Goal: Task Accomplishment & Management: Manage account settings

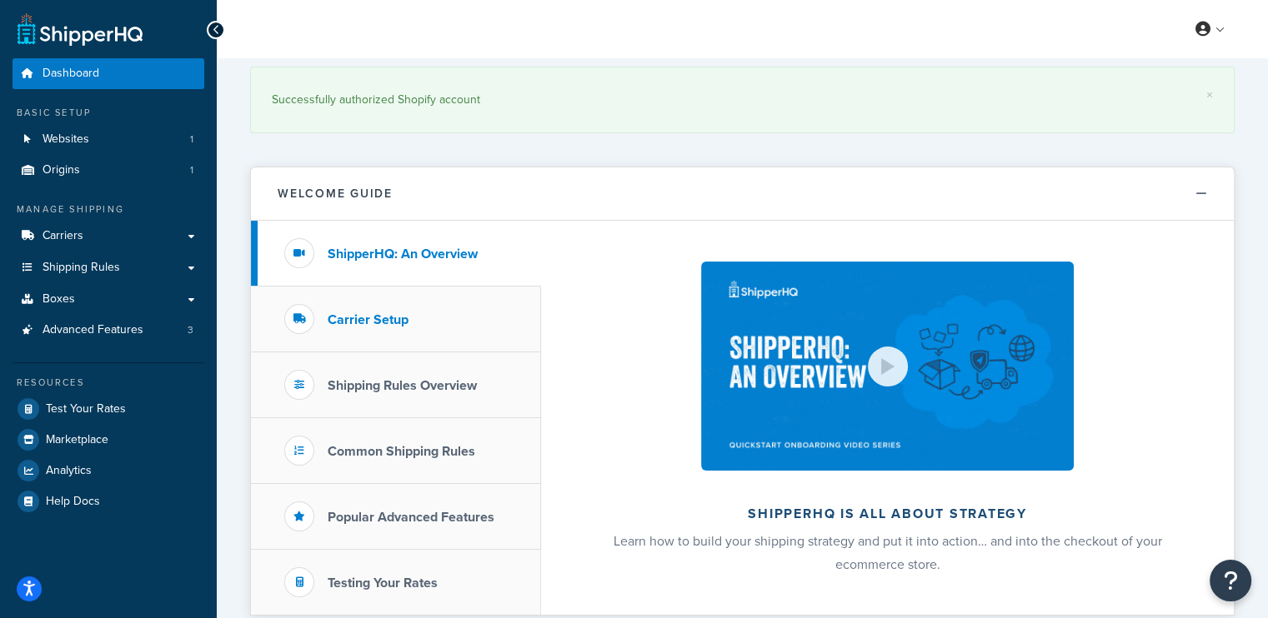
click at [368, 327] on h3 "Carrier Setup" at bounding box center [368, 320] width 81 height 15
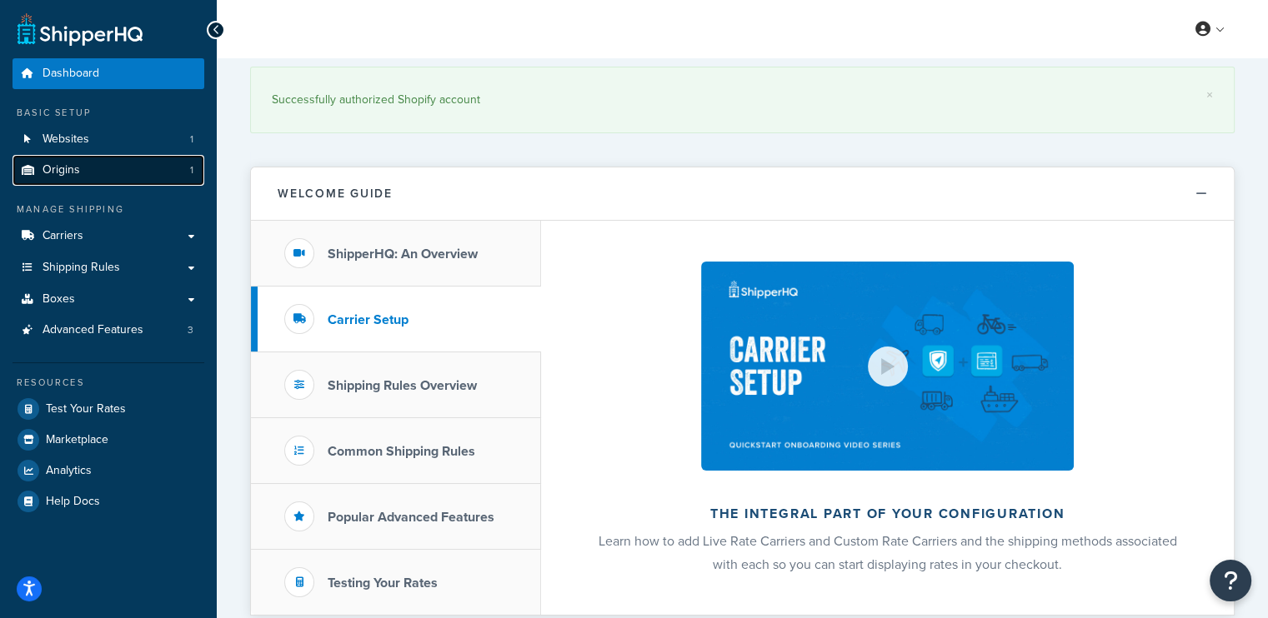
click at [93, 173] on link "Origins 1" at bounding box center [109, 170] width 192 height 31
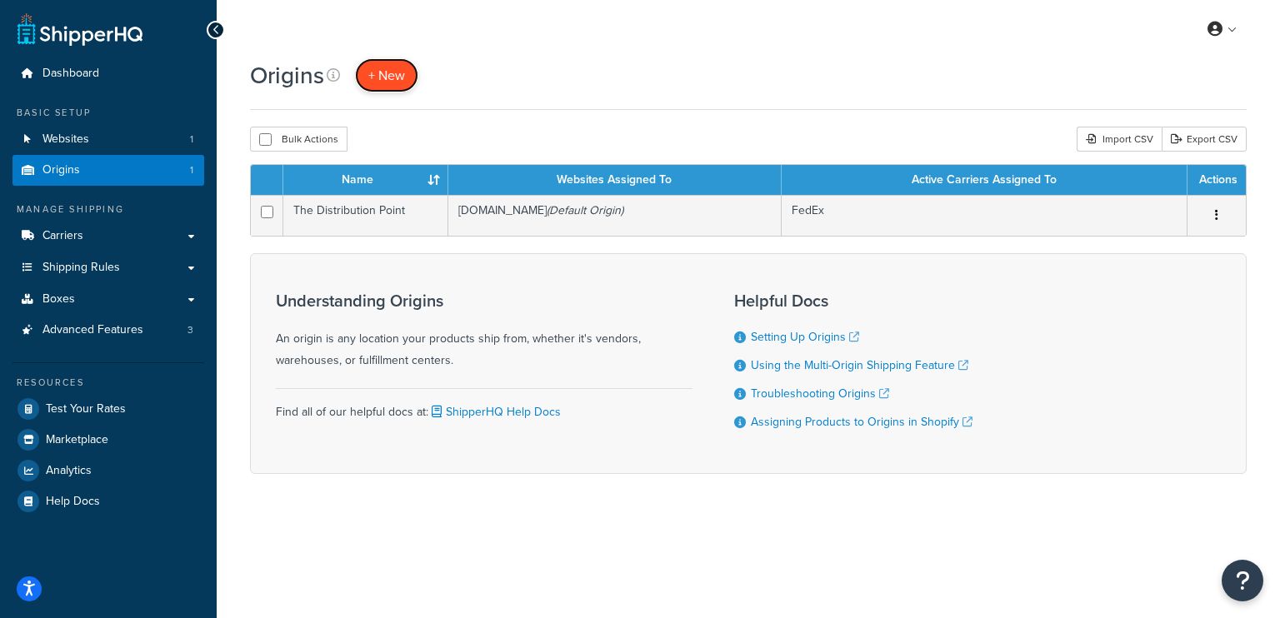
click at [393, 81] on span "+ New" at bounding box center [386, 75] width 37 height 19
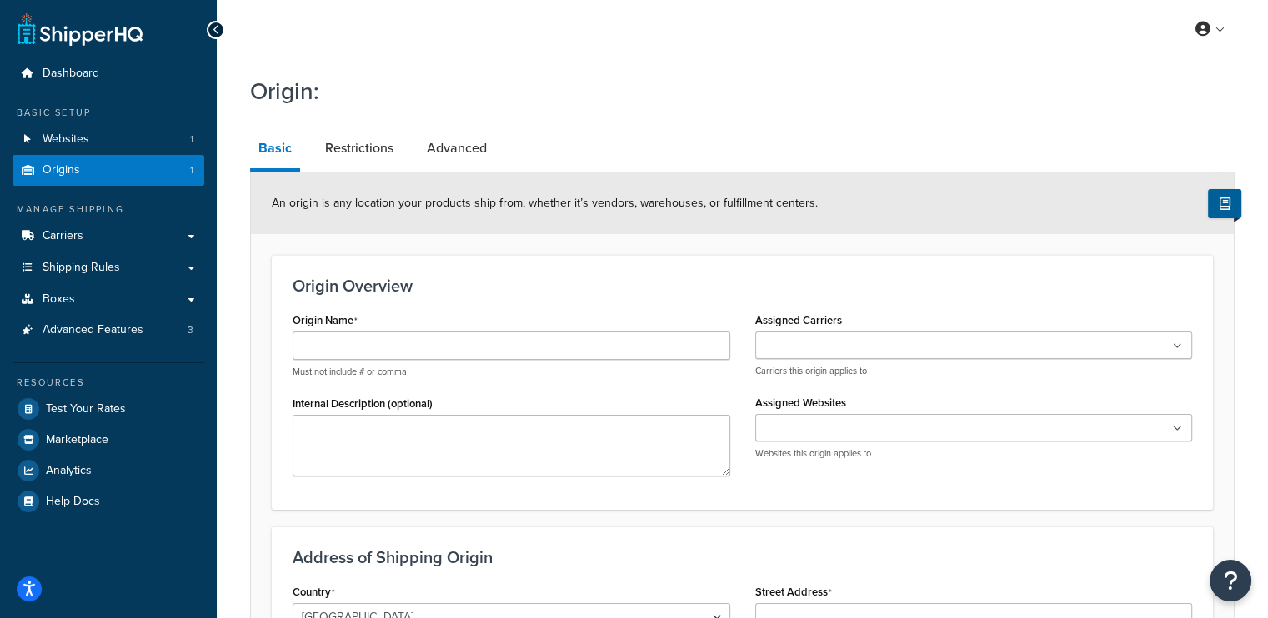
click at [860, 345] on input "Assigned Carriers" at bounding box center [834, 347] width 148 height 18
click at [893, 430] on input "Assigned Websites" at bounding box center [834, 433] width 148 height 18
drag, startPoint x: 824, startPoint y: 460, endPoint x: 807, endPoint y: 458, distance: 17.7
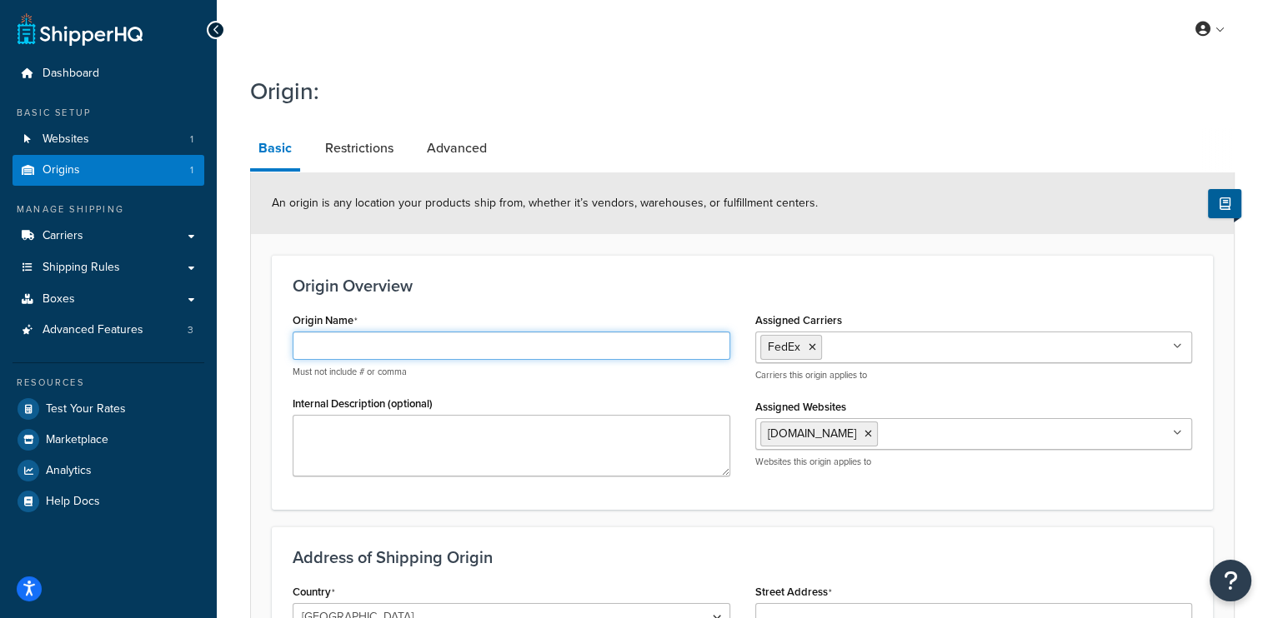
click at [377, 353] on input "Origin Name" at bounding box center [512, 346] width 438 height 28
type input "Las Vegas Warehouse"
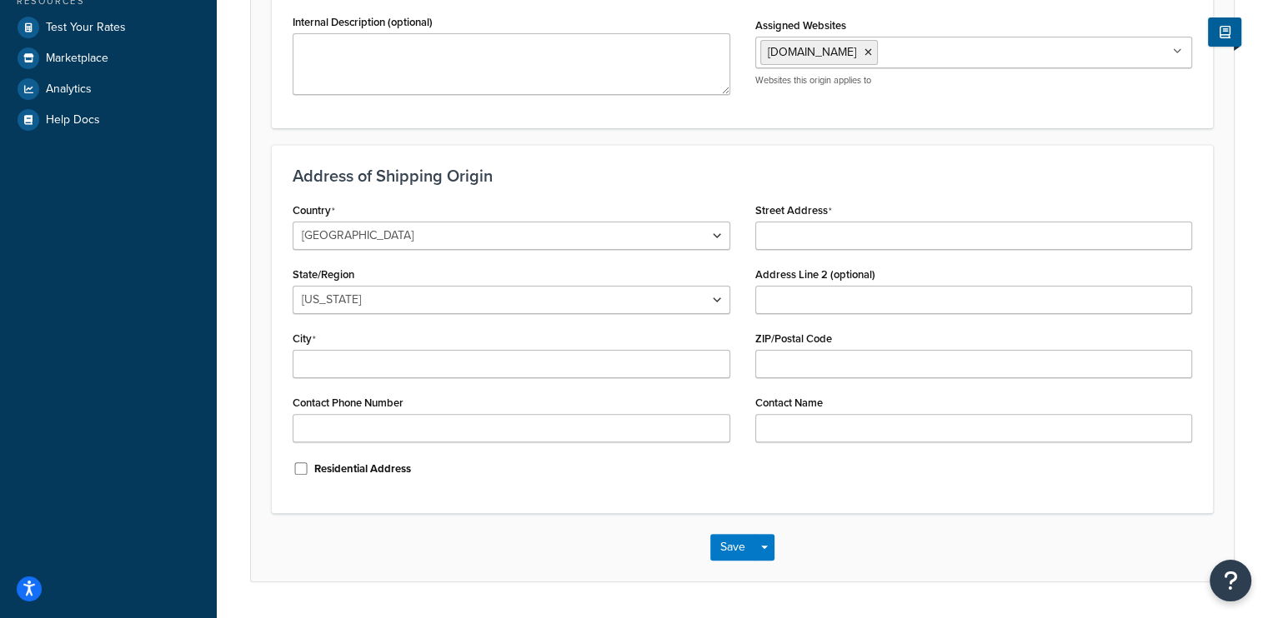
scroll to position [427, 0]
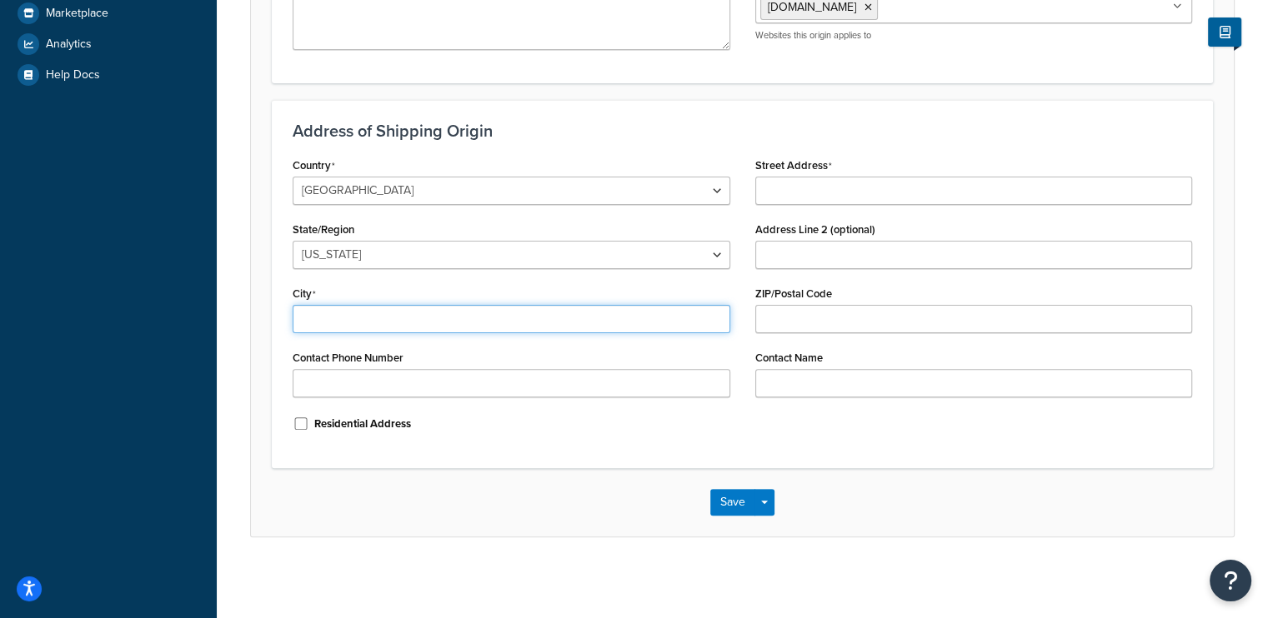
click at [545, 313] on input "City" at bounding box center [512, 319] width 438 height 28
paste input "3450 North Lamb Blvd, Ste. 100 Las Vegas, NV 89115"
type input "3450 North Lamb Blvd, Ste. 100 Las Vegas, NV 89115"
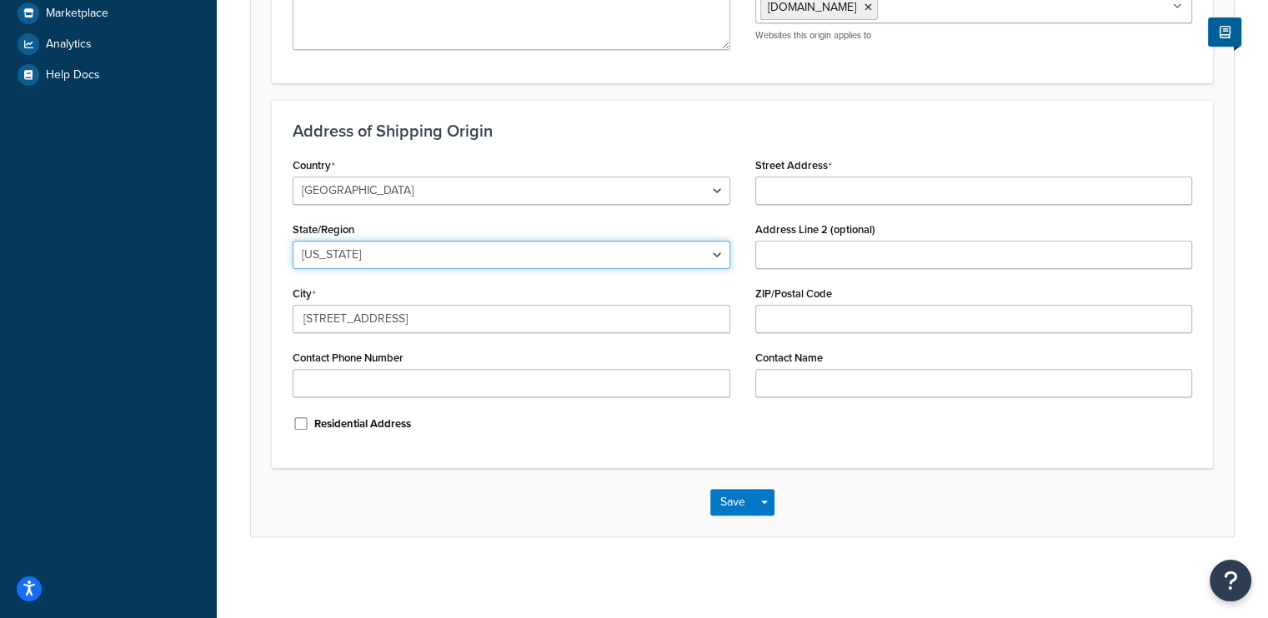
click at [407, 243] on select "Alabama Alaska American Samoa Arizona Arkansas Armed Forces Americas Armed Forc…" at bounding box center [512, 255] width 438 height 28
select select "28"
click at [293, 241] on select "Alabama Alaska American Samoa Arizona Arkansas Armed Forces Americas Armed Forc…" at bounding box center [512, 255] width 438 height 28
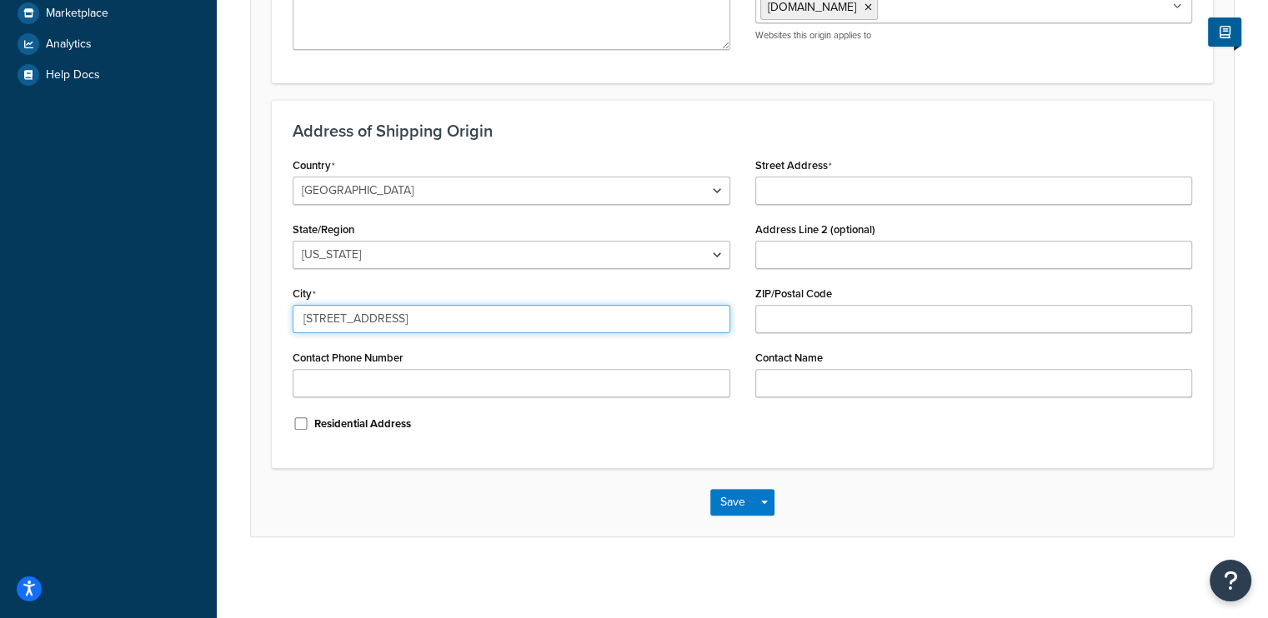
drag, startPoint x: 601, startPoint y: 321, endPoint x: 543, endPoint y: 308, distance: 58.8
click at [543, 308] on input "3450 North Lamb Blvd, Ste. 100 Las Vegas, NV 89115" at bounding box center [512, 319] width 438 height 28
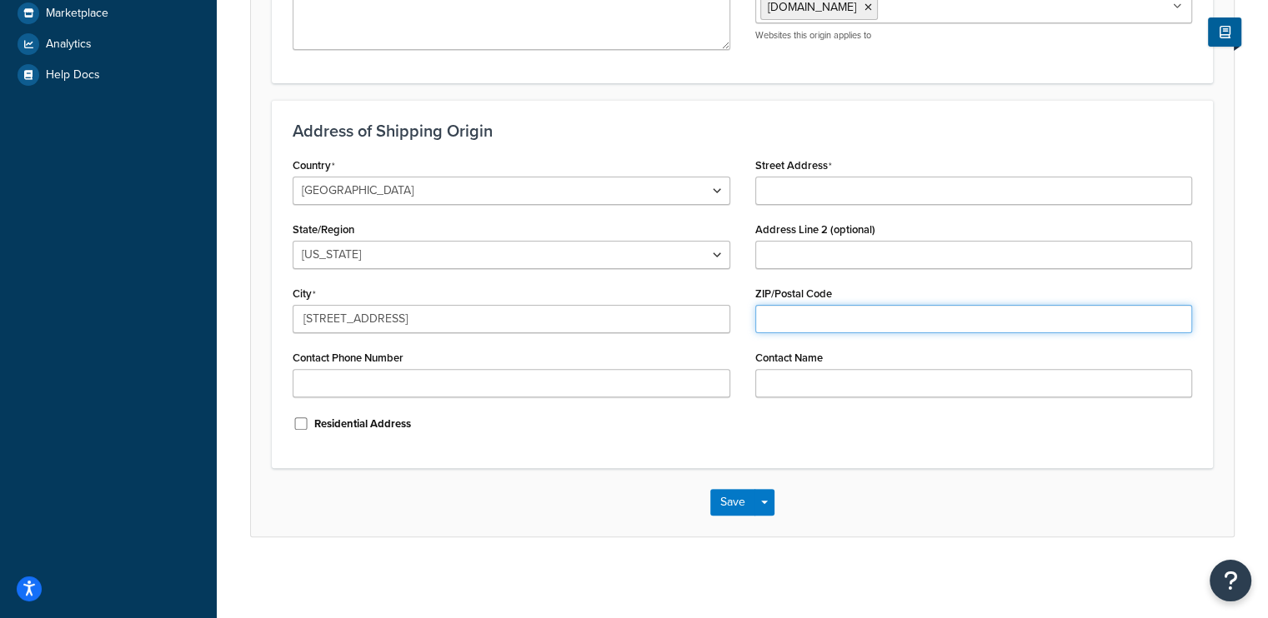
click at [803, 313] on input "ZIP/Postal Code" at bounding box center [974, 319] width 438 height 28
paste input "89115"
type input "89115"
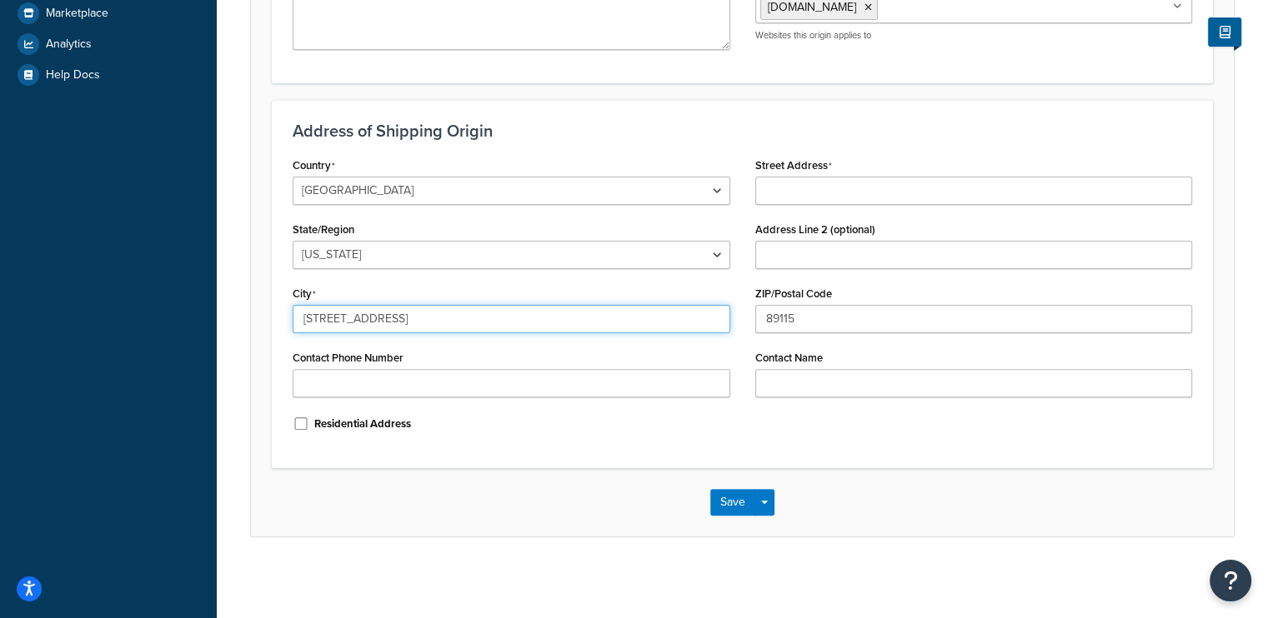
drag, startPoint x: 467, startPoint y: 315, endPoint x: 173, endPoint y: 280, distance: 296.3
click at [173, 280] on div "Dashboard Basic Setup Websites 1 Origins 1 Manage Shipping Carriers Carriers Al…" at bounding box center [634, 97] width 1268 height 1048
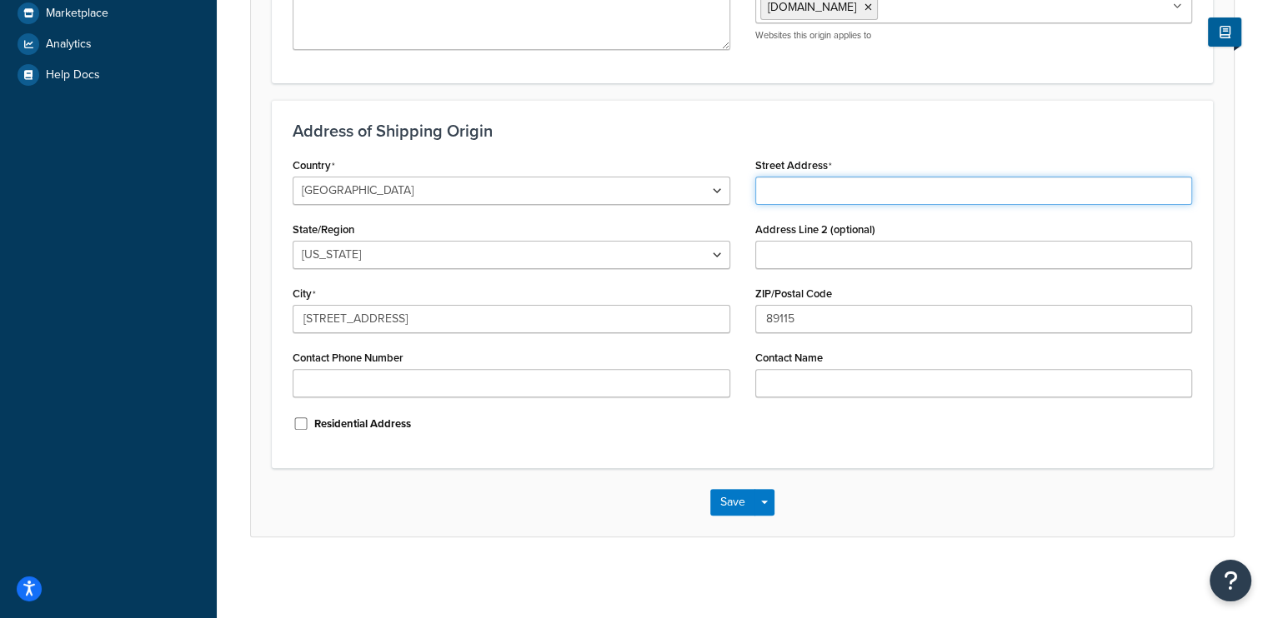
click at [830, 190] on input "Street Address" at bounding box center [974, 191] width 438 height 28
paste input "3450 North Lamb Blvd, Ste. 100"
type input "3450 North Lamb Blvd, Ste. 100"
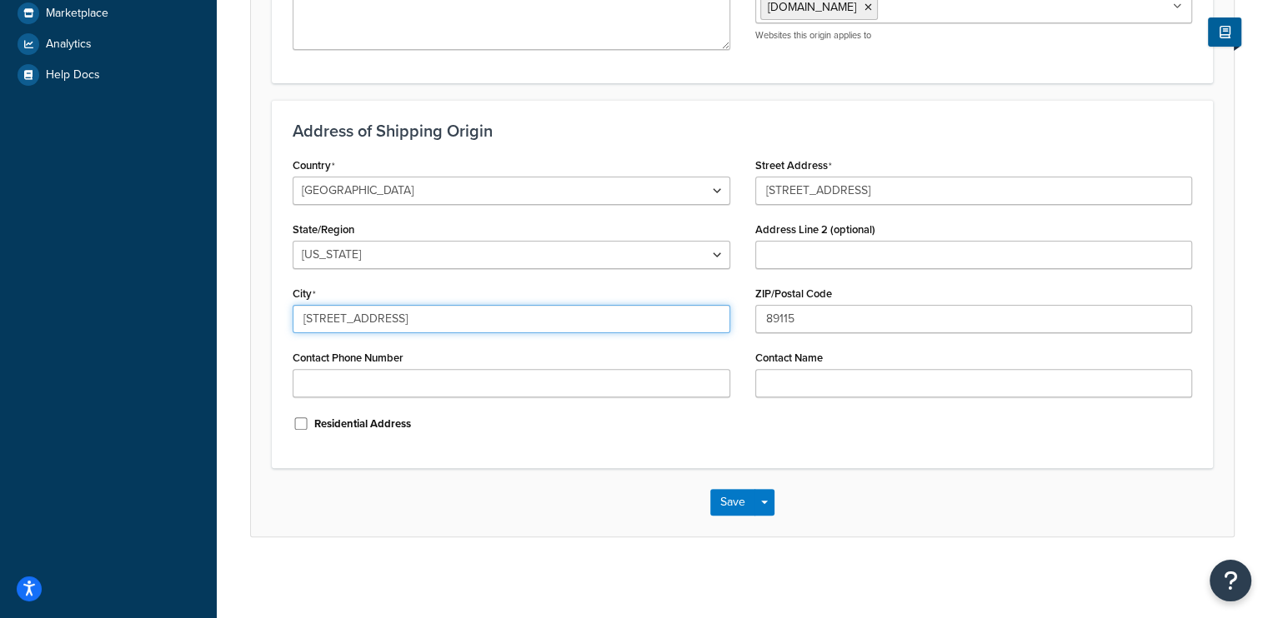
drag, startPoint x: 637, startPoint y: 323, endPoint x: 115, endPoint y: 270, distance: 524.4
click at [115, 270] on div "Dashboard Basic Setup Websites 1 Origins 1 Manage Shipping Carriers Carriers Al…" at bounding box center [634, 97] width 1268 height 1048
type input "l"
type input "Las Vegas"
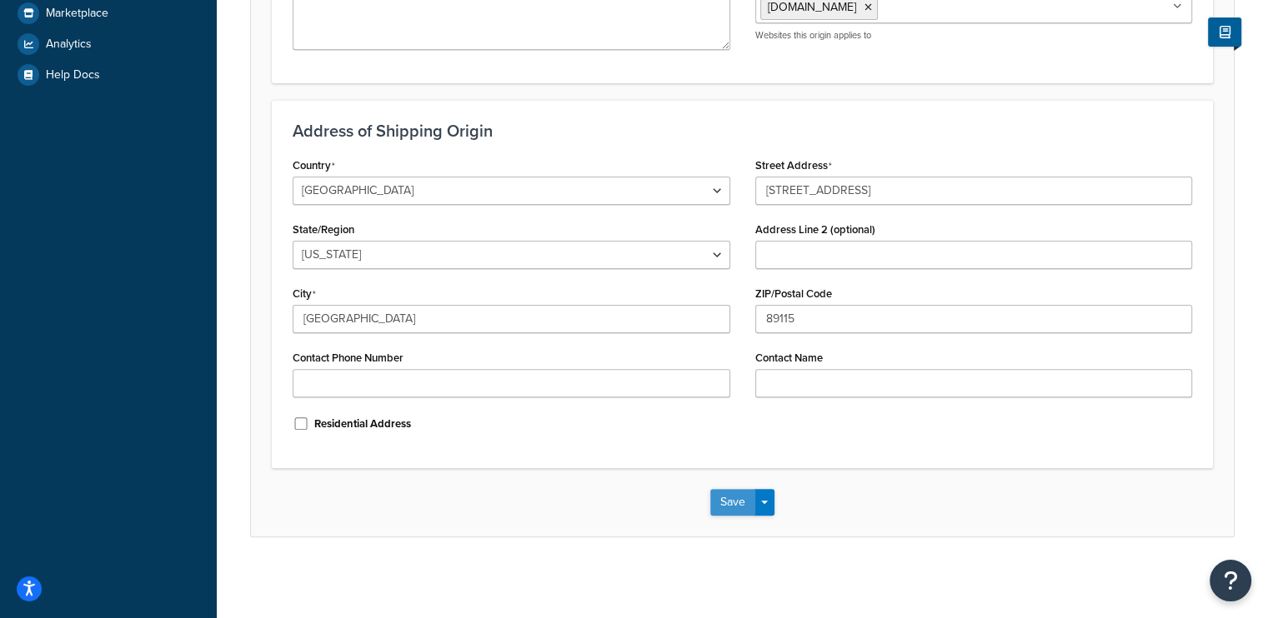
click at [738, 501] on button "Save" at bounding box center [732, 502] width 45 height 27
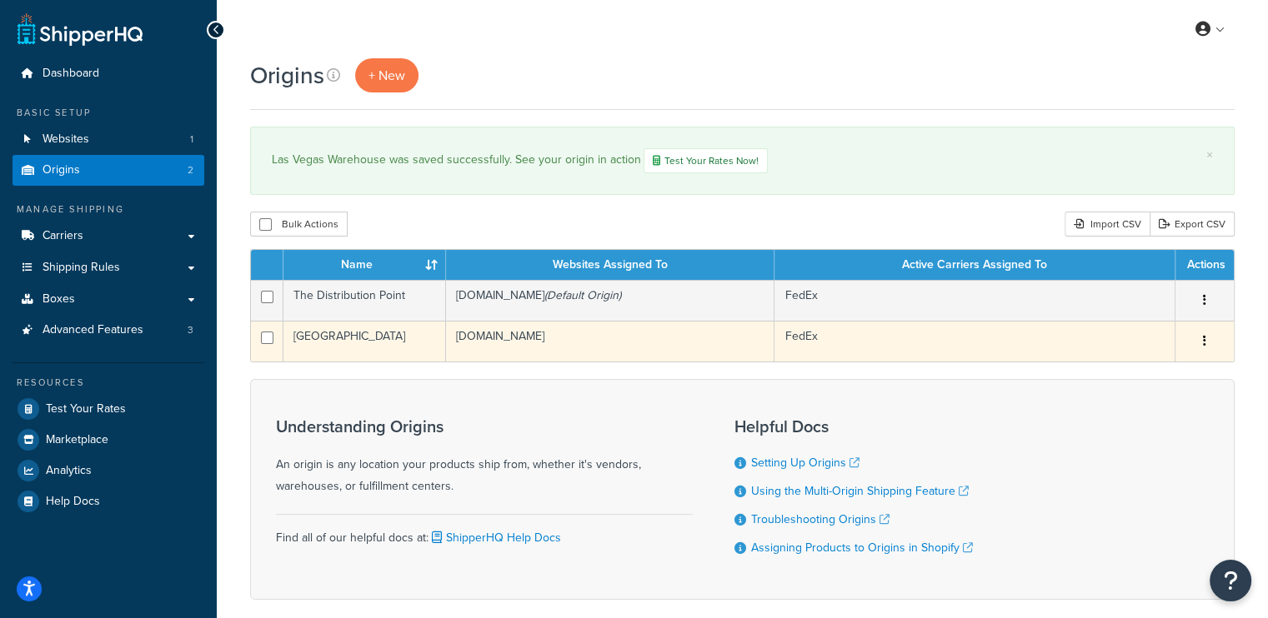
click at [564, 335] on td "cj9aj3-p0.myshopify.com" at bounding box center [610, 341] width 328 height 41
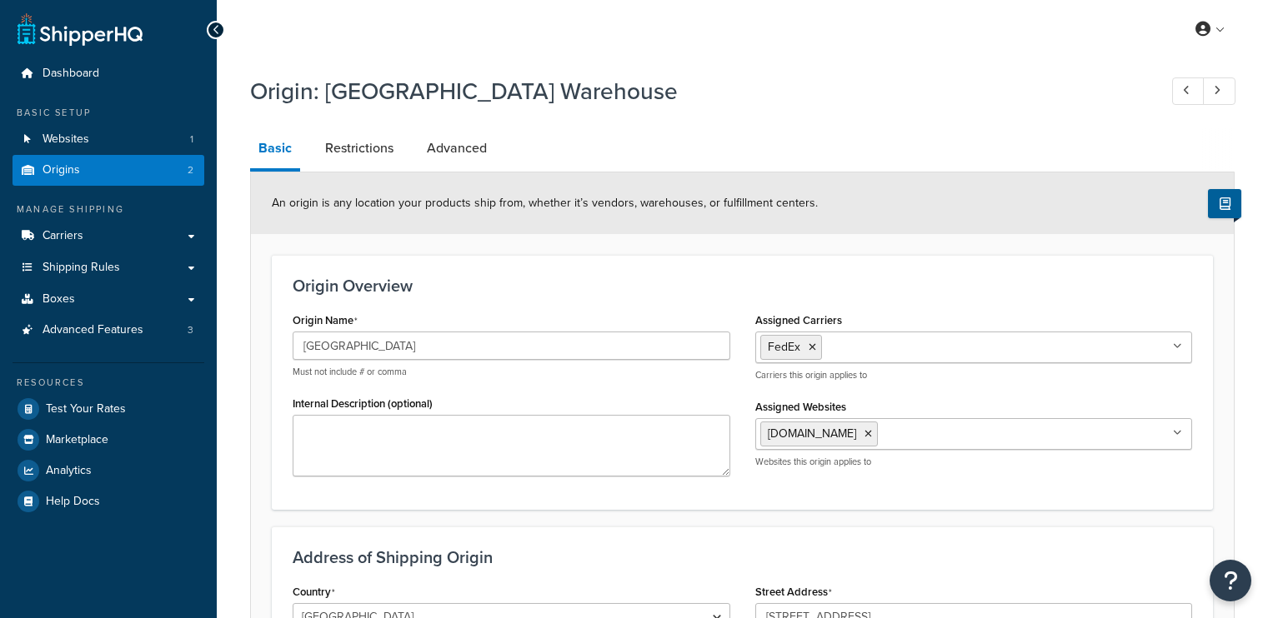
select select "28"
click at [358, 138] on link "Restrictions" at bounding box center [359, 148] width 85 height 40
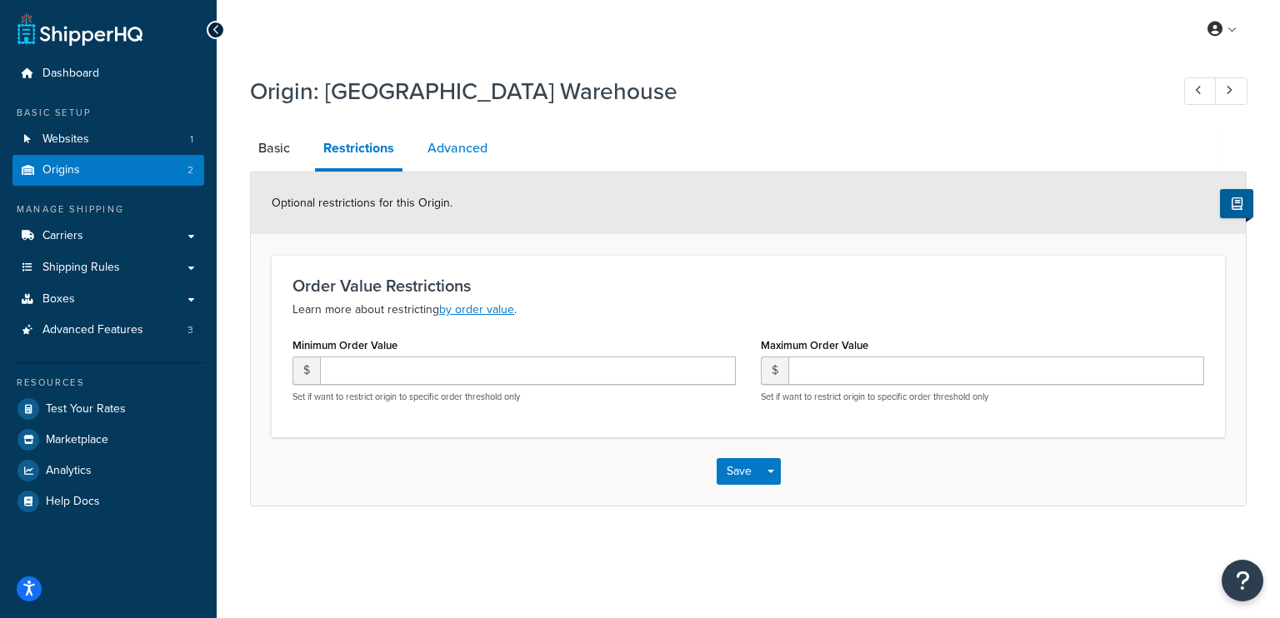
click at [440, 144] on link "Advanced" at bounding box center [457, 148] width 77 height 40
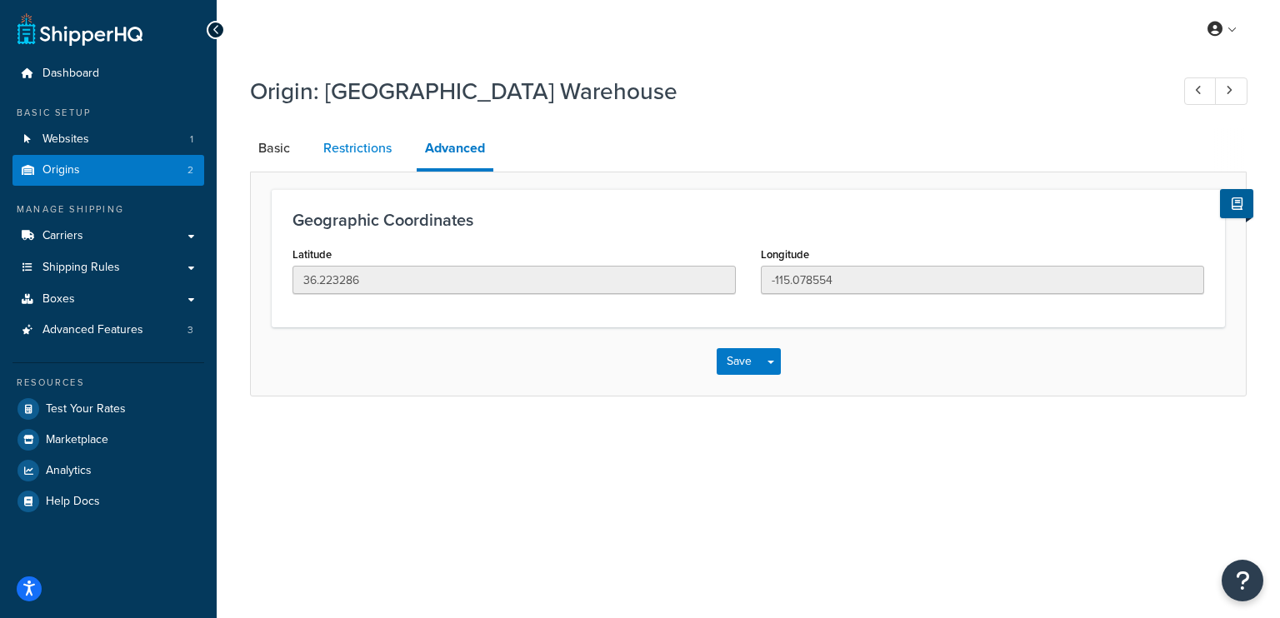
click at [361, 145] on link "Restrictions" at bounding box center [357, 148] width 85 height 40
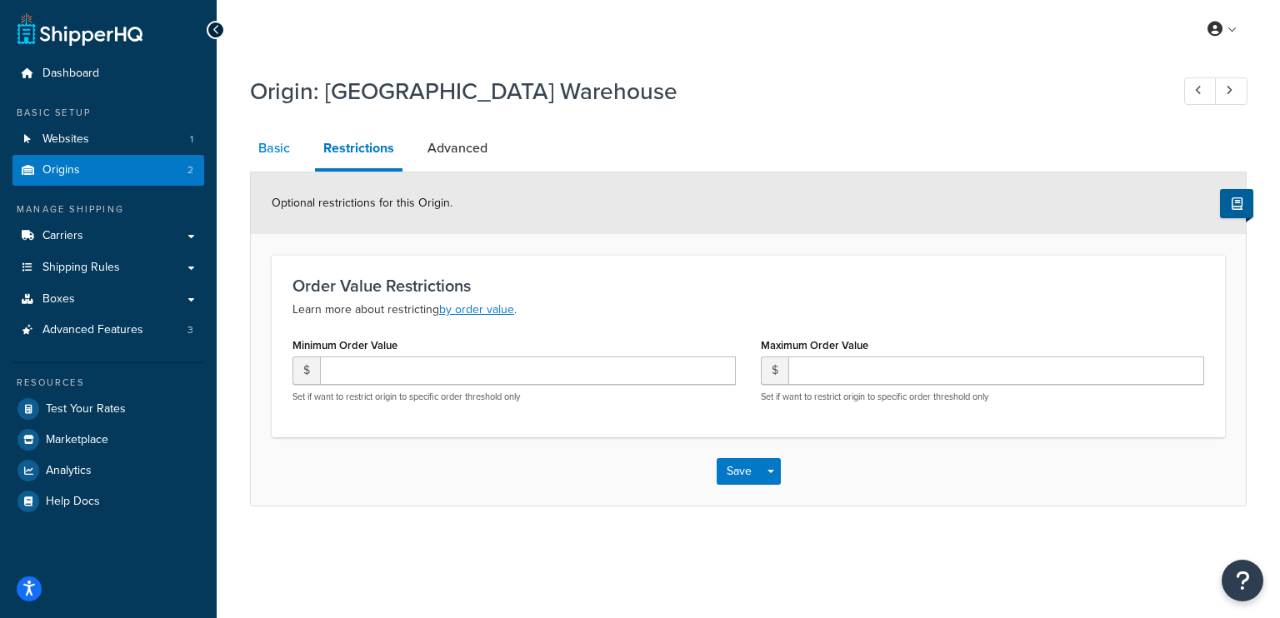
click at [287, 140] on link "Basic" at bounding box center [274, 148] width 48 height 40
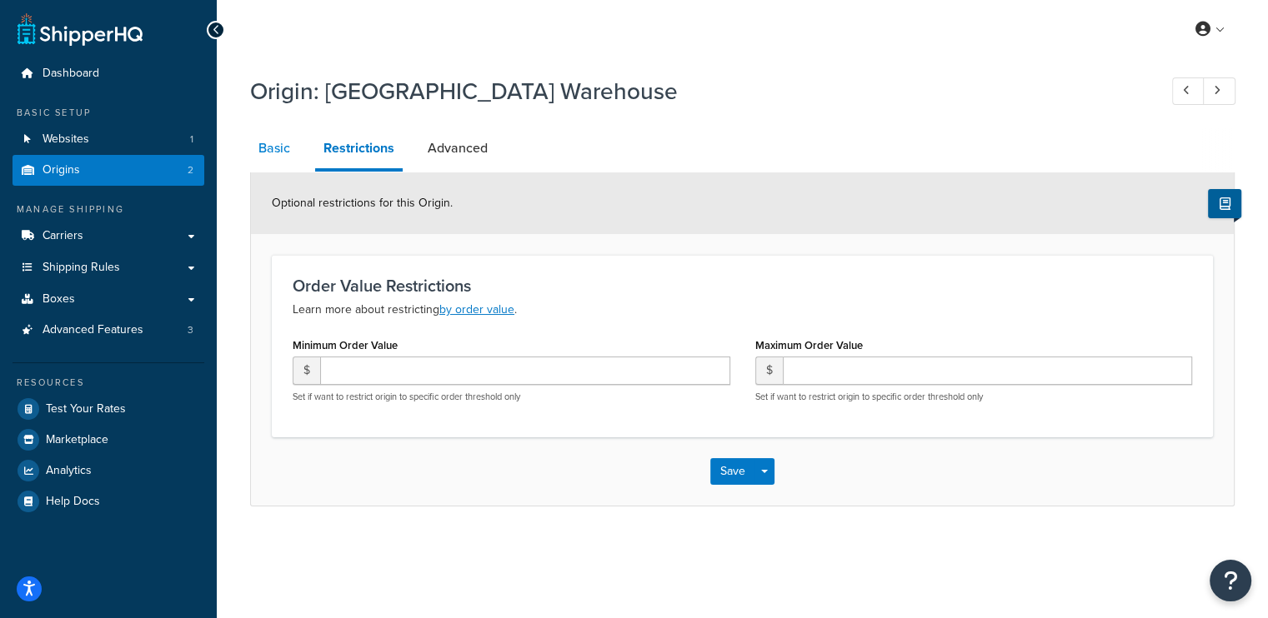
select select "28"
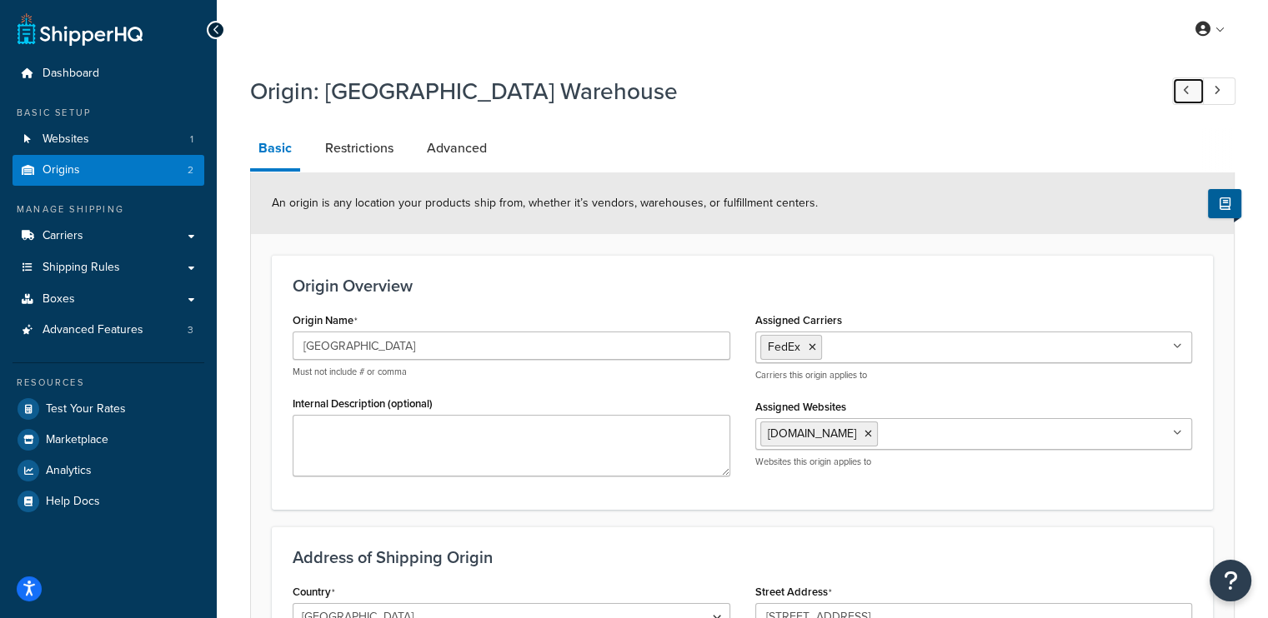
click at [1183, 90] on icon at bounding box center [1186, 90] width 7 height 11
type input "The Distribution Point"
select select "1"
type input "Moody"
type input "3242 Moody Pkwy"
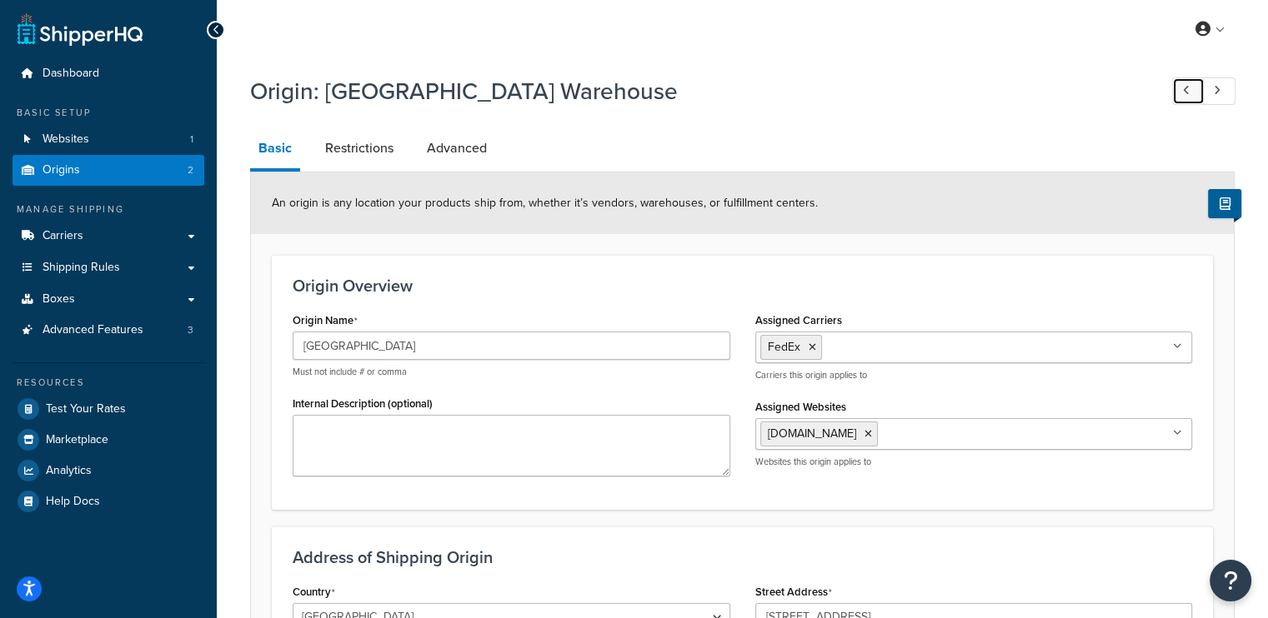
type input "35004"
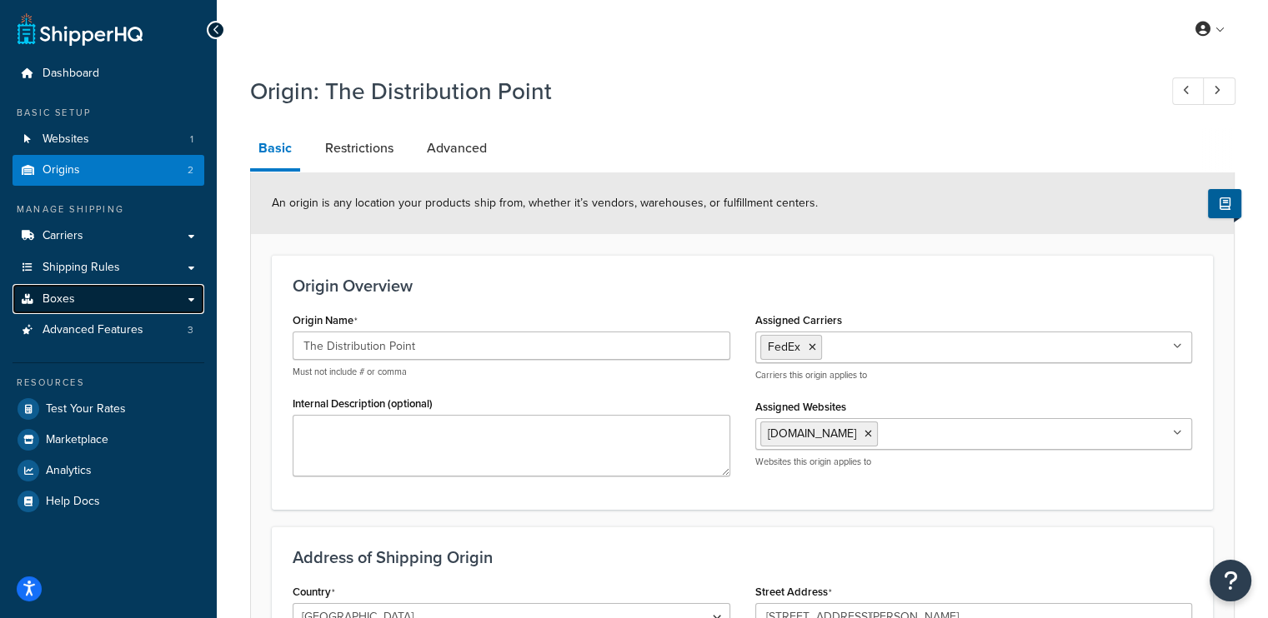
click at [80, 293] on link "Boxes" at bounding box center [109, 299] width 192 height 31
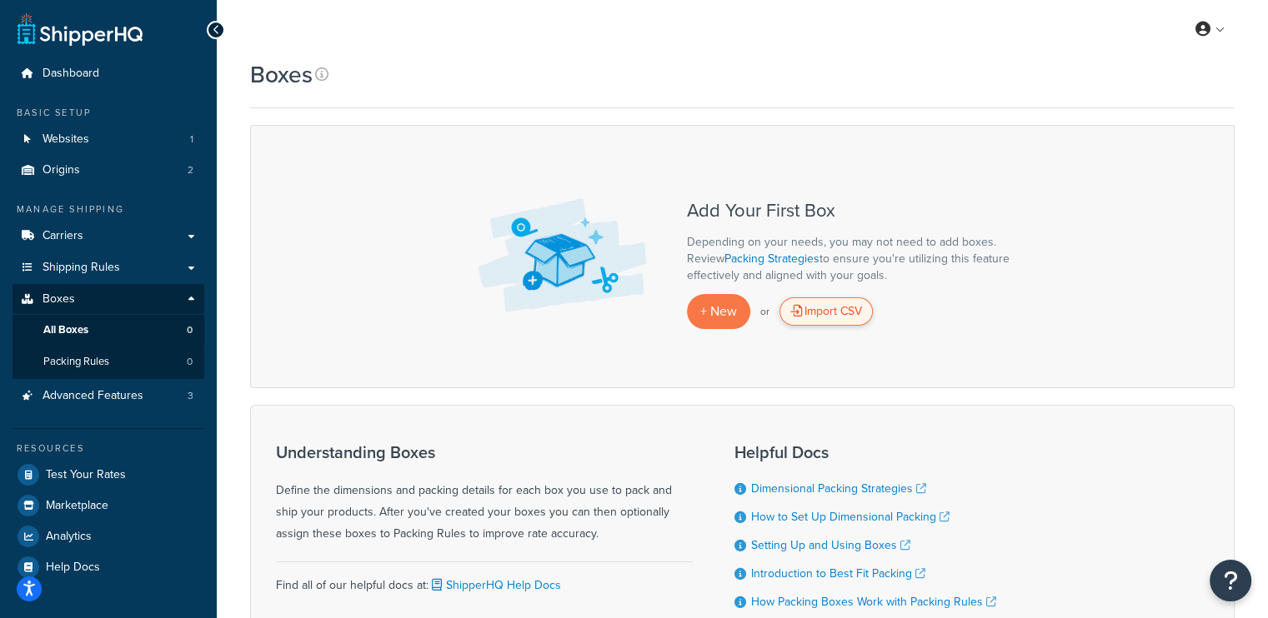
click at [817, 299] on div "Import CSV" at bounding box center [825, 312] width 93 height 28
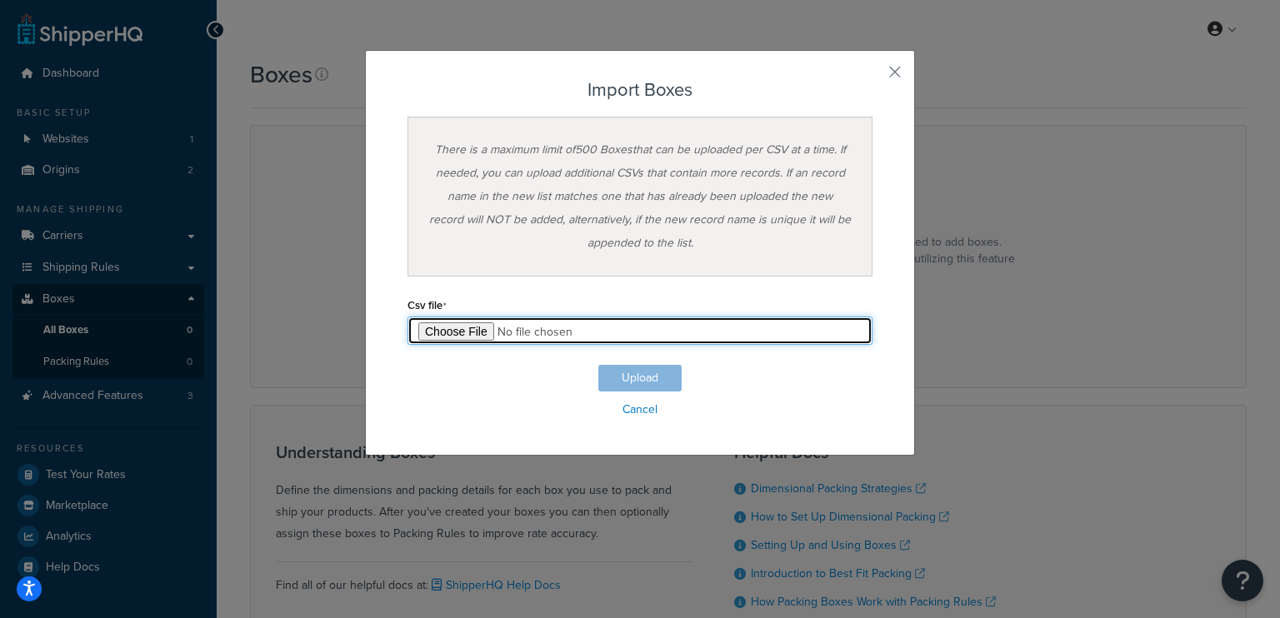
click at [438, 333] on input "file" at bounding box center [640, 331] width 465 height 28
type input "C:\fakepath\rebox dims.xlsx"
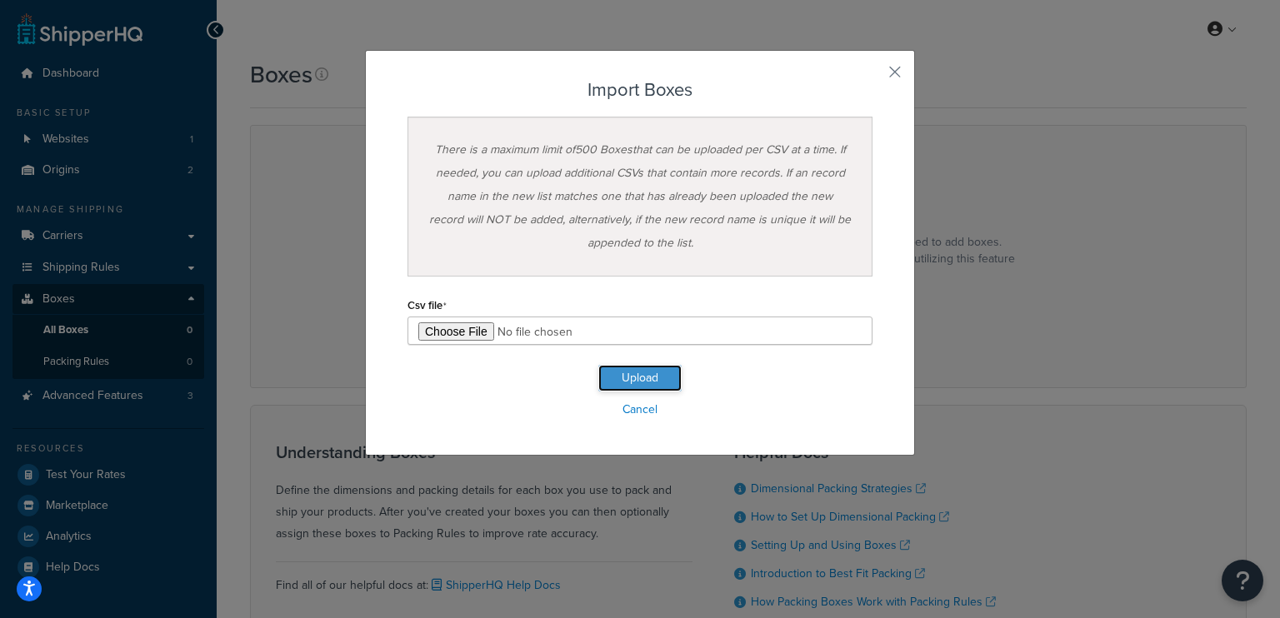
click at [650, 383] on button "Upload" at bounding box center [639, 378] width 83 height 27
click at [653, 373] on button "Upload" at bounding box center [639, 378] width 83 height 27
click at [873, 76] on button "button" at bounding box center [870, 78] width 4 height 4
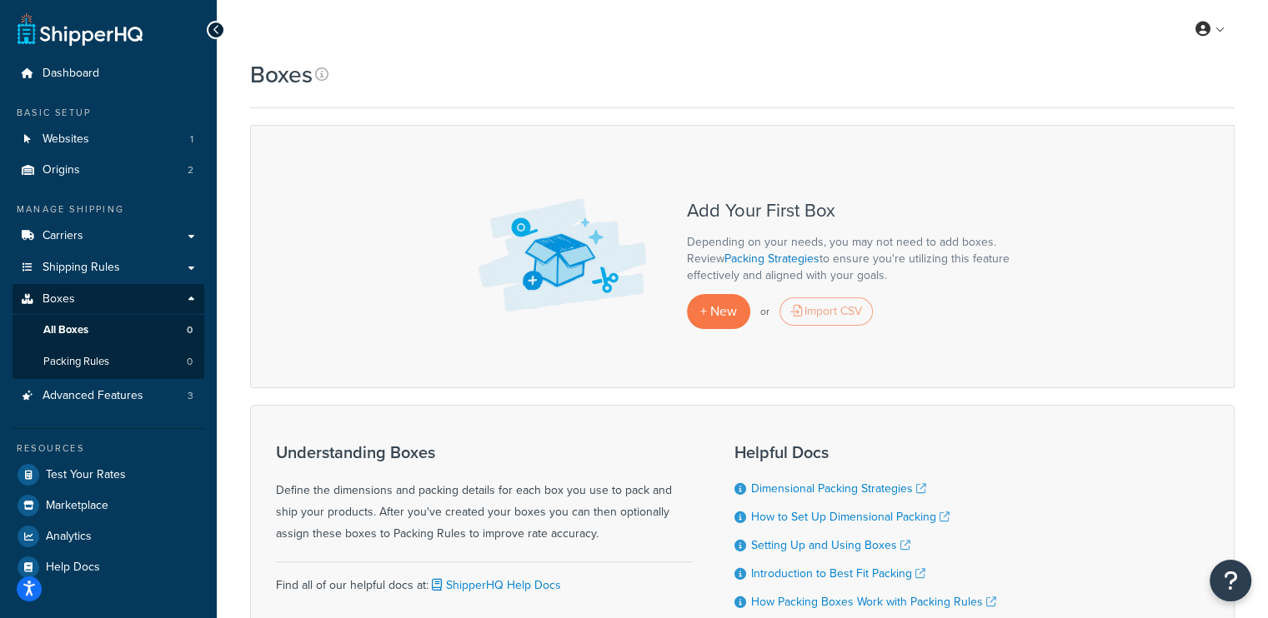
click at [820, 308] on div "Import CSV" at bounding box center [825, 312] width 93 height 28
click at [867, 311] on div "Import CSV" at bounding box center [825, 312] width 93 height 28
click at [832, 308] on div "Import CSV" at bounding box center [825, 312] width 93 height 28
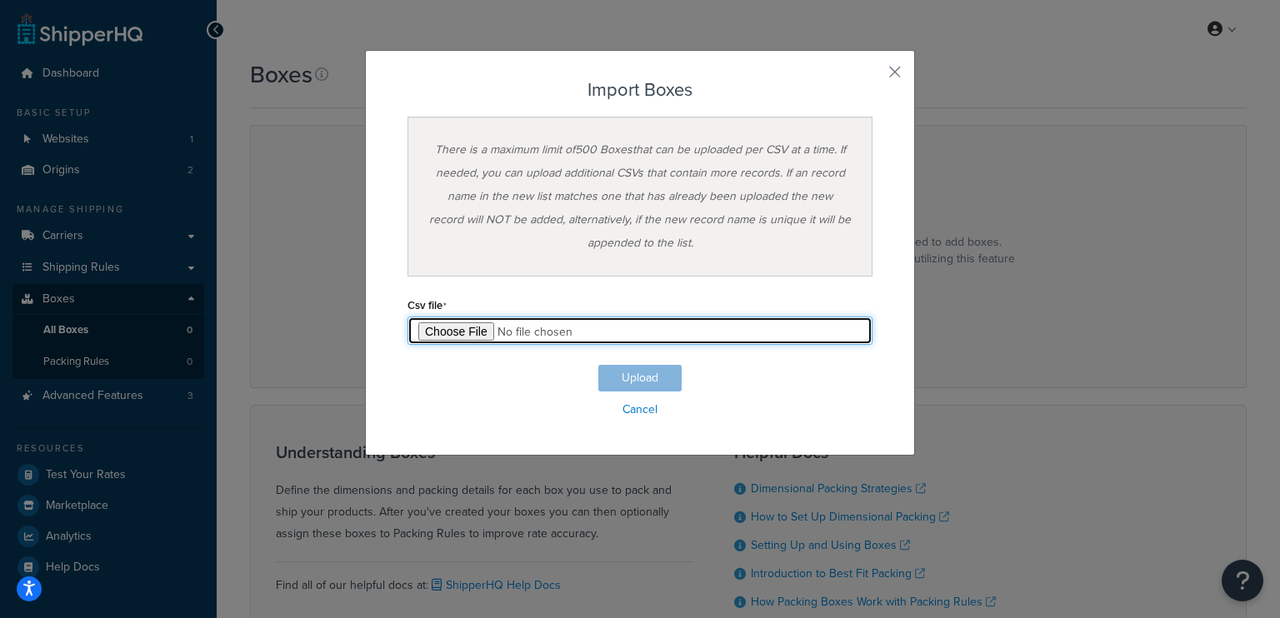
click at [467, 328] on input "file" at bounding box center [640, 331] width 465 height 28
type input "C:\fakepath\rebox dims.xlsx - Sheet1.csv"
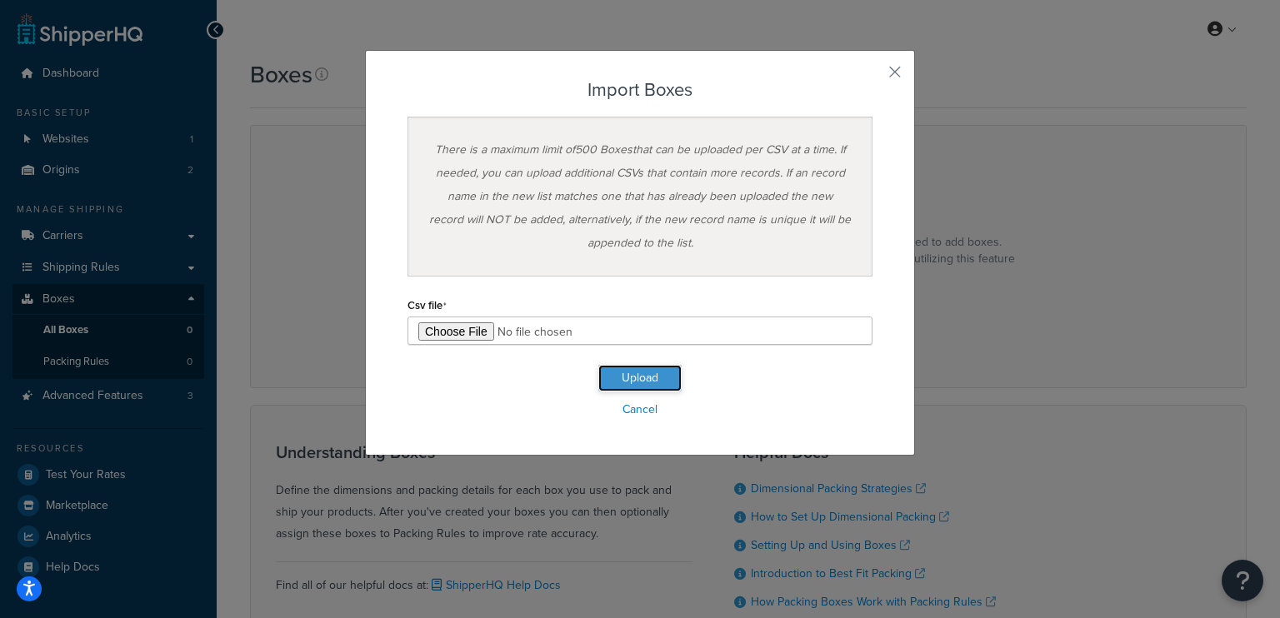
click at [648, 378] on button "Upload" at bounding box center [639, 378] width 83 height 27
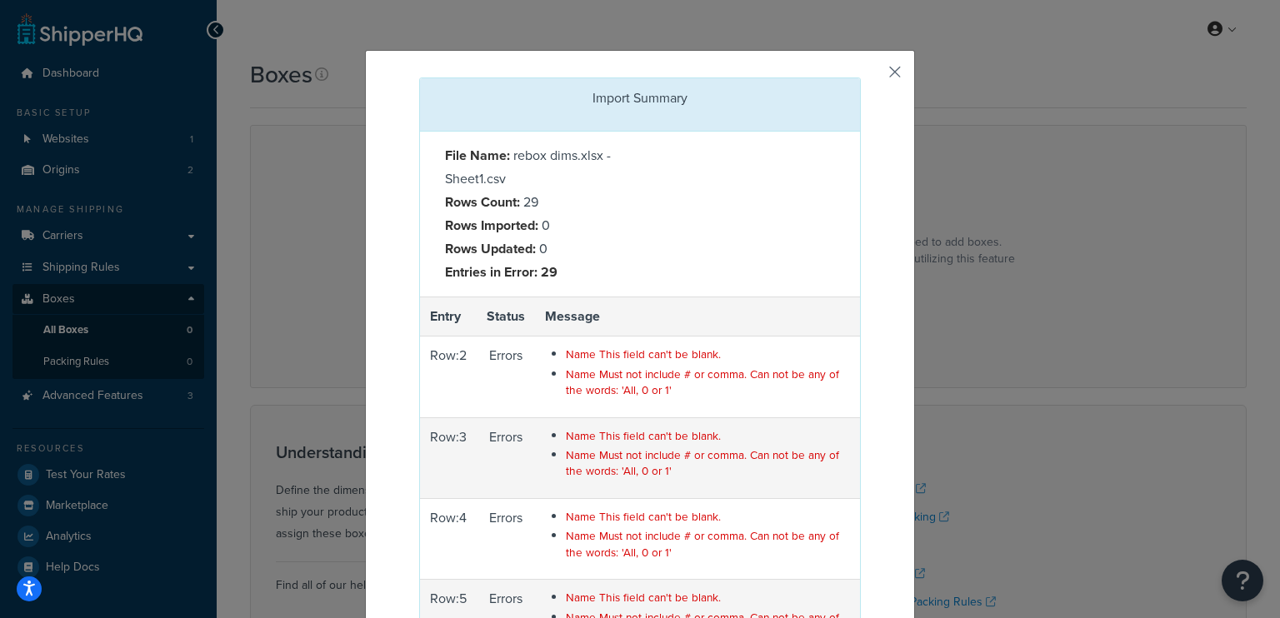
click at [861, 78] on button "button" at bounding box center [859, 80] width 4 height 4
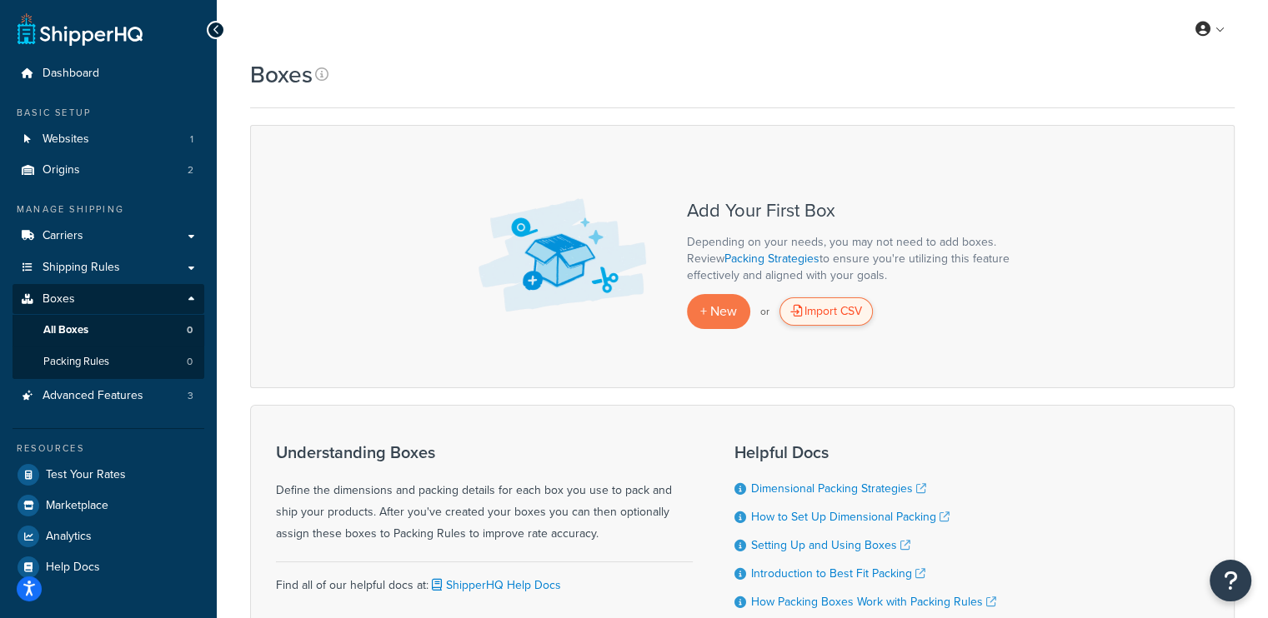
click at [818, 316] on div "Import CSV" at bounding box center [825, 312] width 93 height 28
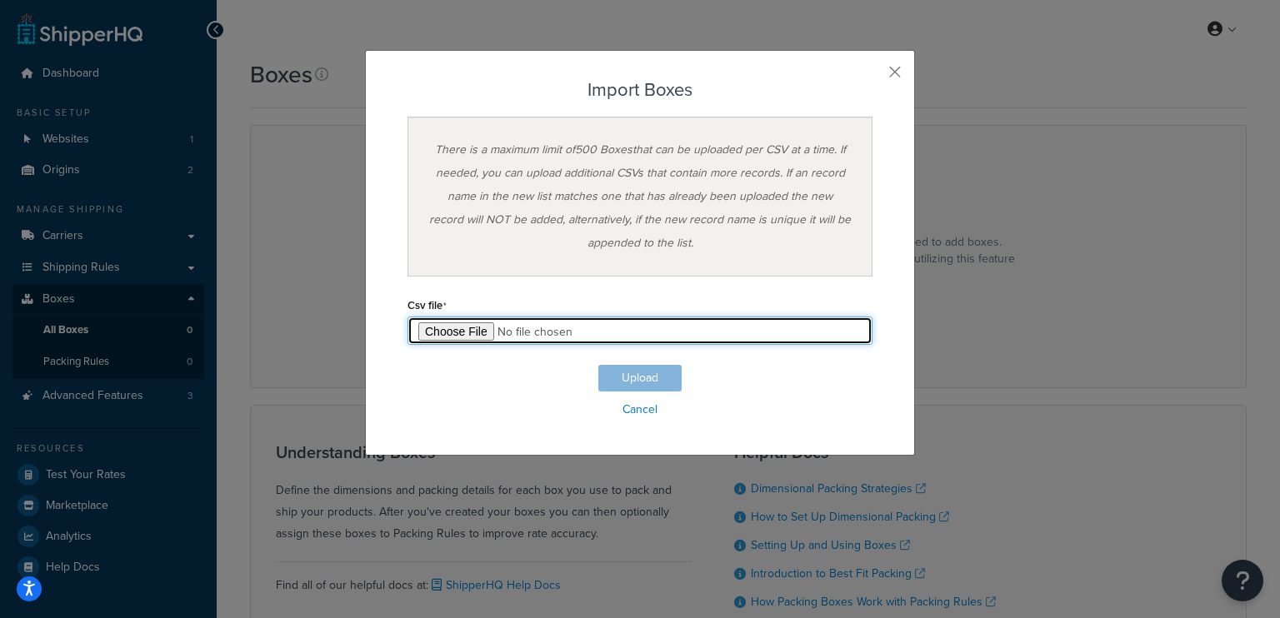
click at [437, 335] on input "file" at bounding box center [640, 331] width 465 height 28
type input "C:\fakepath\rebox dims.xlsx - Sheet1 (1).csv"
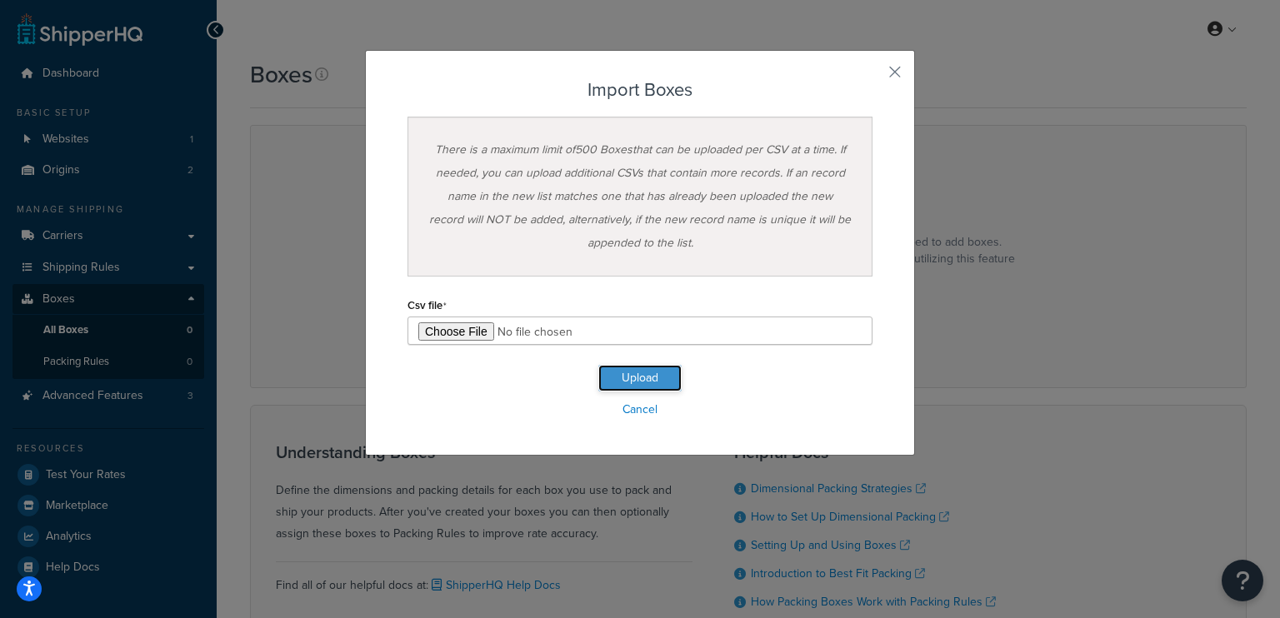
click at [649, 383] on button "Upload" at bounding box center [639, 378] width 83 height 27
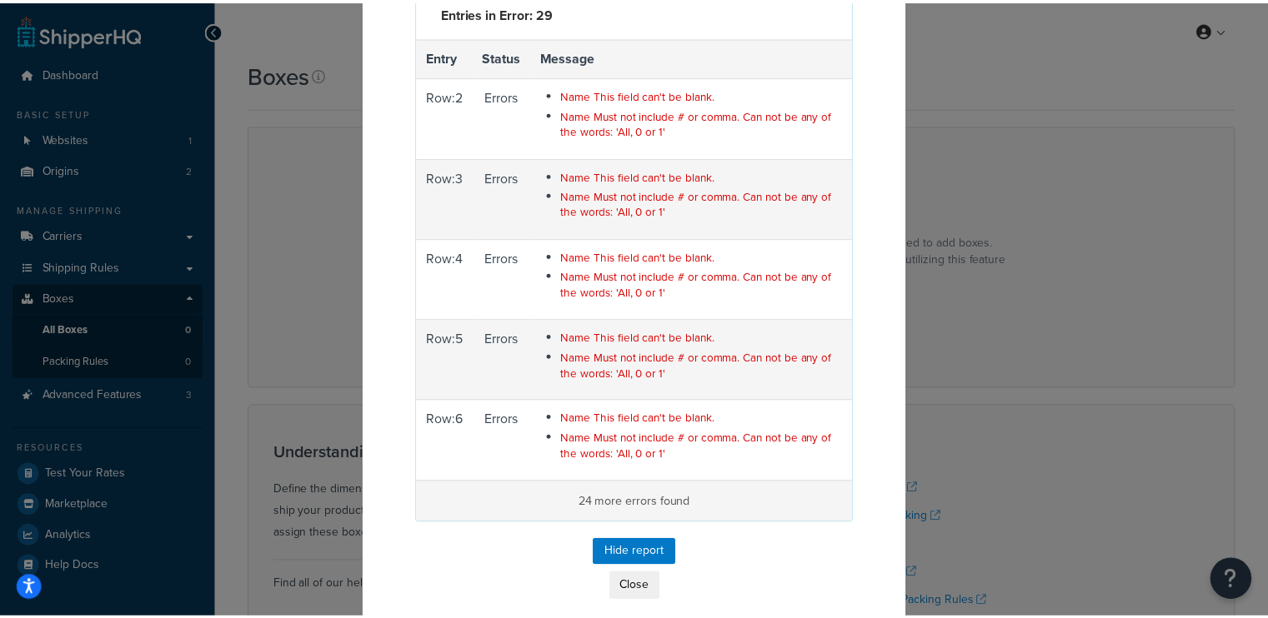
scroll to position [272, 0]
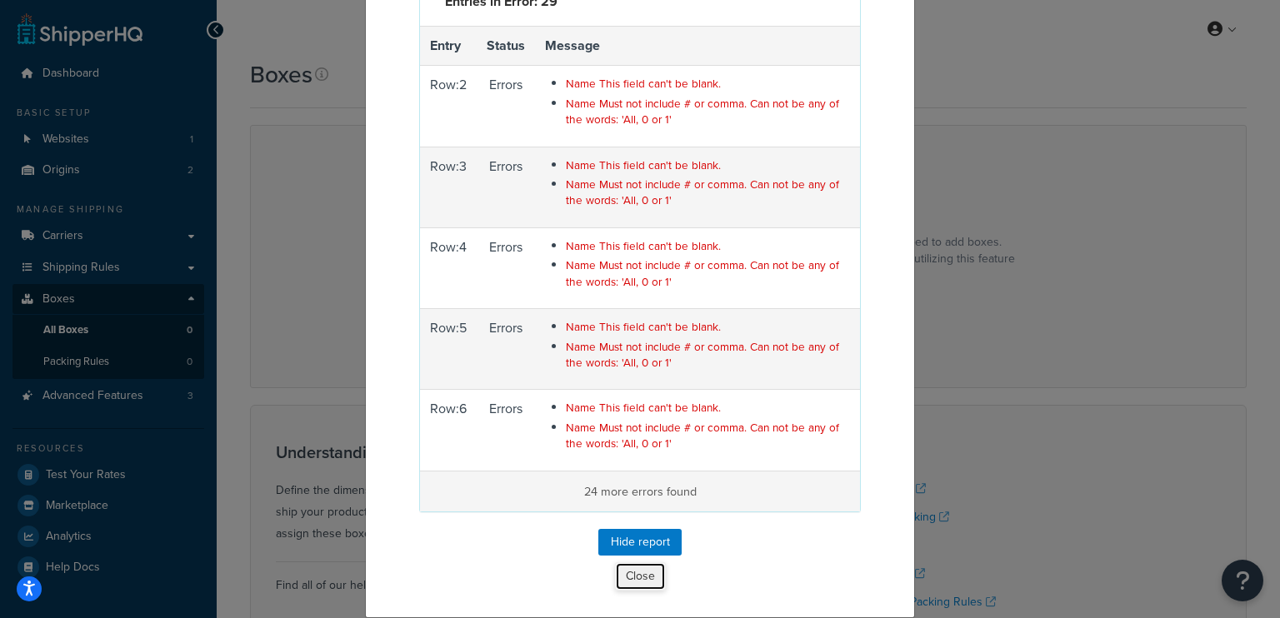
click at [650, 576] on button "Close" at bounding box center [640, 577] width 51 height 28
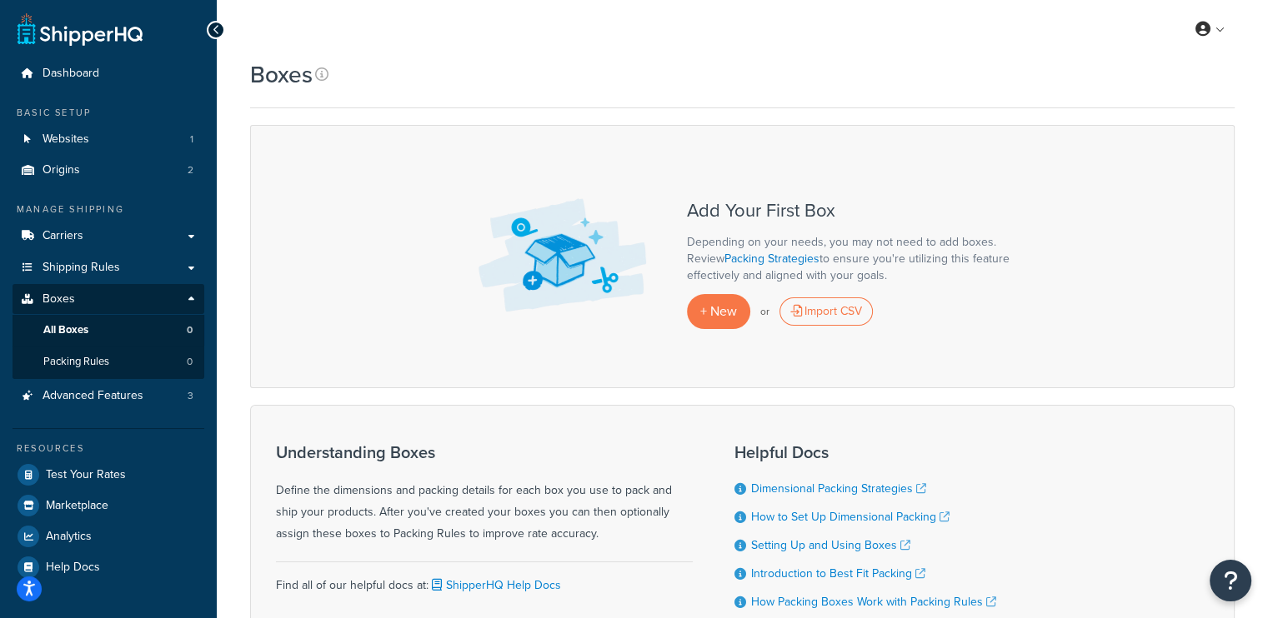
scroll to position [12, 0]
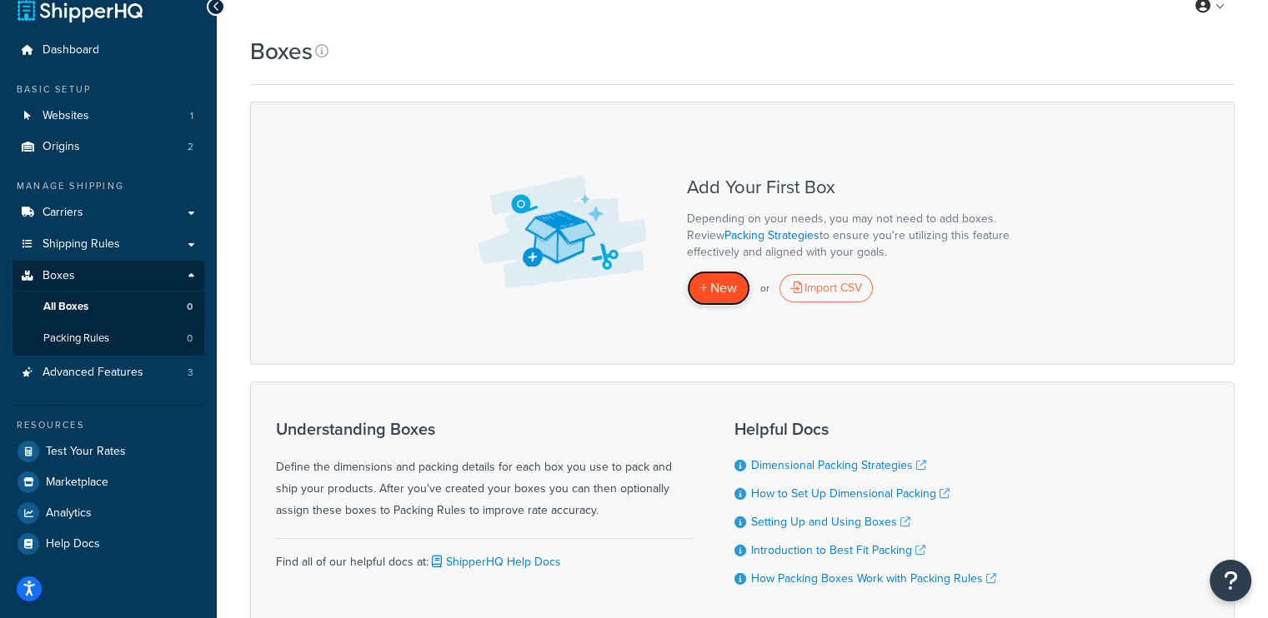
click at [727, 296] on span "+ New" at bounding box center [718, 287] width 37 height 19
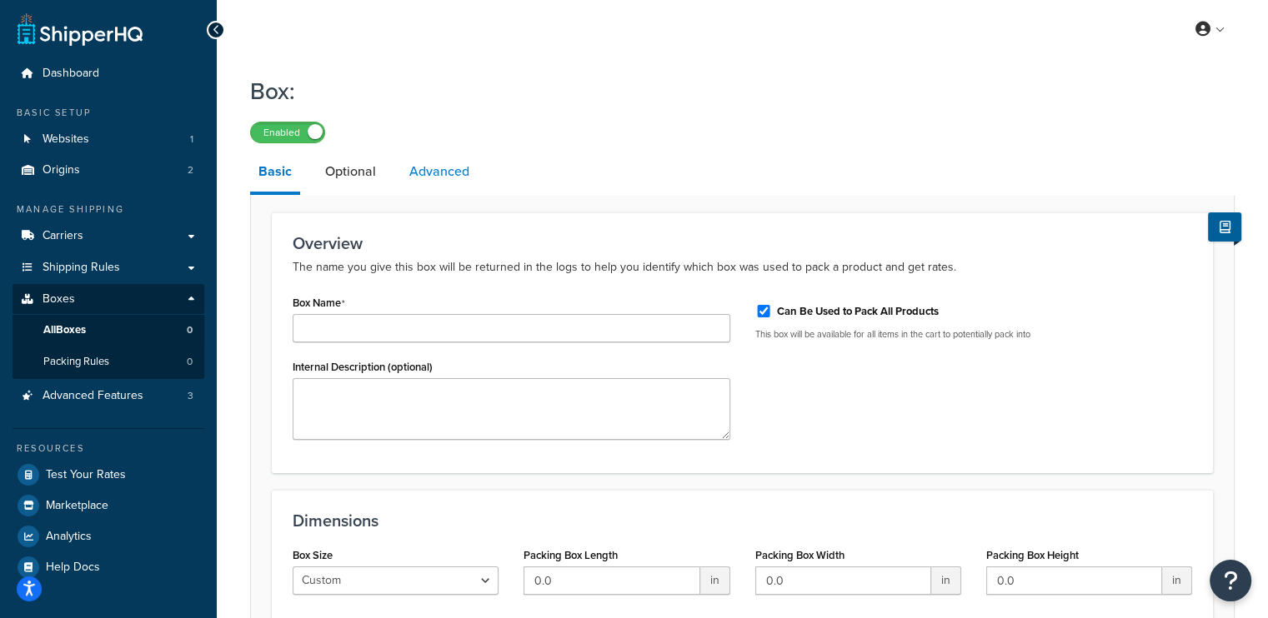
click at [443, 173] on link "Advanced" at bounding box center [439, 172] width 77 height 40
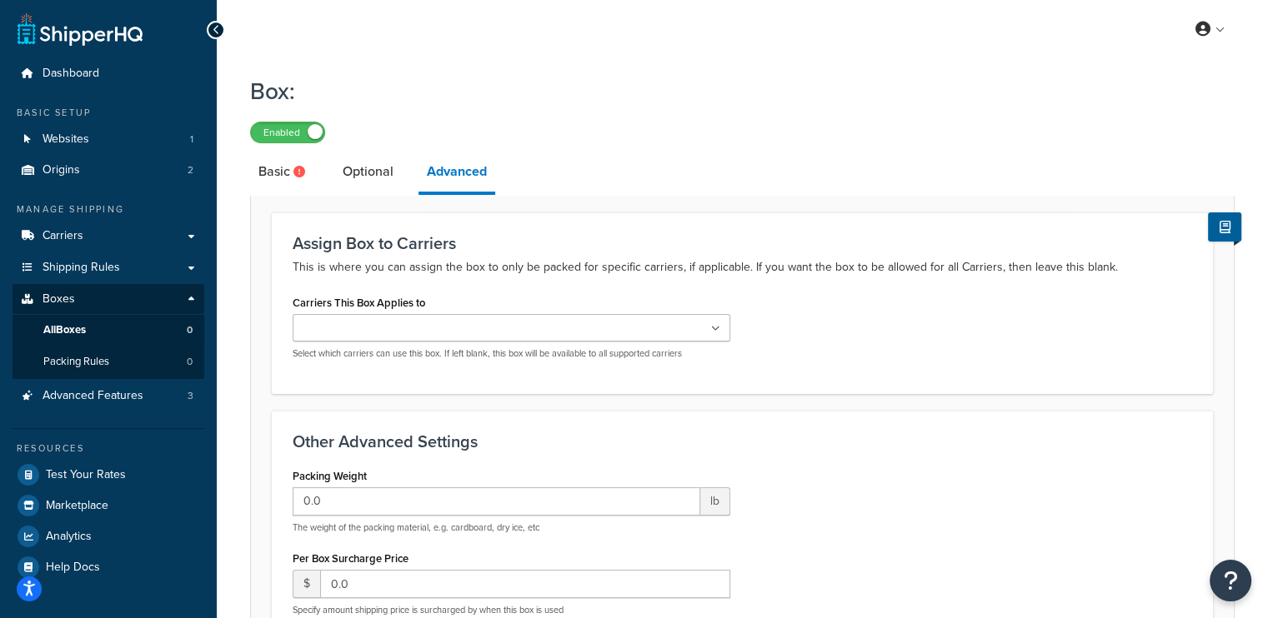
click at [410, 326] on input "Carriers This Box Applies to" at bounding box center [372, 329] width 148 height 18
drag, startPoint x: 340, startPoint y: 366, endPoint x: 333, endPoint y: 249, distance: 116.9
click at [365, 191] on link "Optional" at bounding box center [368, 172] width 68 height 40
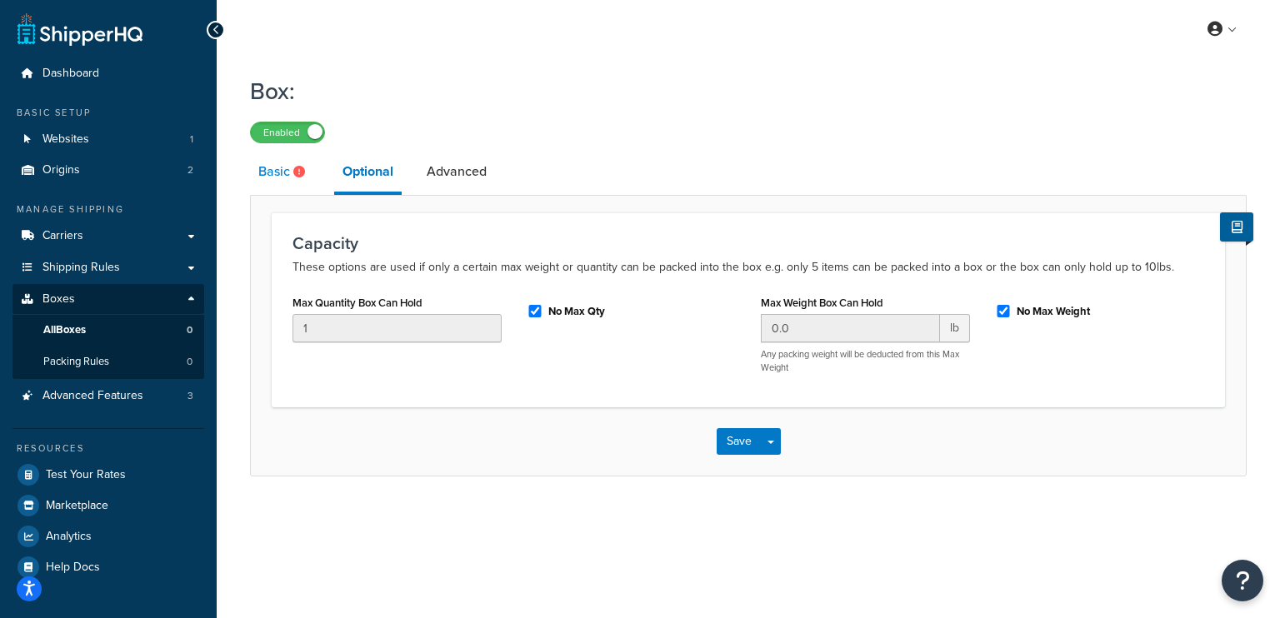
click at [290, 169] on link "Basic" at bounding box center [284, 172] width 68 height 40
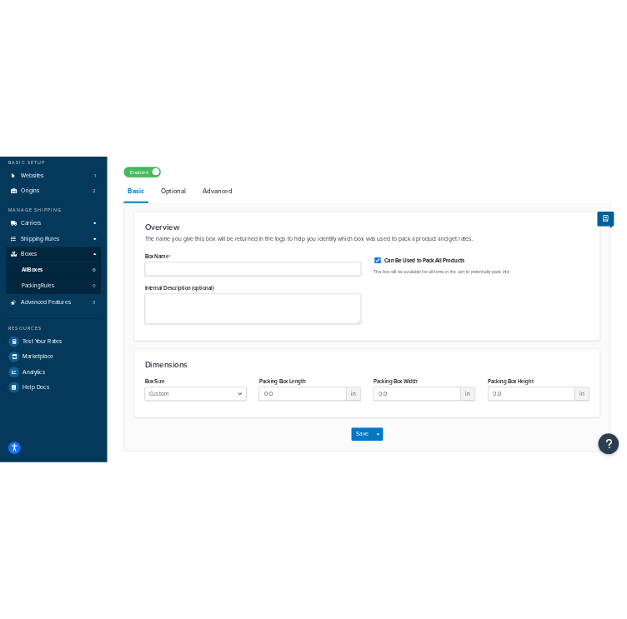
scroll to position [161, 0]
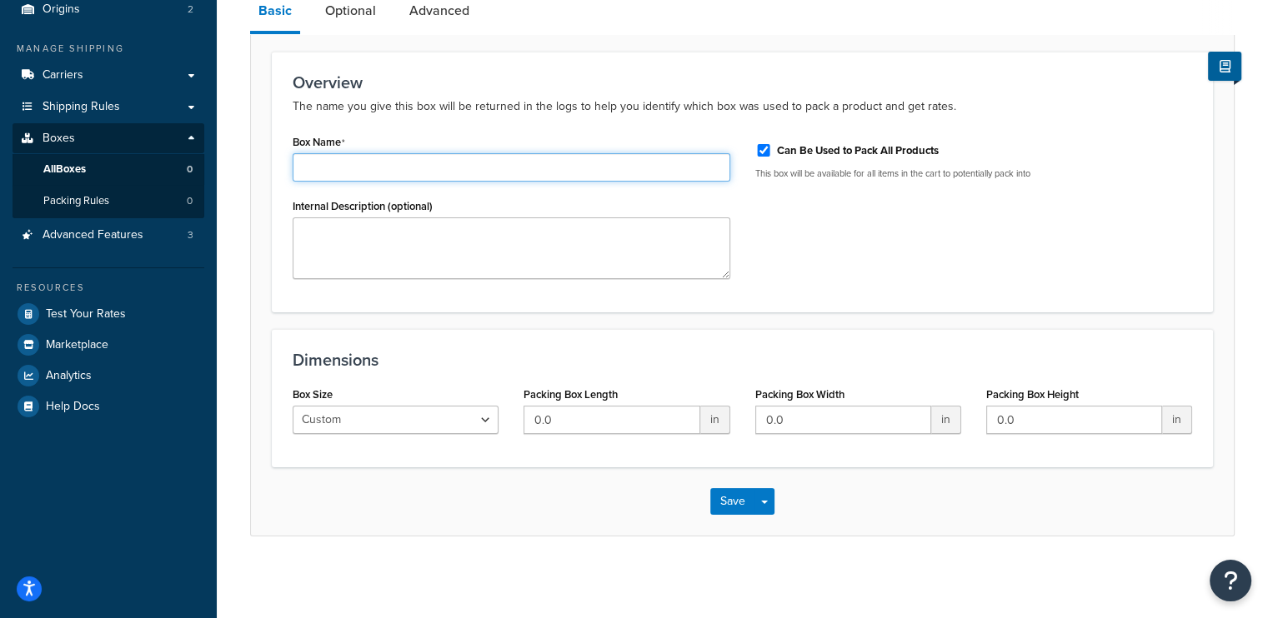
click at [358, 169] on input "Box Name" at bounding box center [512, 167] width 438 height 28
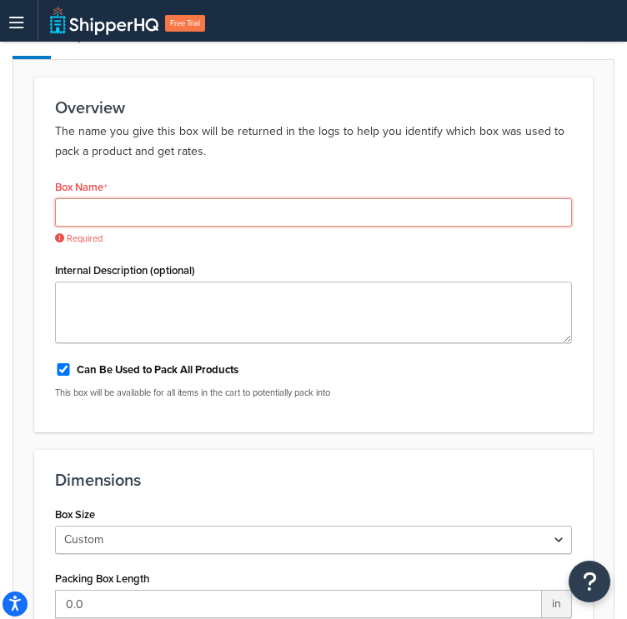
click at [128, 217] on input "Box Name" at bounding box center [313, 212] width 517 height 28
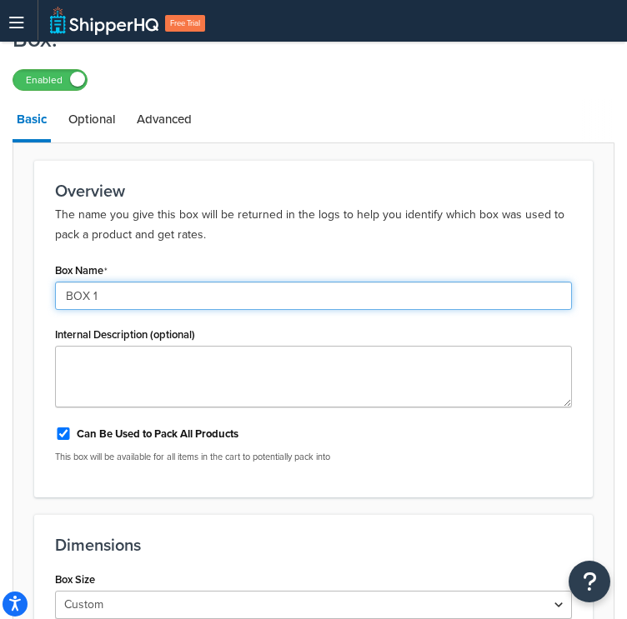
scroll to position [411, 0]
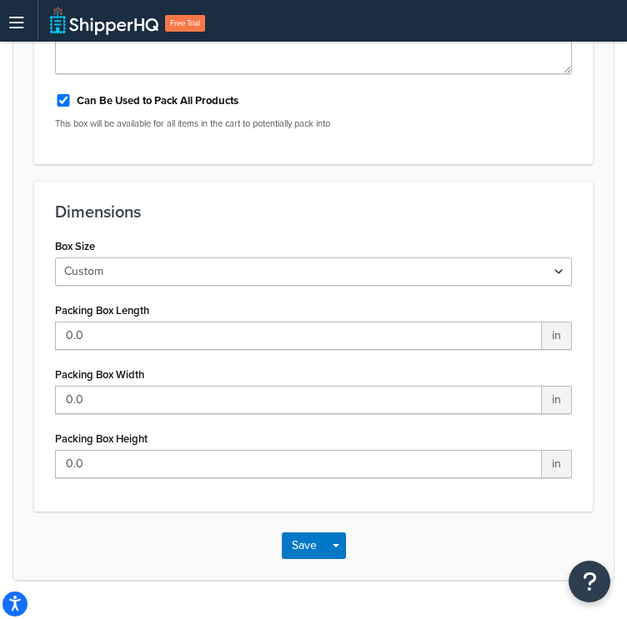
type input "BOX 1"
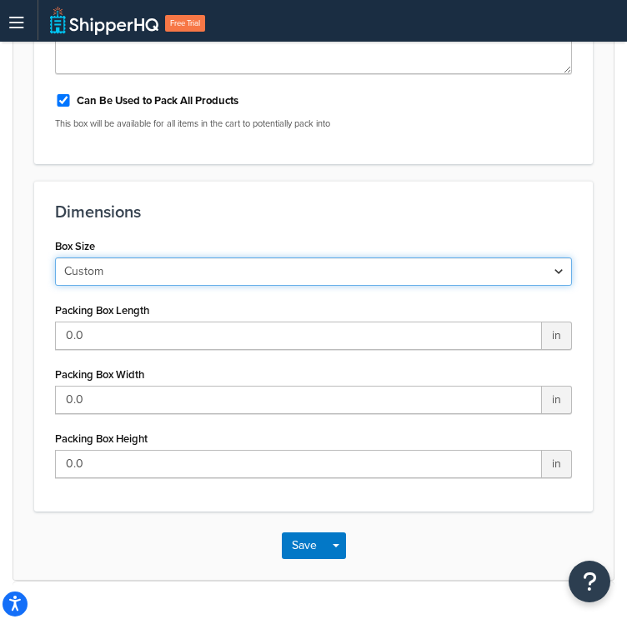
click at [184, 266] on select "Custom USPS Small Flat Box USPS Medium Flat Box USPS Large Flat Box USPS Flat E…" at bounding box center [313, 272] width 517 height 28
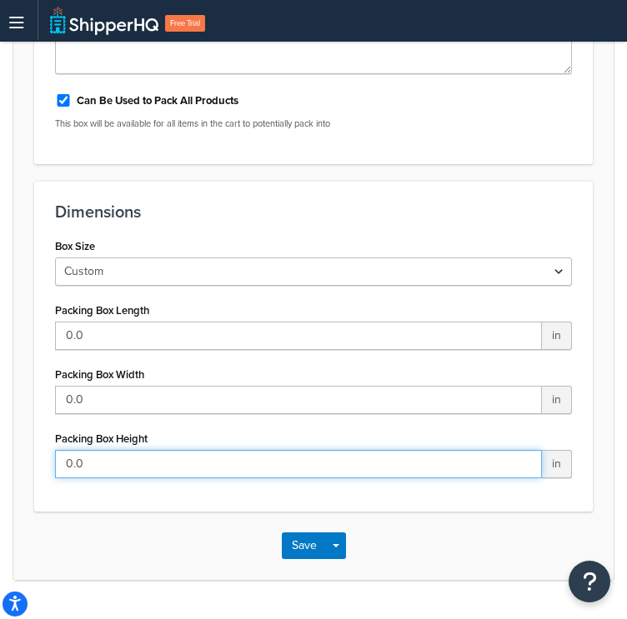
click at [129, 464] on input "0.0" at bounding box center [298, 464] width 487 height 28
drag, startPoint x: 128, startPoint y: 463, endPoint x: 60, endPoint y: 419, distance: 80.9
click at [0, 413] on html "Accessibility Screen-Reader Guide, Feedback, and Issue Reporting | New window S…" at bounding box center [313, 278] width 627 height 1378
paste input "29.2"
type input "29.2"
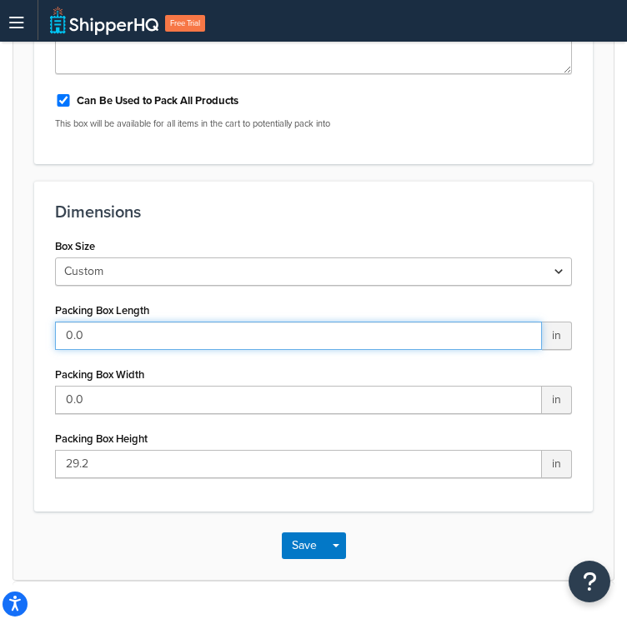
paste input "22.8"
drag, startPoint x: 9, startPoint y: 330, endPoint x: -1, endPoint y: 319, distance: 14.7
click at [0, 319] on html "Accessibility Screen-Reader Guide, Feedback, and Issue Reporting | New window S…" at bounding box center [313, 278] width 627 height 1378
type input "22.8"
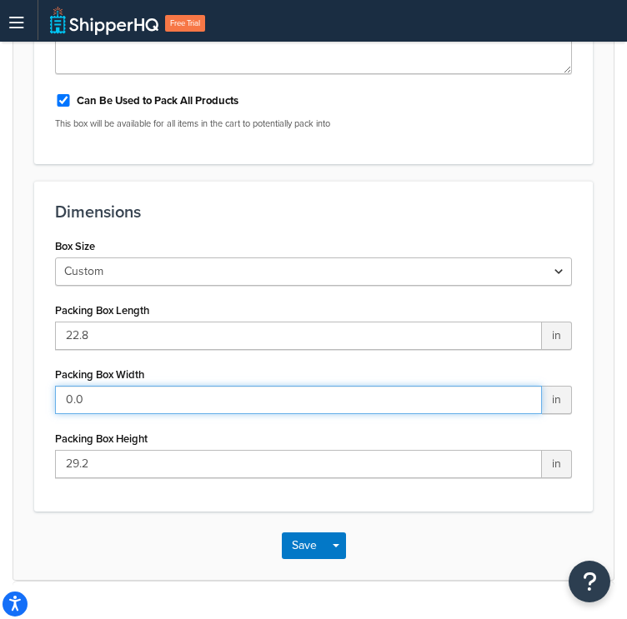
click at [132, 402] on input "0.0" at bounding box center [298, 400] width 487 height 28
drag, startPoint x: 133, startPoint y: 404, endPoint x: 163, endPoint y: 419, distance: 33.5
click at [0, 345] on html "Accessibility Screen-Reader Guide, Feedback, and Issue Reporting | New window S…" at bounding box center [313, 278] width 627 height 1378
paste input "14.4"
type input "14.4"
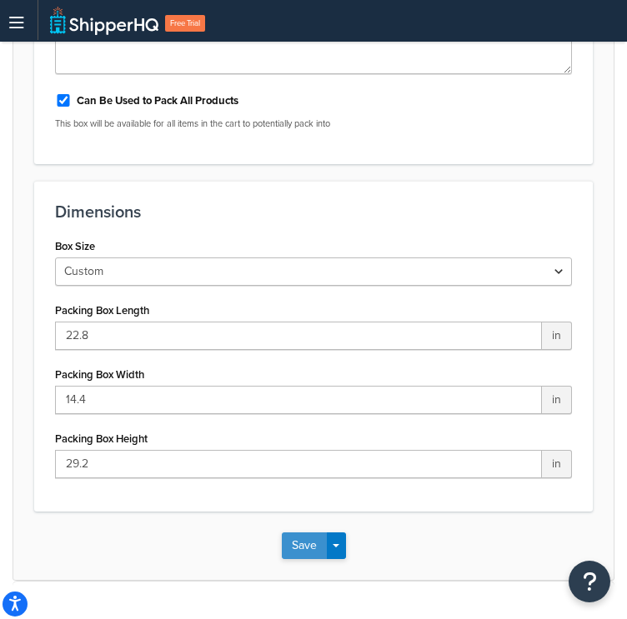
click at [303, 543] on button "Save" at bounding box center [304, 546] width 45 height 27
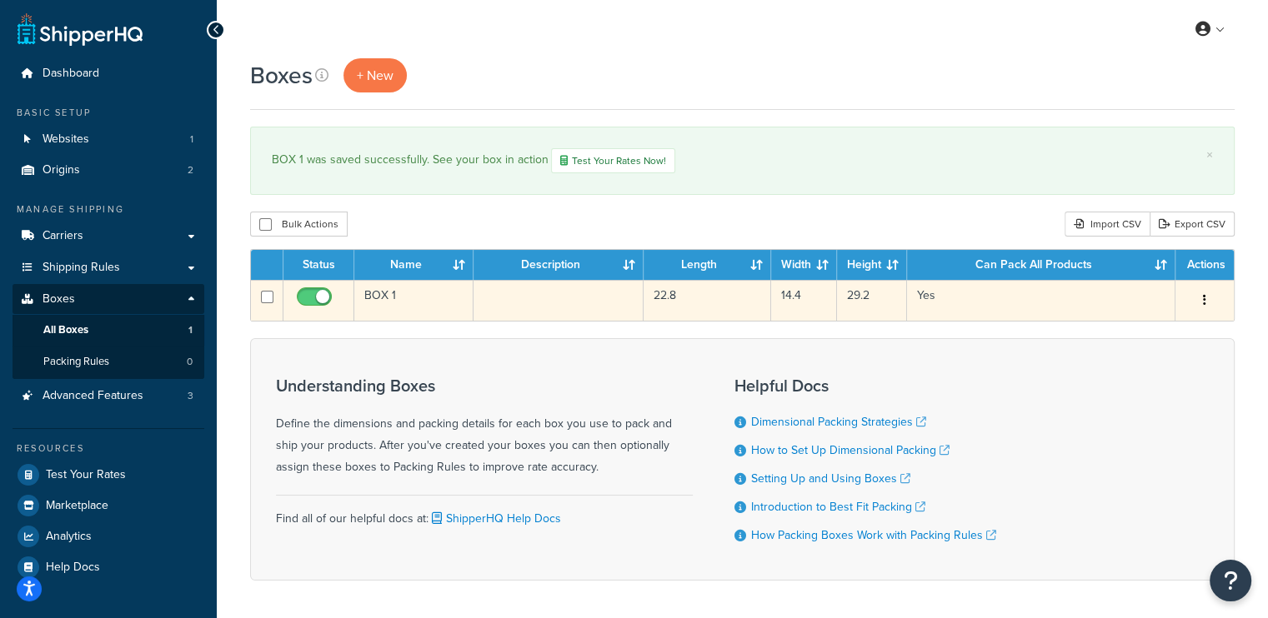
click at [626, 293] on button "button" at bounding box center [1204, 301] width 23 height 27
click at [626, 296] on button "button" at bounding box center [1204, 301] width 23 height 27
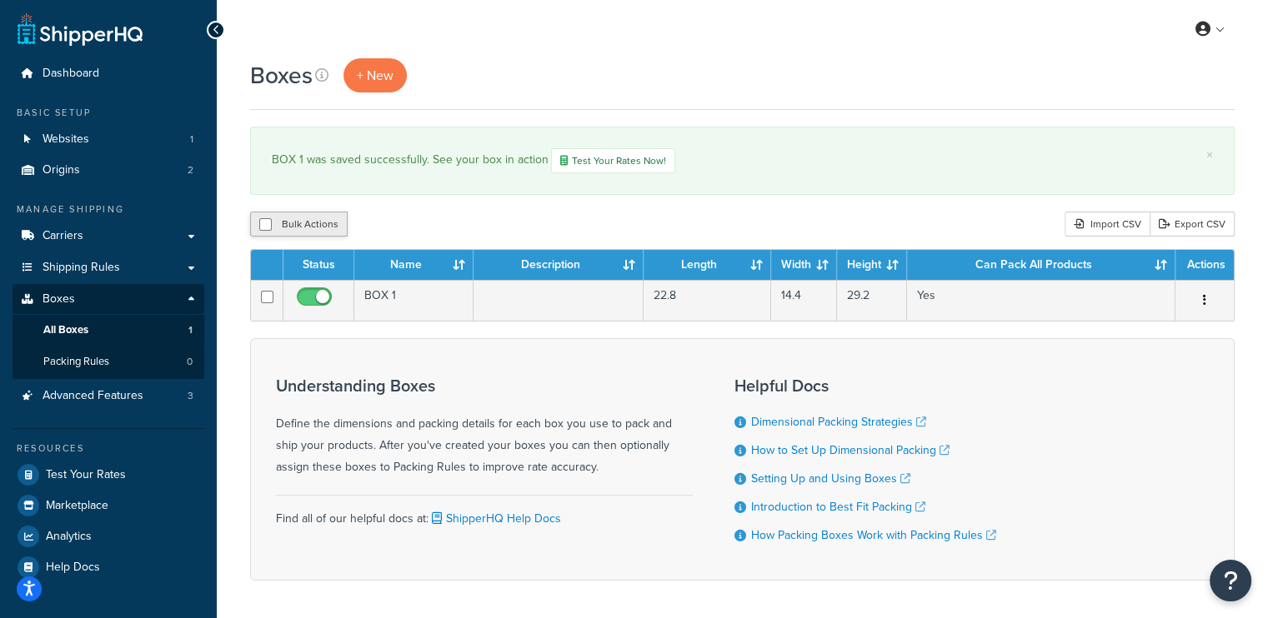
click at [258, 223] on button "Bulk Actions" at bounding box center [299, 224] width 98 height 25
checkbox input "true"
click at [263, 224] on input "checkbox" at bounding box center [265, 224] width 13 height 13
checkbox input "false"
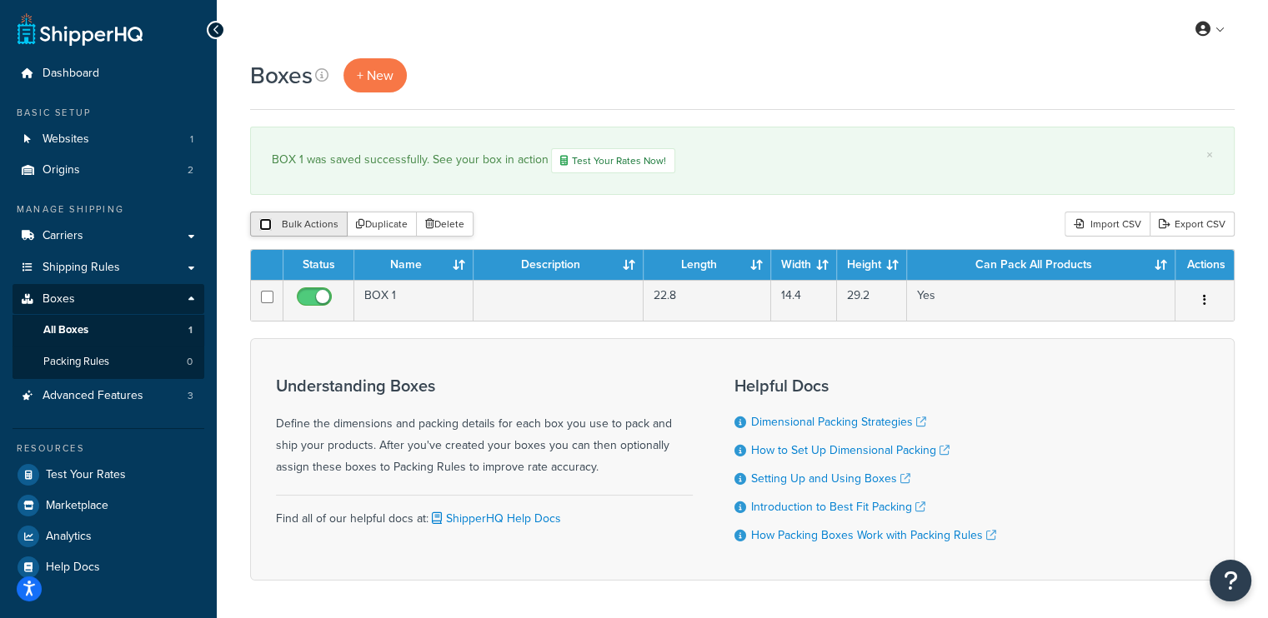
checkbox input "false"
click at [367, 73] on span "+ New" at bounding box center [375, 75] width 37 height 19
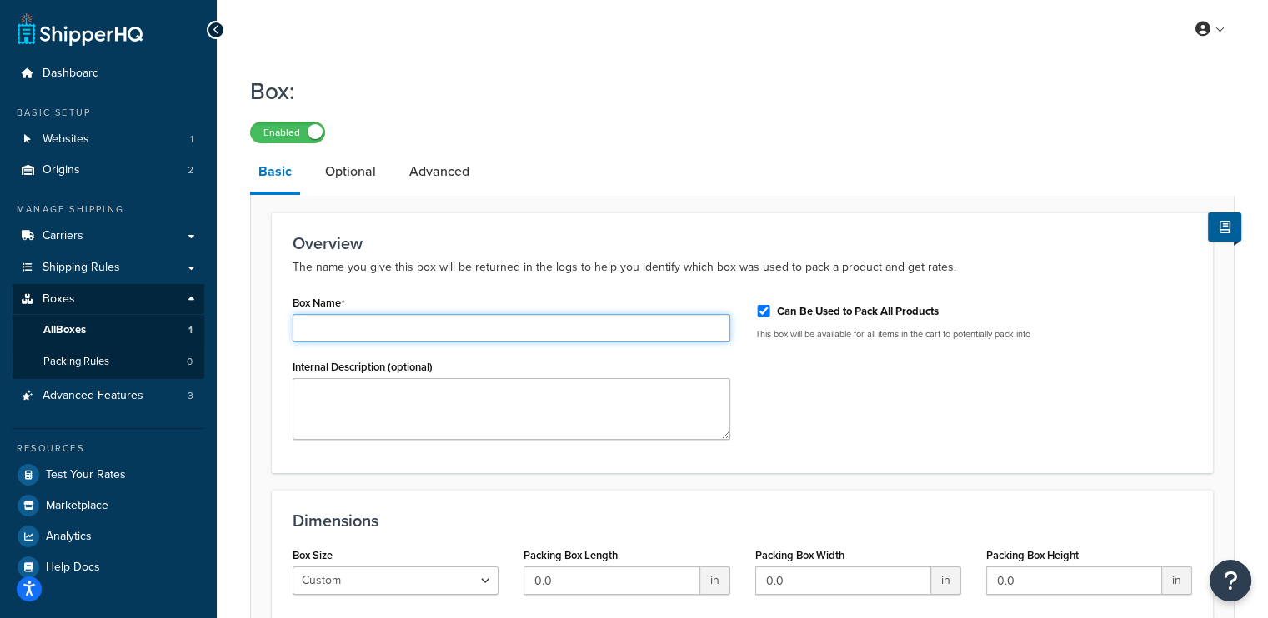
click at [373, 324] on input "Box Name" at bounding box center [512, 328] width 438 height 28
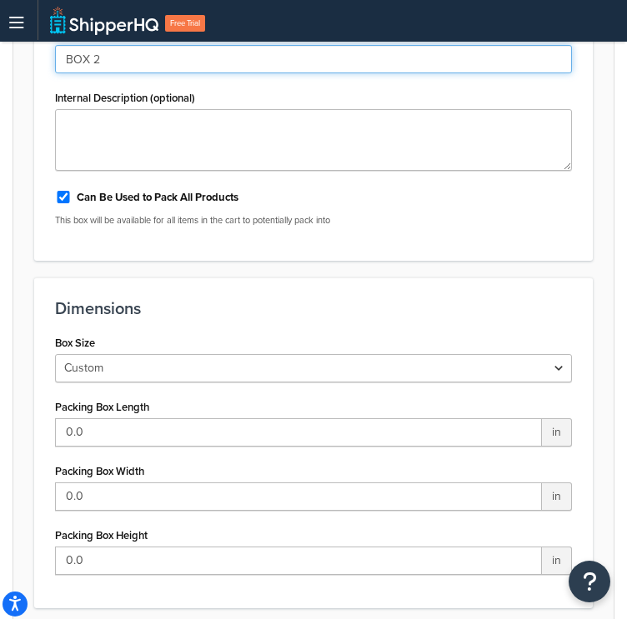
scroll to position [333, 0]
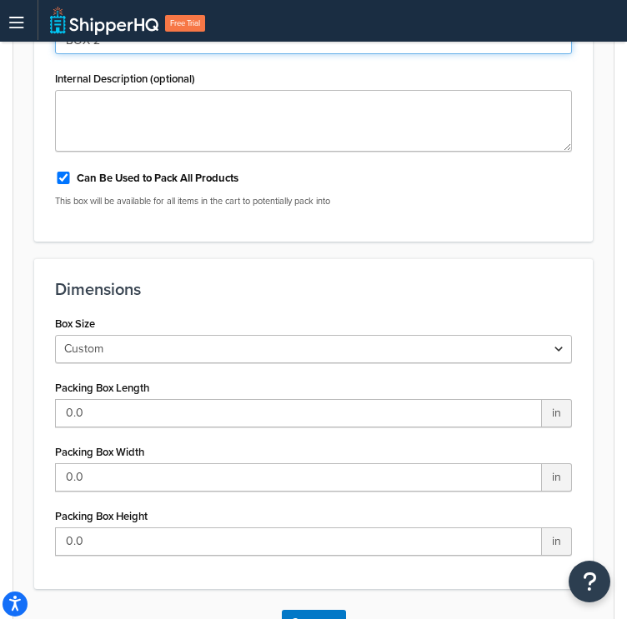
type input "BOX 2"
click at [124, 524] on div "Packing Box Height 0.0 in" at bounding box center [313, 530] width 517 height 52
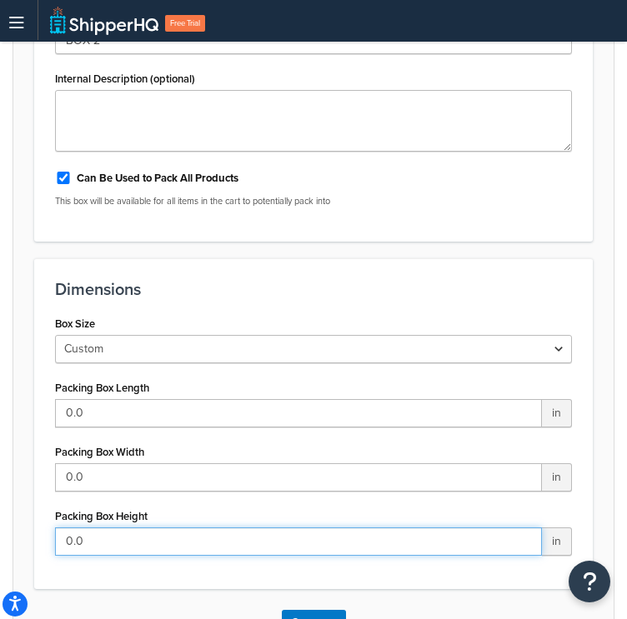
click at [120, 538] on input "0.0" at bounding box center [298, 542] width 487 height 28
paste input "40.6"
drag, startPoint x: 120, startPoint y: 539, endPoint x: 3, endPoint y: 498, distance: 123.9
click at [0, 499] on html "Accessibility Screen-Reader Guide, Feedback, and Issue Reporting | New window S…" at bounding box center [313, 356] width 627 height 1378
paste input "text"
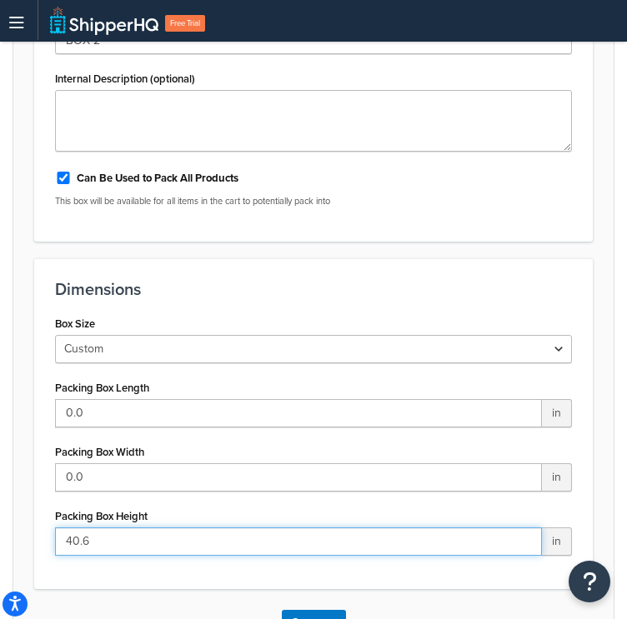
type input "40.6"
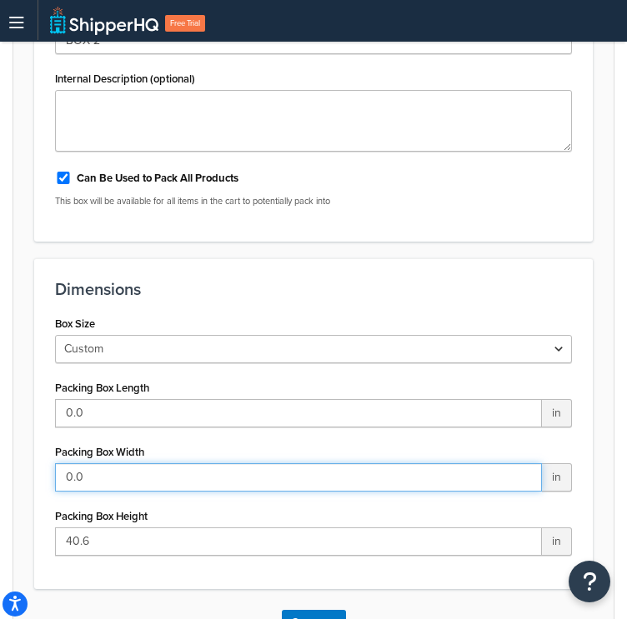
drag, startPoint x: 143, startPoint y: 473, endPoint x: 59, endPoint y: 458, distance: 84.5
click at [33, 455] on form "Overview The name you give this box will be returned in the logs to help you id…" at bounding box center [313, 280] width 600 height 753
paste input "29.8"
type input "29.8"
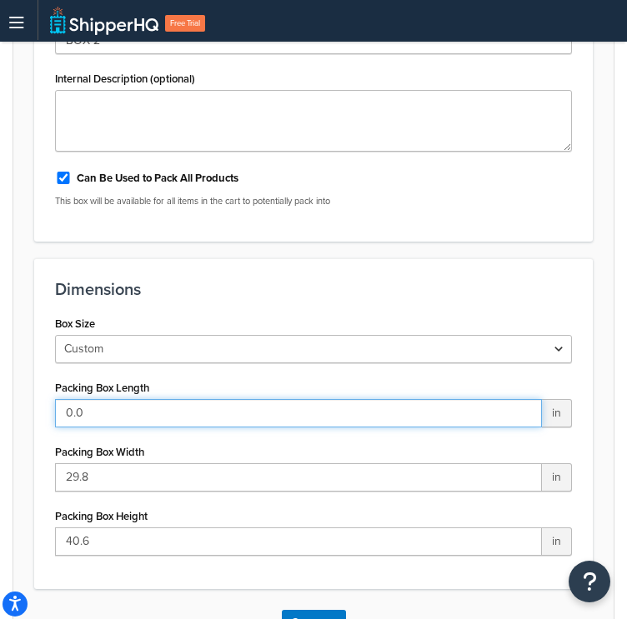
paste input "14.5"
drag, startPoint x: 98, startPoint y: 408, endPoint x: 72, endPoint y: 368, distance: 47.6
click at [2, 364] on div "Box: Enabled Basic Optional Advanced Overview The name you give this box will b…" at bounding box center [313, 380] width 627 height 1245
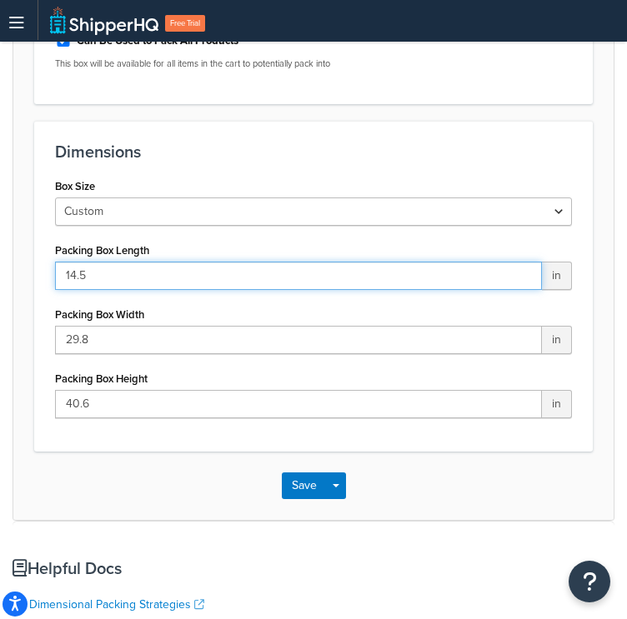
scroll to position [750, 0]
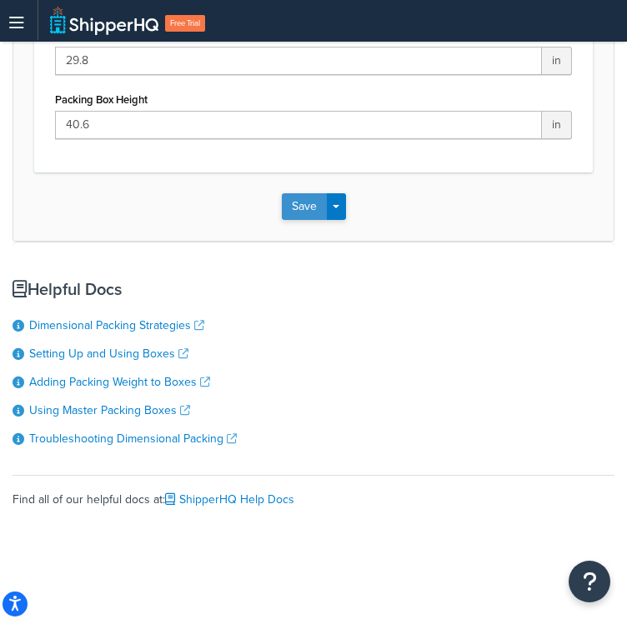
type input "14.5"
click at [310, 208] on button "Save" at bounding box center [304, 206] width 45 height 27
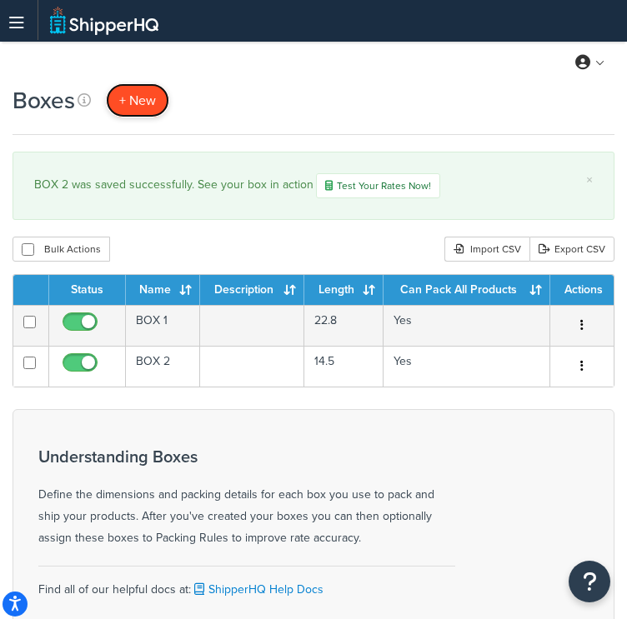
click at [135, 91] on span "+ New" at bounding box center [137, 100] width 37 height 19
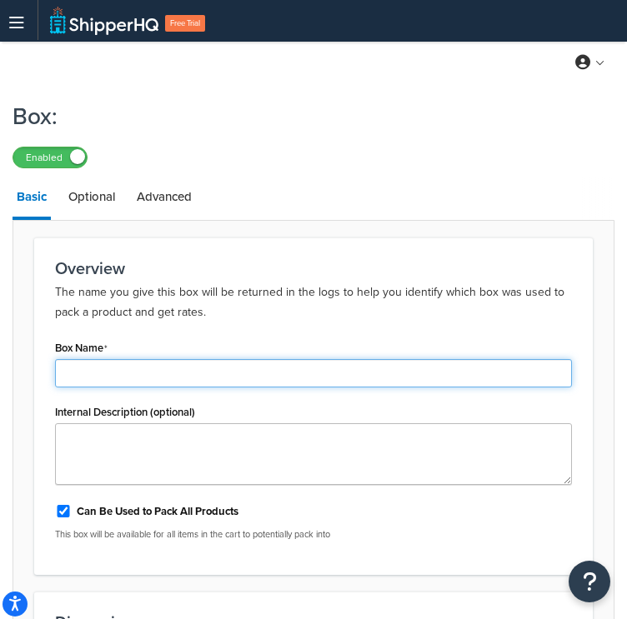
click at [110, 366] on input "Box Name" at bounding box center [313, 373] width 517 height 28
type input "BOX 3"
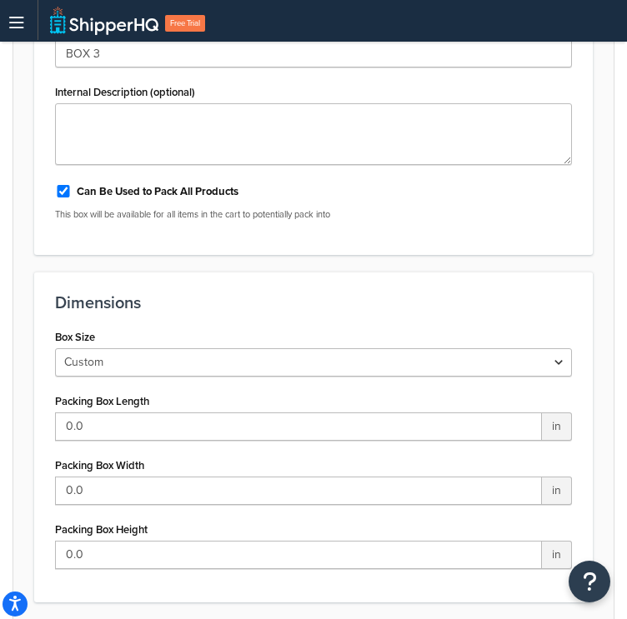
scroll to position [333, 0]
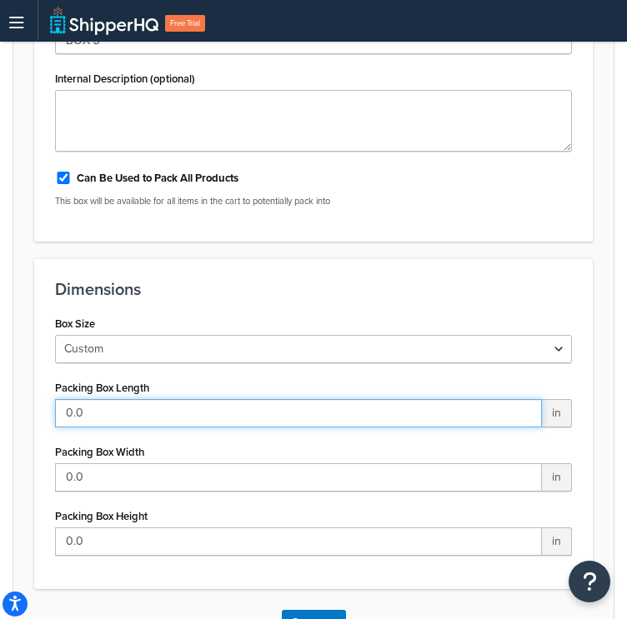
drag, startPoint x: 139, startPoint y: 409, endPoint x: 13, endPoint y: 399, distance: 126.2
click at [1, 394] on div "Box: Enabled Basic Optional Advanced Overview The name you give this box will b…" at bounding box center [313, 380] width 627 height 1245
paste input "29.6"
type input "29.6"
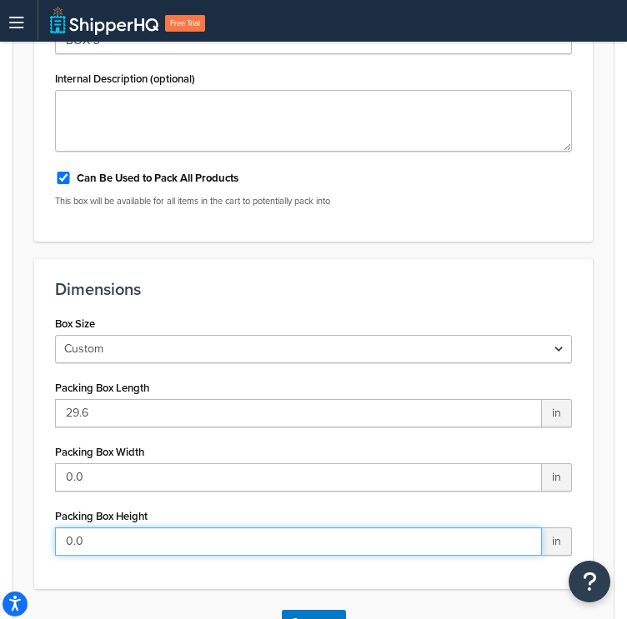
drag, startPoint x: 61, startPoint y: 530, endPoint x: -1, endPoint y: 485, distance: 76.3
click at [0, 485] on html "Accessibility Screen-Reader Guide, Feedback, and Issue Reporting | New window S…" at bounding box center [313, 356] width 627 height 1378
paste input "34.5"
type input "34.5"
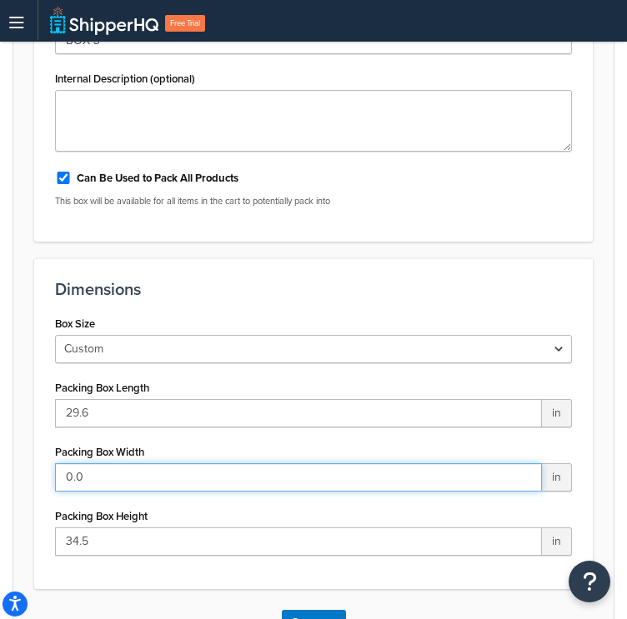
drag, startPoint x: 113, startPoint y: 463, endPoint x: 73, endPoint y: 402, distance: 72.8
click at [3, 397] on div "Box: Enabled Basic Optional Advanced Overview The name you give this box will b…" at bounding box center [313, 380] width 627 height 1245
paste input "17.3"
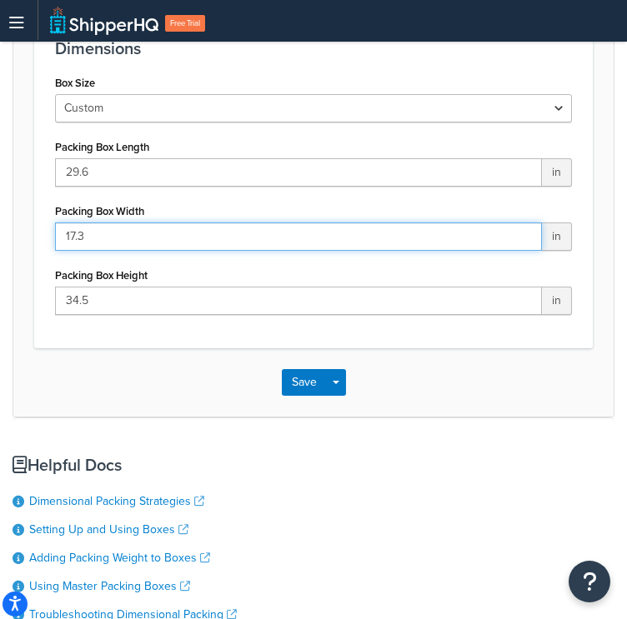
scroll to position [583, 0]
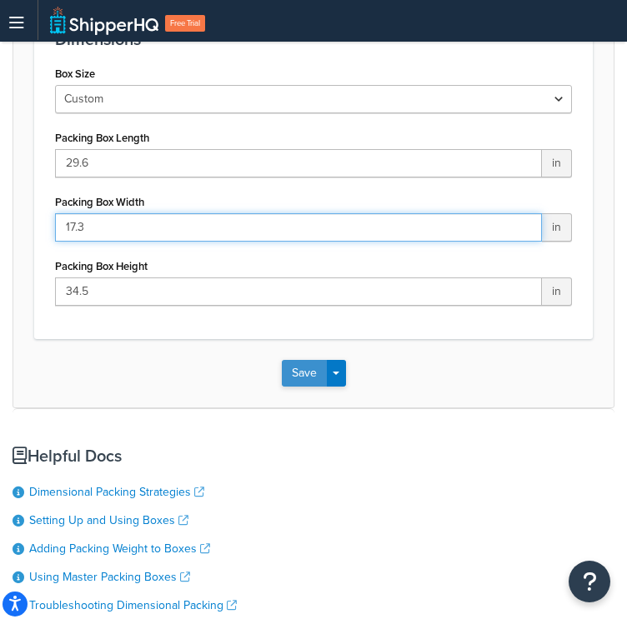
type input "17.3"
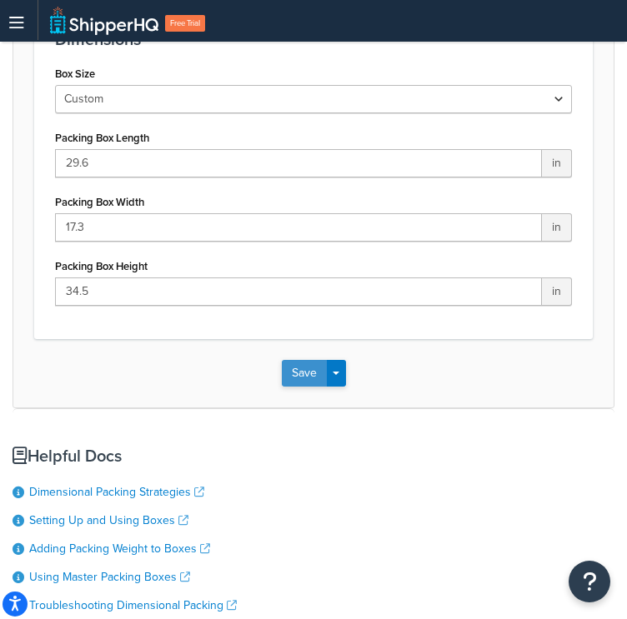
click at [307, 375] on button "Save" at bounding box center [304, 373] width 45 height 27
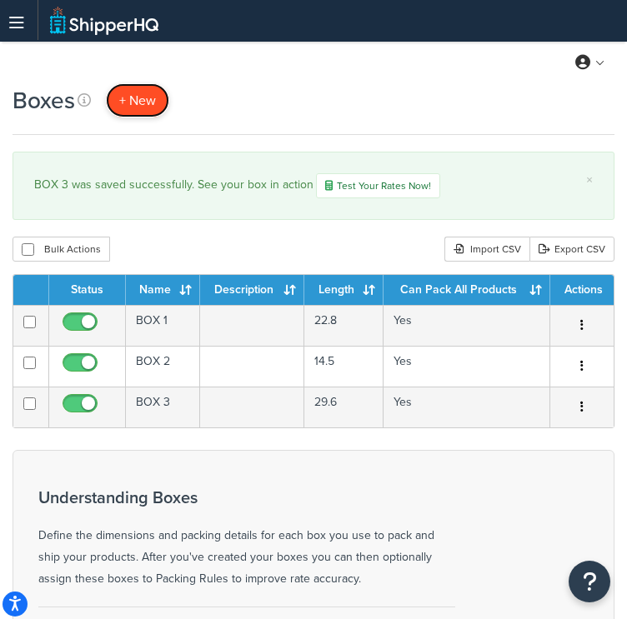
click at [131, 93] on span "+ New" at bounding box center [137, 100] width 37 height 19
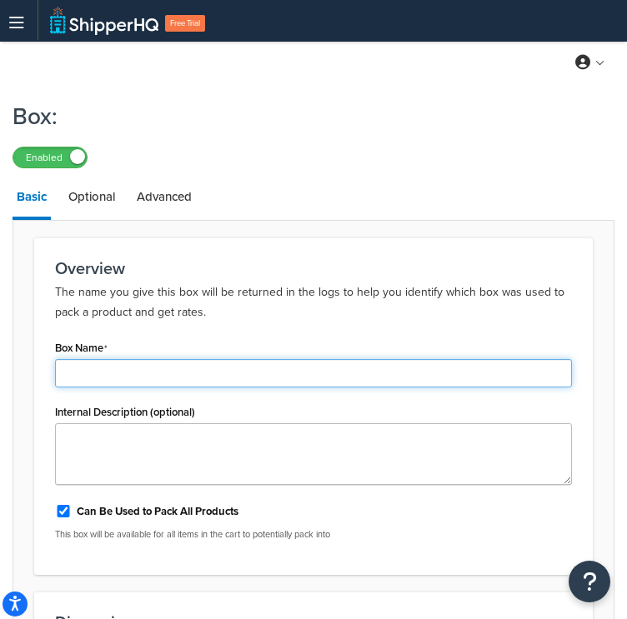
click at [118, 363] on input "Box Name" at bounding box center [313, 373] width 517 height 28
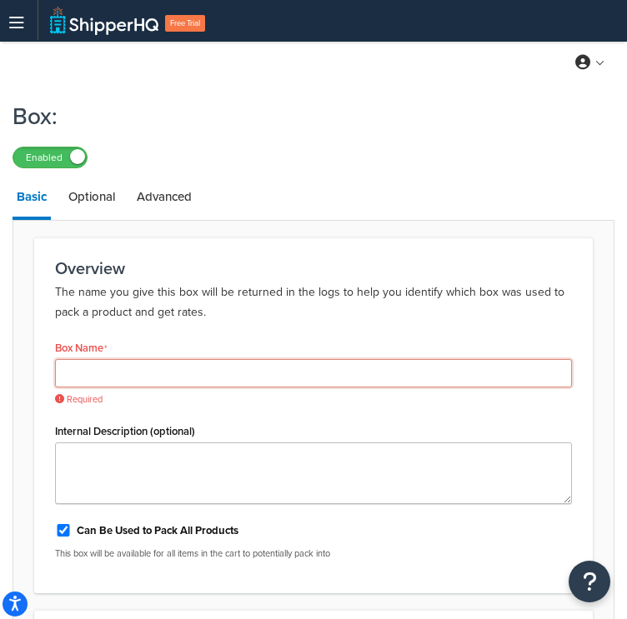
click at [97, 368] on input "Box Name" at bounding box center [313, 373] width 517 height 28
paste input "BOX 4"
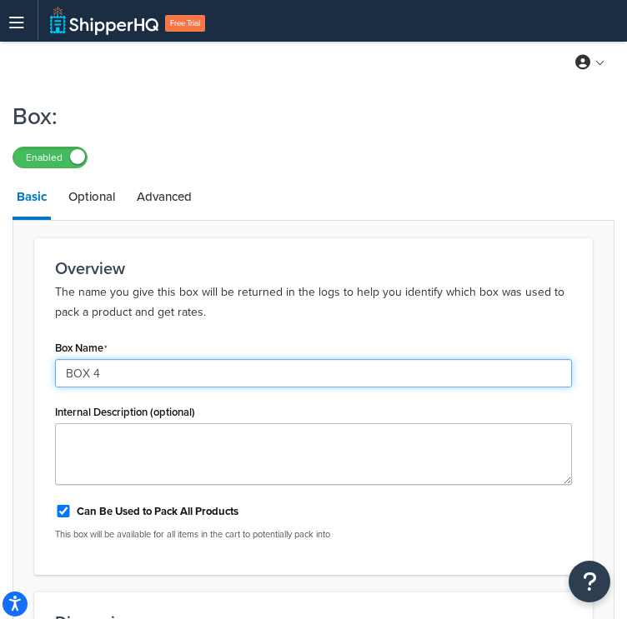
click at [75, 376] on input "BOX 4" at bounding box center [313, 373] width 517 height 28
click at [66, 377] on input "BOX 4" at bounding box center [313, 373] width 517 height 28
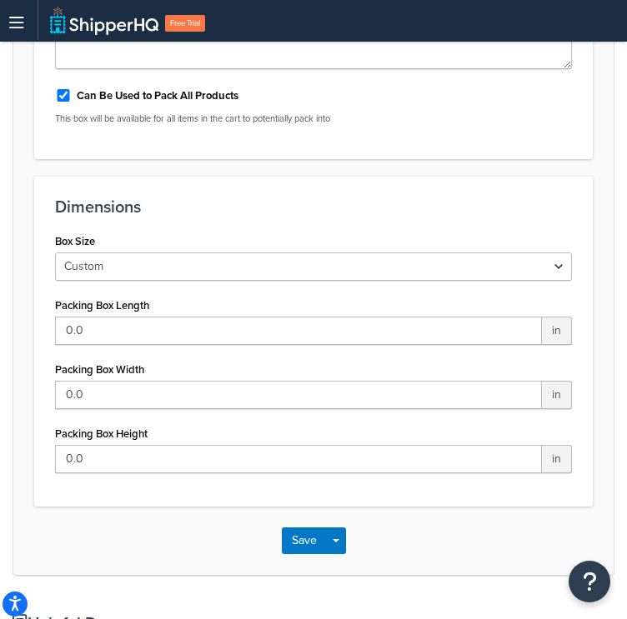
scroll to position [417, 0]
type input "BOX 4"
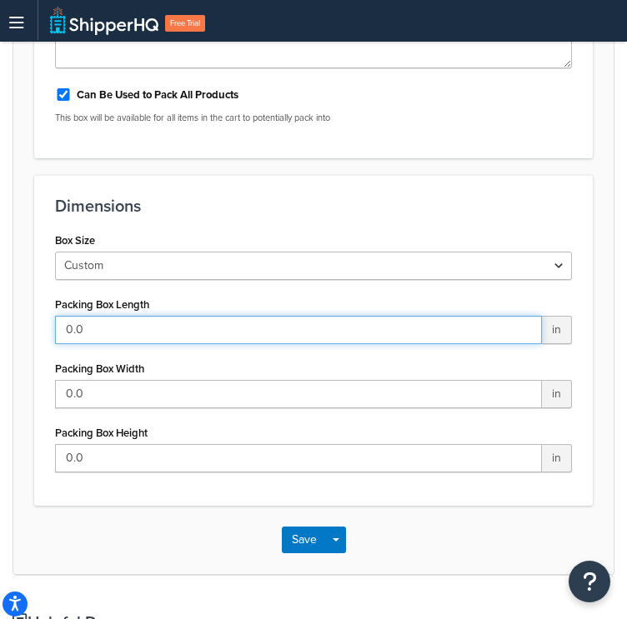
drag, startPoint x: 119, startPoint y: 333, endPoint x: -1, endPoint y: 290, distance: 127.3
click at [0, 290] on html "Accessibility Screen-Reader Guide, Feedback, and Issue Reporting | New window S…" at bounding box center [313, 272] width 627 height 1378
paste input "28.8"
type input "28.8"
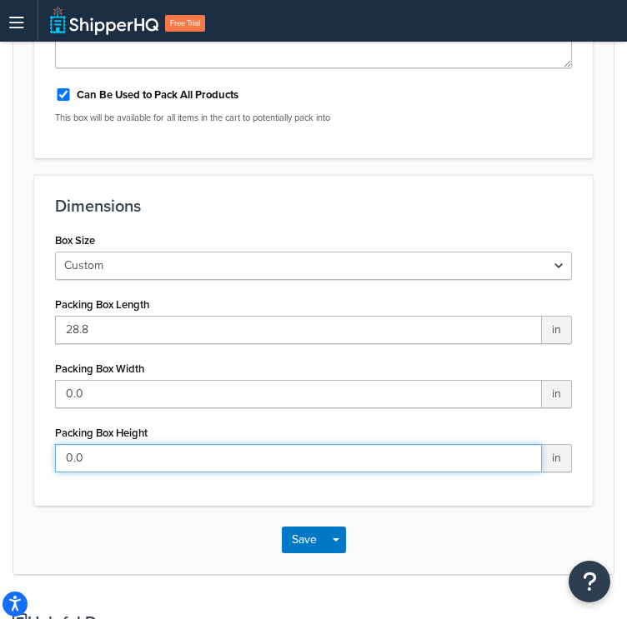
drag, startPoint x: 173, startPoint y: 453, endPoint x: -1, endPoint y: 404, distance: 180.8
click at [0, 404] on html "Accessibility Screen-Reader Guide, Feedback, and Issue Reporting | New window S…" at bounding box center [313, 272] width 627 height 1378
paste input "41"
type input "41"
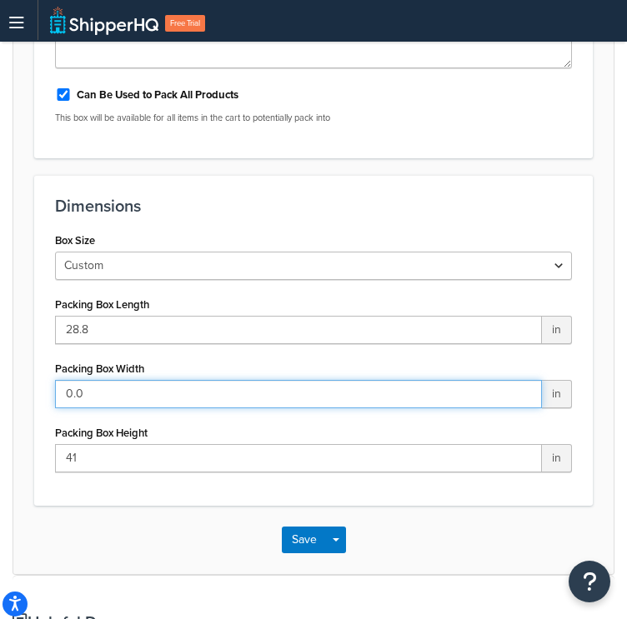
drag, startPoint x: 57, startPoint y: 389, endPoint x: 0, endPoint y: 321, distance: 88.8
click at [0, 321] on html "Accessibility Screen-Reader Guide, Feedback, and Issue Reporting | New window S…" at bounding box center [313, 272] width 627 height 1378
paste input "19.6"
type input "19.6"
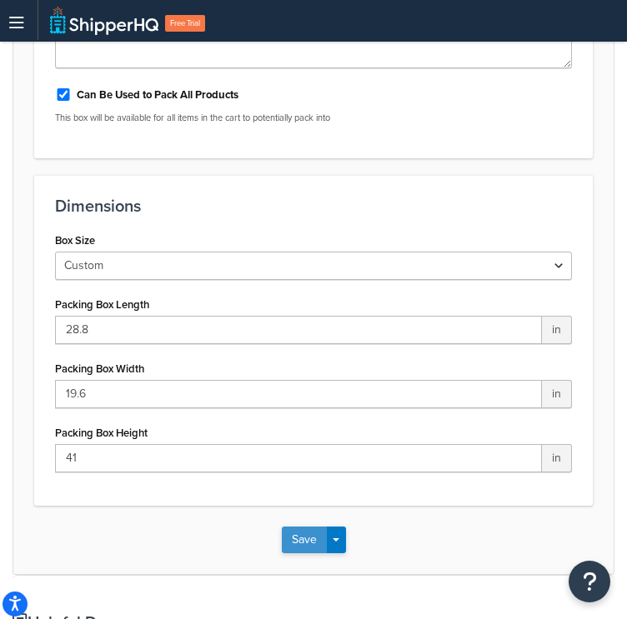
click at [298, 530] on button "Save" at bounding box center [304, 540] width 45 height 27
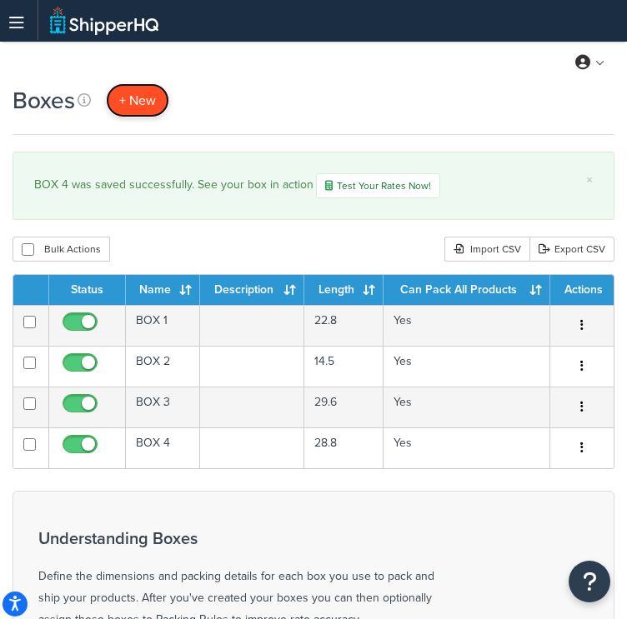
click at [131, 100] on span "+ New" at bounding box center [137, 100] width 37 height 19
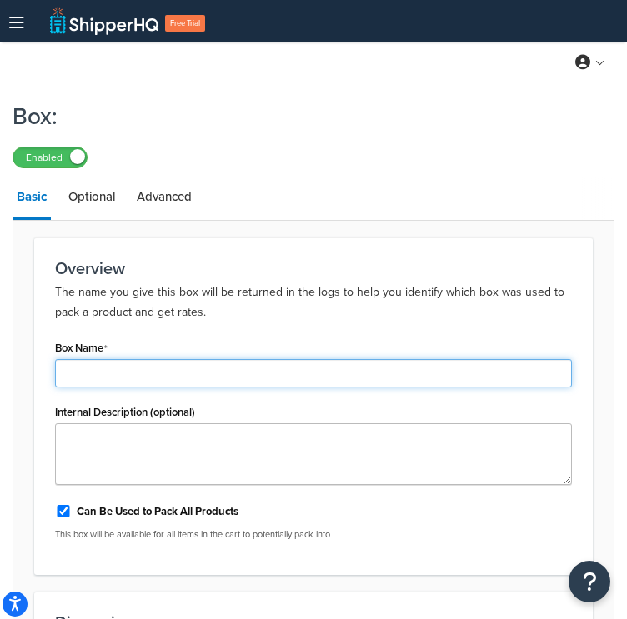
click at [89, 379] on input "Box Name" at bounding box center [313, 373] width 517 height 28
paste input "BOX 5"
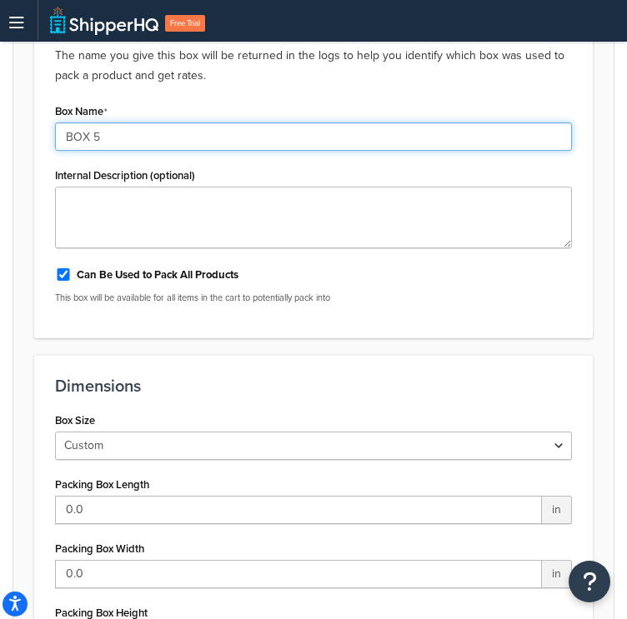
scroll to position [250, 0]
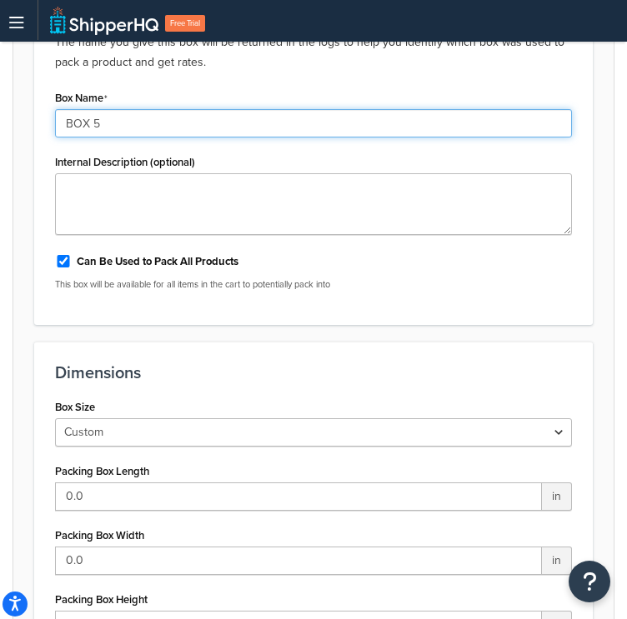
type input "BOX 5"
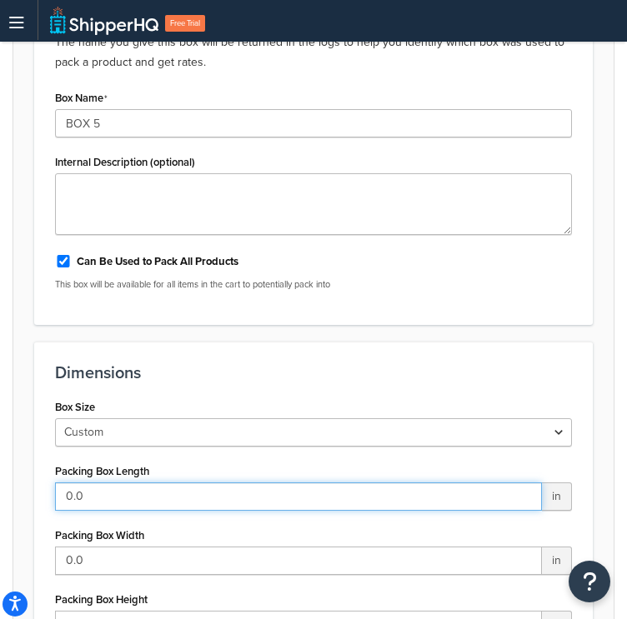
click at [127, 501] on input "0.0" at bounding box center [298, 497] width 487 height 28
drag, startPoint x: -1, startPoint y: 464, endPoint x: 30, endPoint y: 446, distance: 35.9
click at [7, 446] on div "Box: Enabled Basic Optional Advanced Overview The name you give this box will b…" at bounding box center [313, 464] width 627 height 1245
paste input "24.9"
type input "24.9"
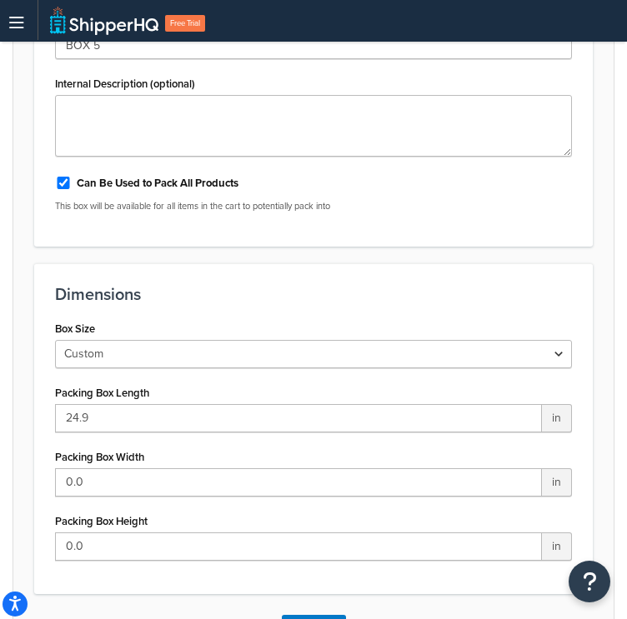
scroll to position [417, 0]
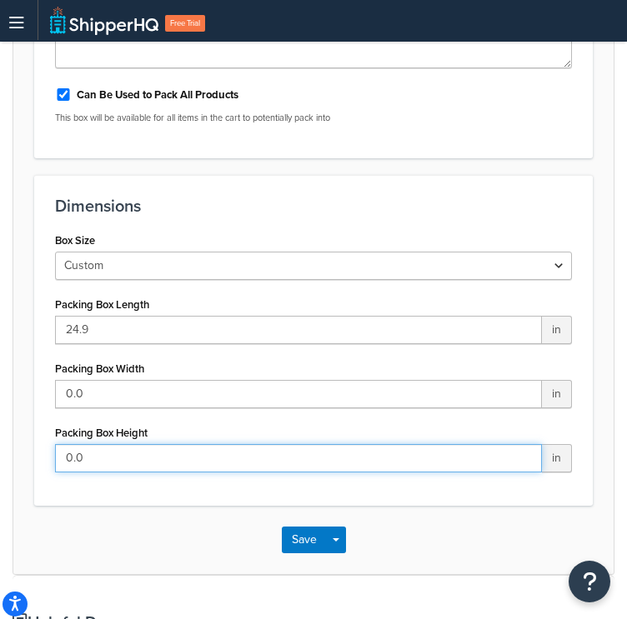
drag, startPoint x: 99, startPoint y: 453, endPoint x: 12, endPoint y: 407, distance: 99.2
click at [0, 409] on div "Box: Enabled Basic Optional Advanced Overview The name you give this box will b…" at bounding box center [313, 297] width 627 height 1245
paste input "28.5"
type input "28.5"
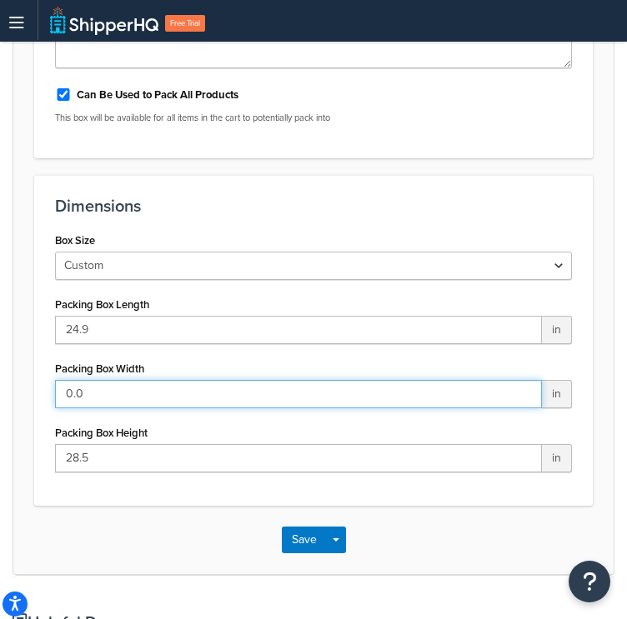
drag, startPoint x: 90, startPoint y: 383, endPoint x: 6, endPoint y: 309, distance: 111.6
click at [6, 309] on div "Box: Enabled Basic Optional Advanced Overview The name you give this box will b…" at bounding box center [313, 297] width 627 height 1245
paste input "17.6"
type input "17.6"
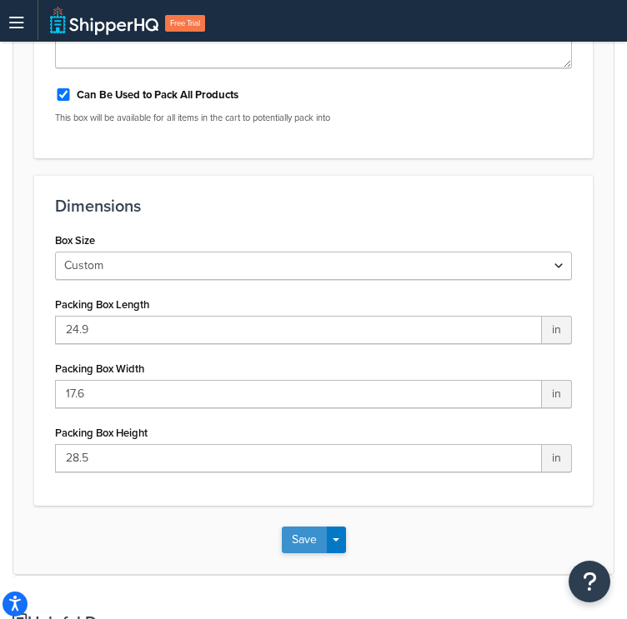
click at [301, 544] on button "Save" at bounding box center [304, 540] width 45 height 27
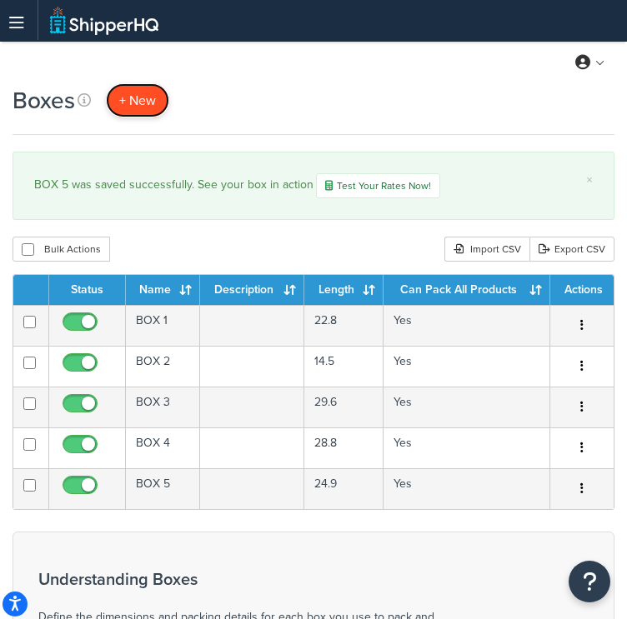
click at [147, 107] on span "+ New" at bounding box center [137, 100] width 37 height 19
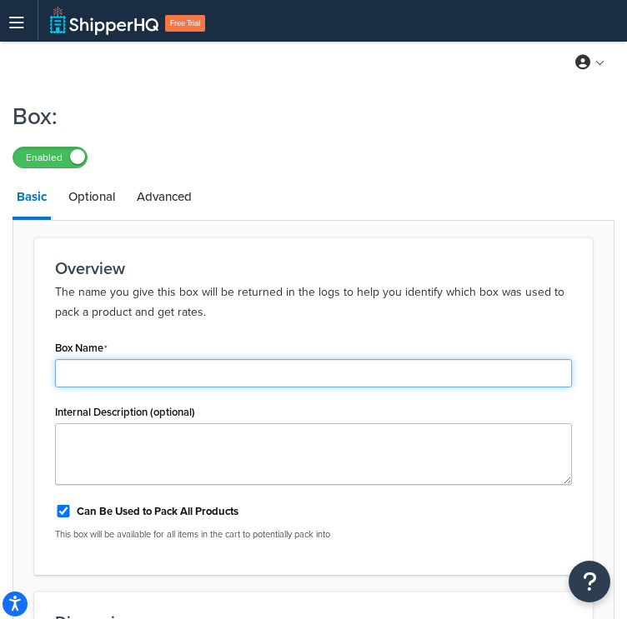
click at [118, 368] on input "Box Name" at bounding box center [313, 373] width 517 height 28
paste input "BOX 7"
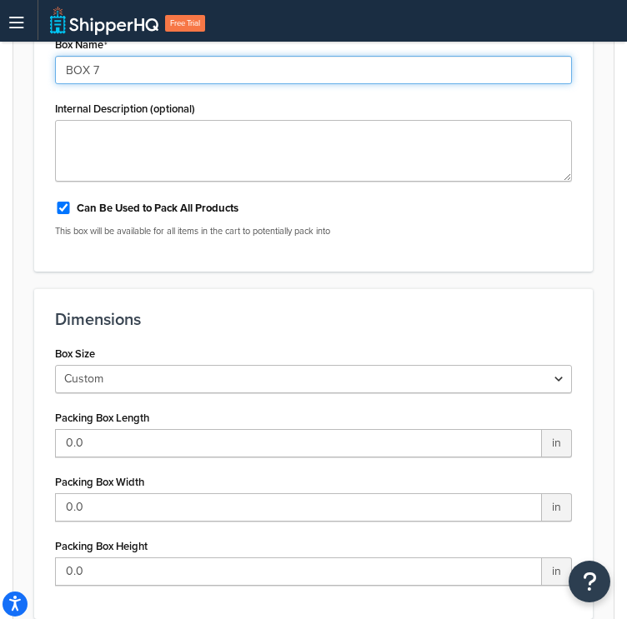
scroll to position [333, 0]
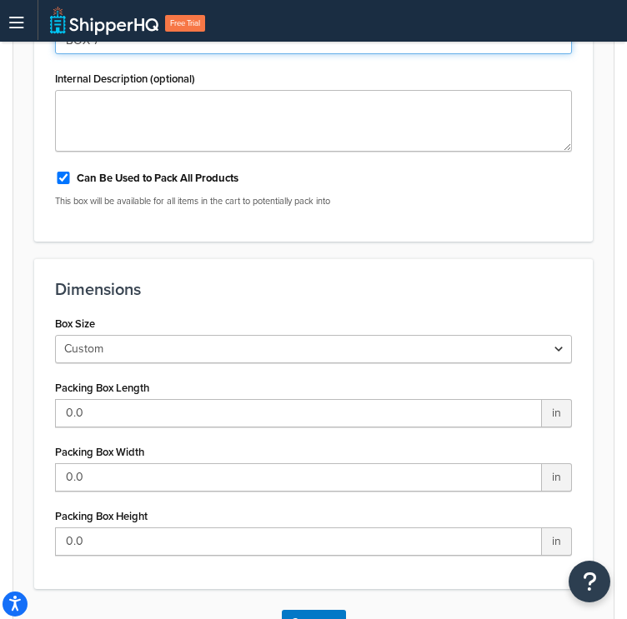
type input "BOX 7"
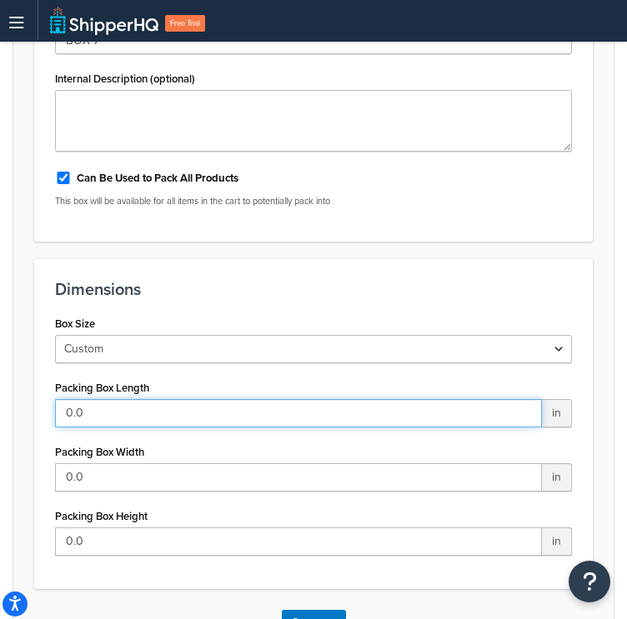
drag, startPoint x: 108, startPoint y: 404, endPoint x: -1, endPoint y: 375, distance: 113.0
click at [0, 375] on html "Press Alt+1 for screen-reader mode, Alt+0 to cancel Accessibility Screen-Reader…" at bounding box center [313, 356] width 627 height 1378
paste input "25.6"
type input "25.6"
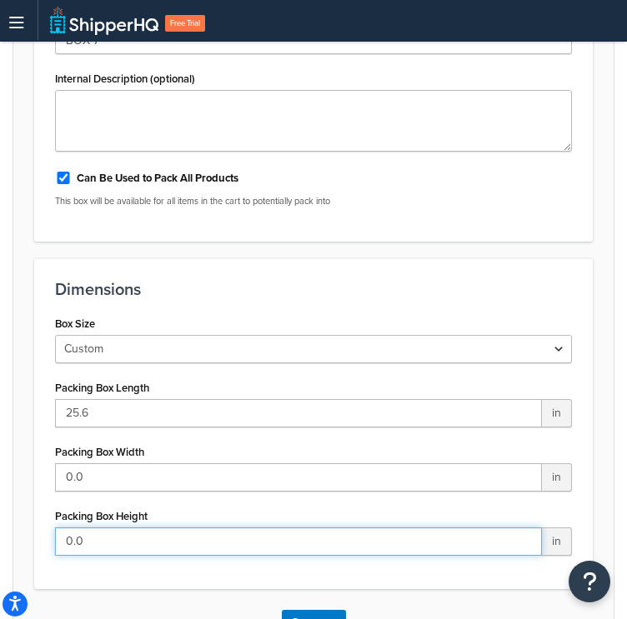
drag, startPoint x: 114, startPoint y: 531, endPoint x: 0, endPoint y: 476, distance: 126.7
click at [0, 478] on html "Press Alt+1 for screen-reader mode, Alt+0 to cancel Accessibility Screen-Reader…" at bounding box center [313, 356] width 627 height 1378
paste input "25.6"
type input "25.6"
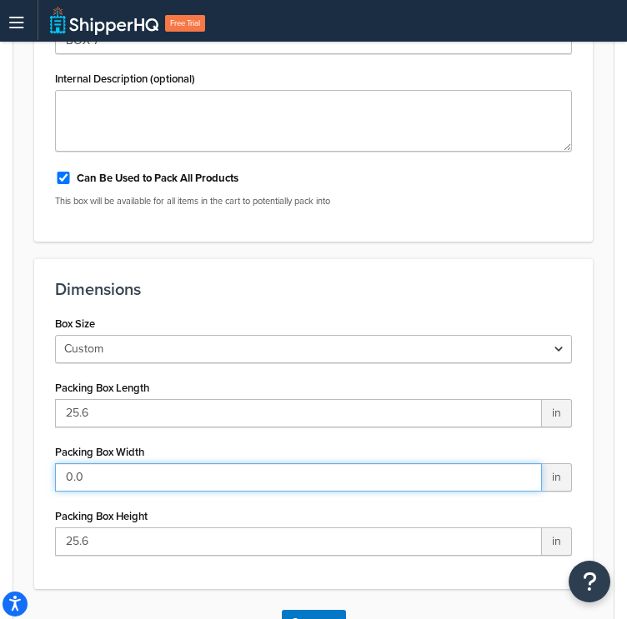
drag, startPoint x: 92, startPoint y: 479, endPoint x: -1, endPoint y: 386, distance: 131.4
click at [0, 386] on html "Press Alt+1 for screen-reader mode, Alt+0 to cancel Accessibility Screen-Reader…" at bounding box center [313, 356] width 627 height 1378
paste input "18.1"
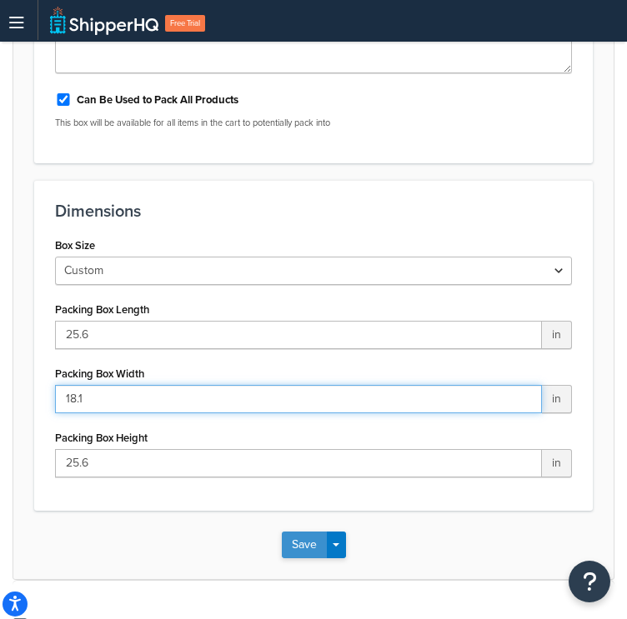
scroll to position [583, 0]
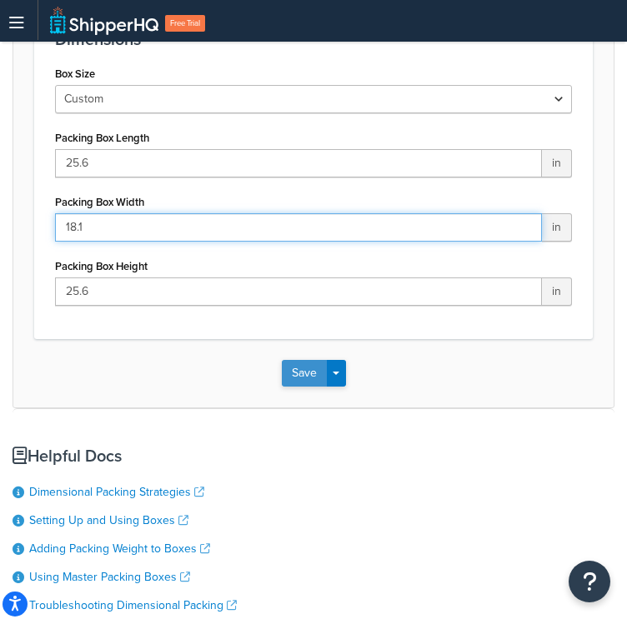
type input "18.1"
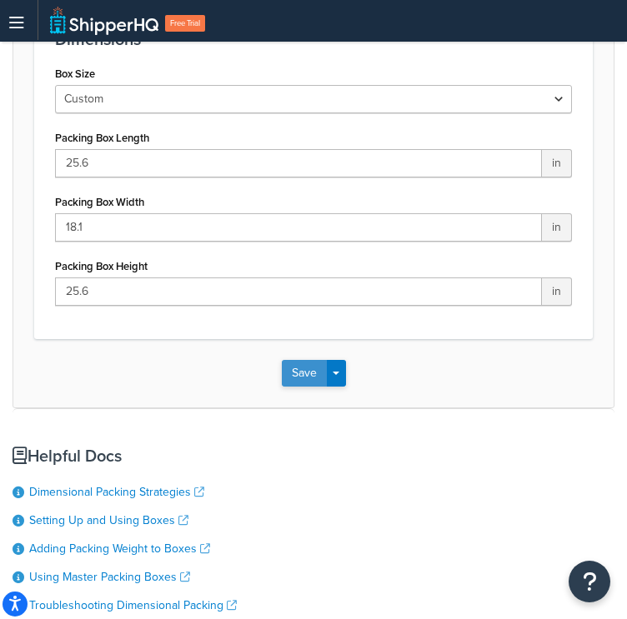
click at [303, 373] on button "Save" at bounding box center [304, 373] width 45 height 27
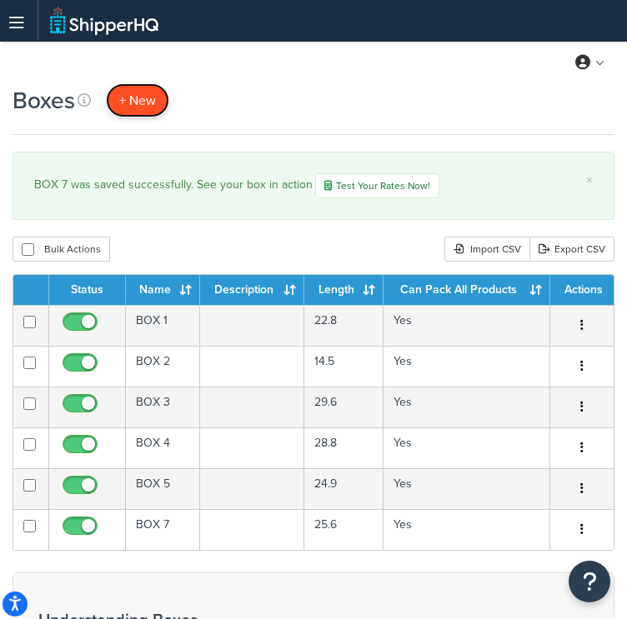
click at [142, 103] on span "+ New" at bounding box center [137, 100] width 37 height 19
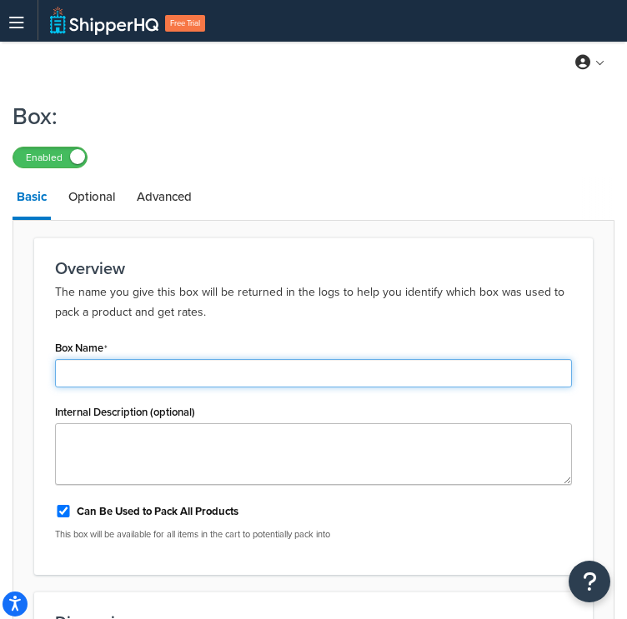
click at [77, 376] on input "Box Name" at bounding box center [313, 373] width 517 height 28
paste input "BOX 9"
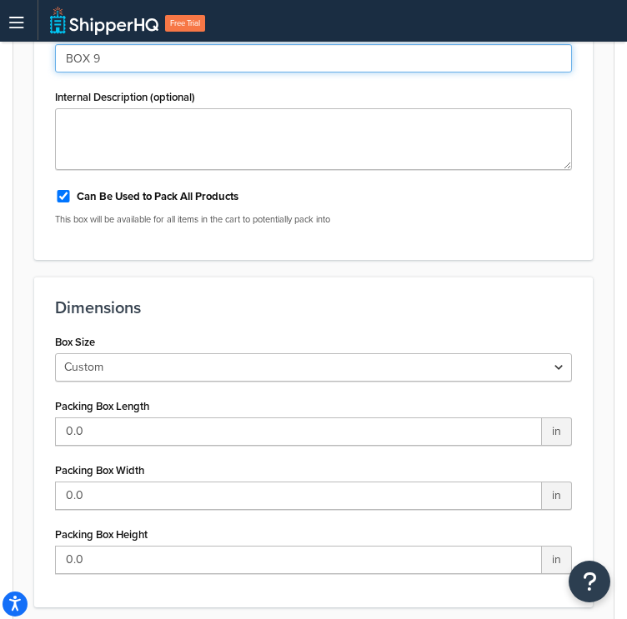
scroll to position [417, 0]
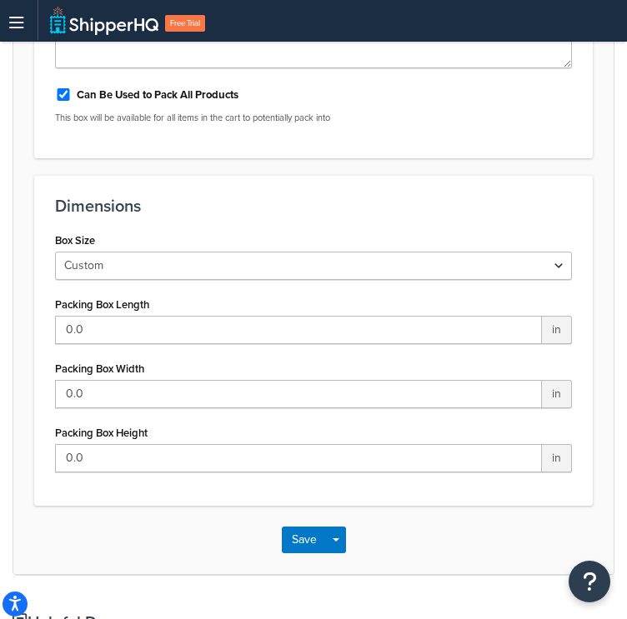
type input "BOX 9"
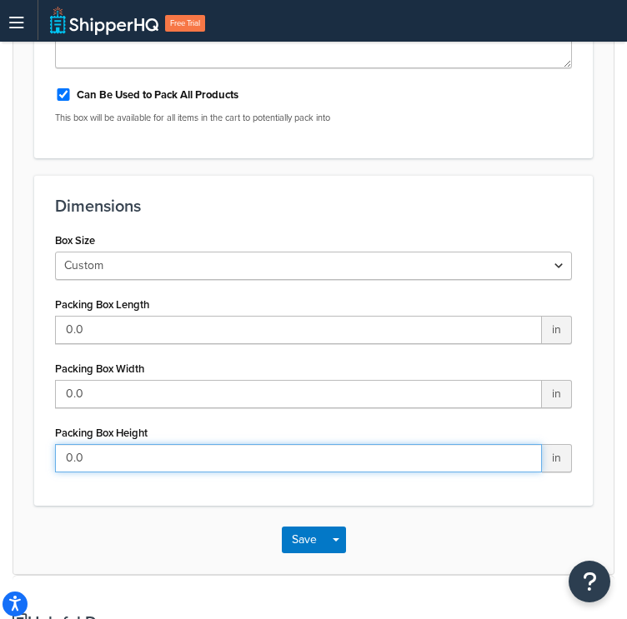
drag, startPoint x: 124, startPoint y: 453, endPoint x: 117, endPoint y: 373, distance: 81.2
click at [0, 365] on div "Box: Enabled Basic Optional Advanced Overview The name you give this box will b…" at bounding box center [313, 297] width 627 height 1245
paste input "47"
type input "47"
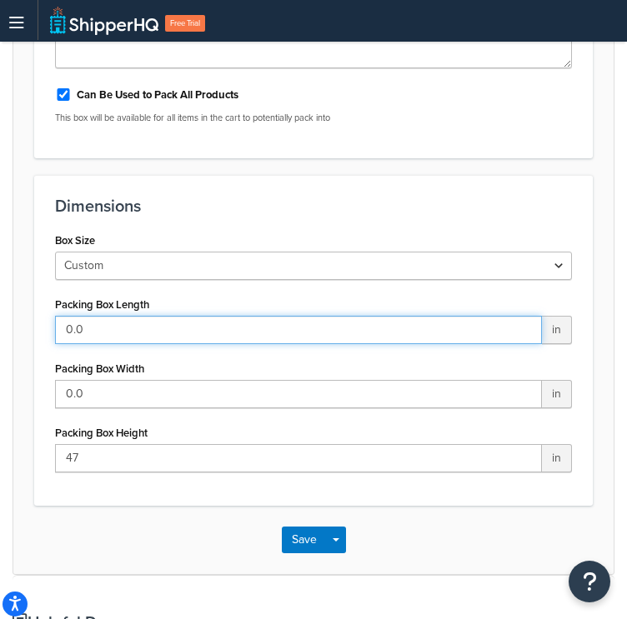
drag, startPoint x: 113, startPoint y: 339, endPoint x: 31, endPoint y: 295, distance: 92.9
click at [0, 298] on html "Press Alt+1 for screen-reader mode, Alt+0 to cancel Accessibility Screen-Reader…" at bounding box center [313, 272] width 627 height 1378
paste input "31.8"
type input "31.8"
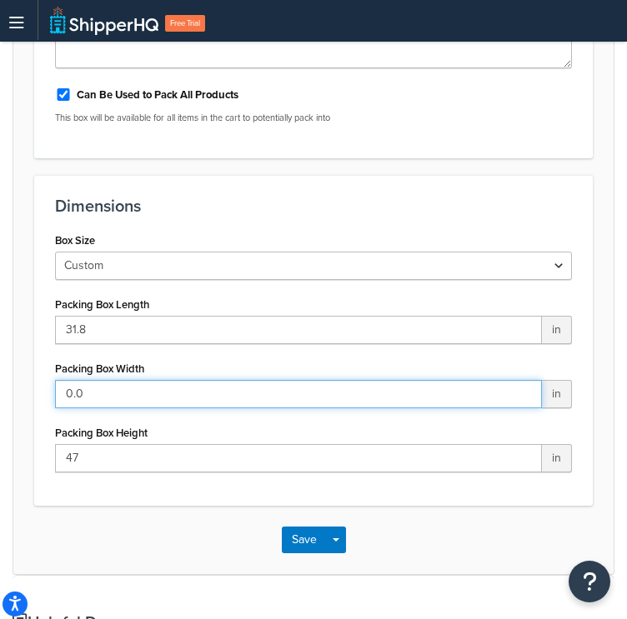
drag, startPoint x: 117, startPoint y: 386, endPoint x: 17, endPoint y: 307, distance: 127.6
click at [0, 299] on div "Box: Enabled Basic Optional Advanced Overview The name you give this box will b…" at bounding box center [313, 297] width 627 height 1245
paste input "21.3"
type input "21.3"
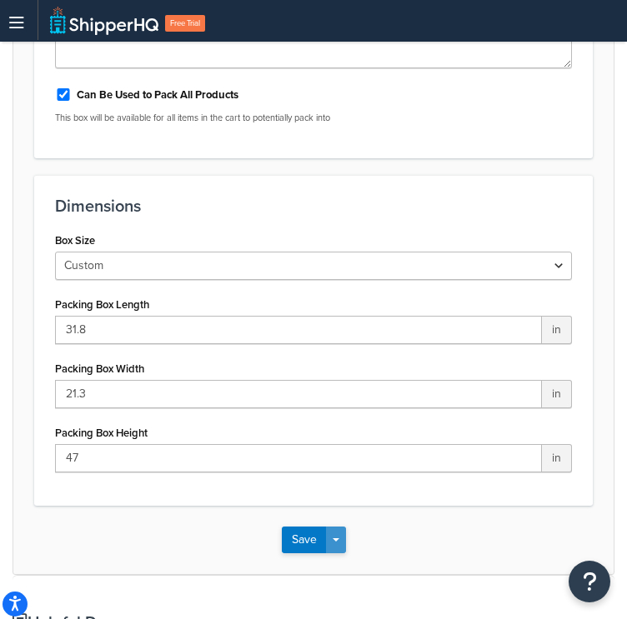
click at [337, 536] on button "Save Dropdown" at bounding box center [336, 540] width 20 height 27
click at [300, 533] on button "Save" at bounding box center [304, 540] width 45 height 27
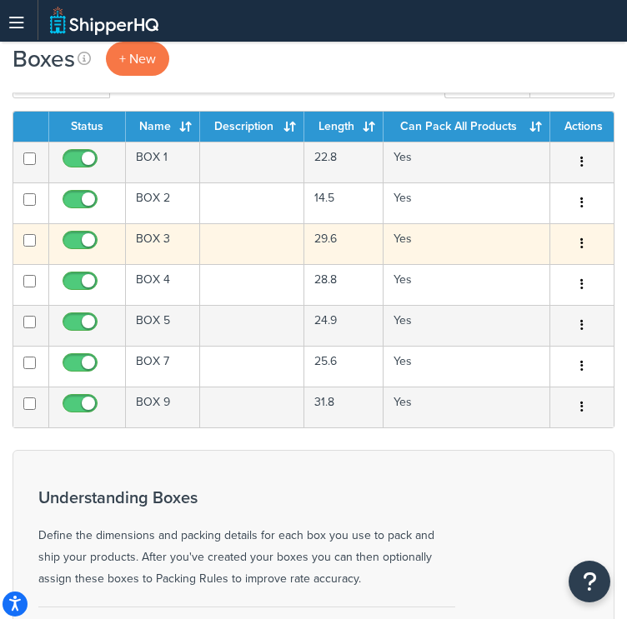
scroll to position [167, 0]
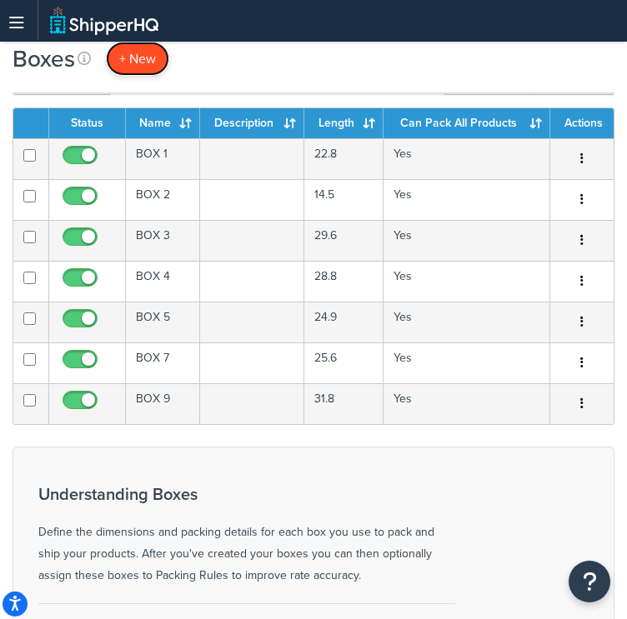
click at [137, 65] on span "+ New" at bounding box center [137, 58] width 37 height 19
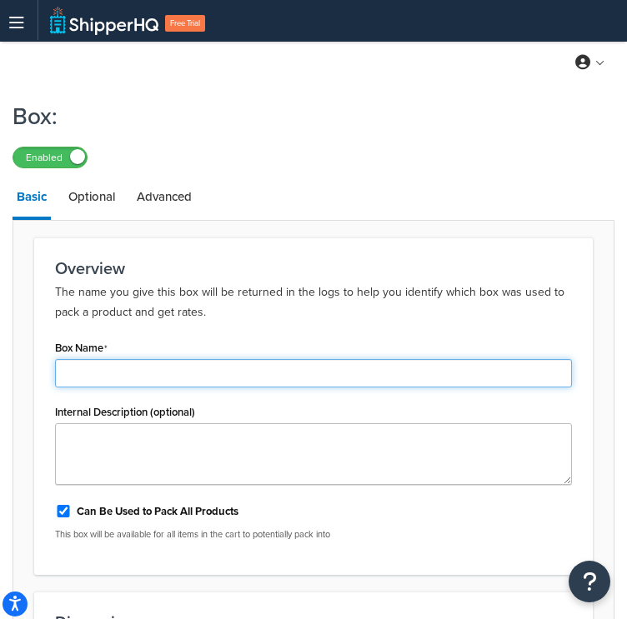
click at [166, 378] on input "Box Name" at bounding box center [313, 373] width 517 height 28
paste input "BOX 10"
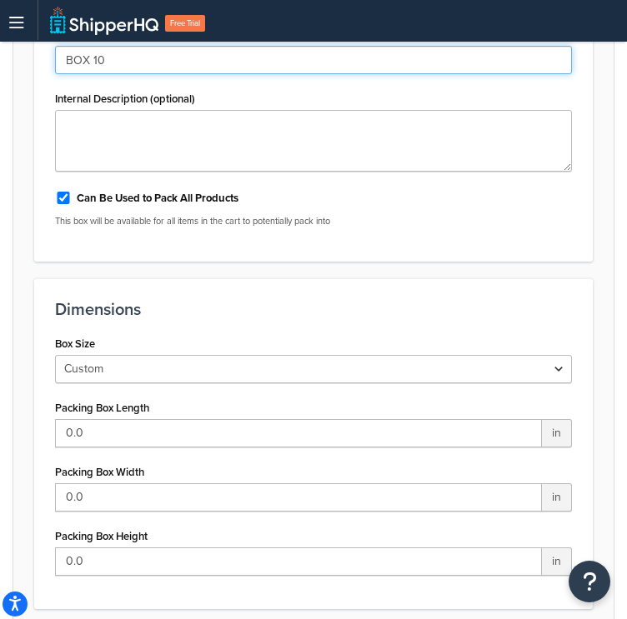
scroll to position [417, 0]
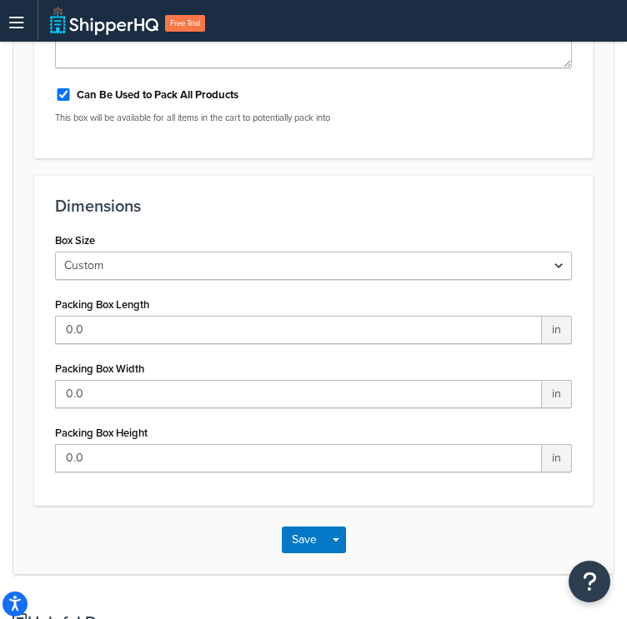
type input "BOX 10"
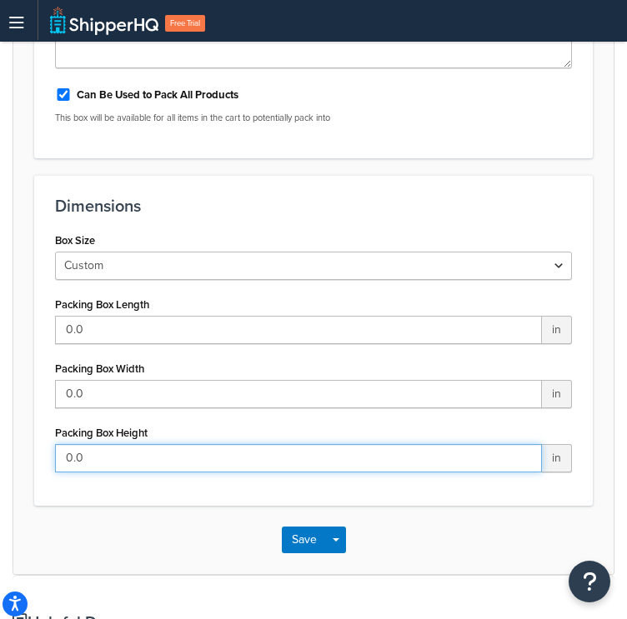
click at [113, 453] on input "0.0" at bounding box center [298, 458] width 487 height 28
paste input "37.5"
drag, startPoint x: 83, startPoint y: 436, endPoint x: 153, endPoint y: 372, distance: 94.4
click at [0, 363] on html "Press Alt+1 for screen-reader mode, Alt+0 to cancel Accessibility Screen-Reader…" at bounding box center [313, 272] width 627 height 1378
paste input "text"
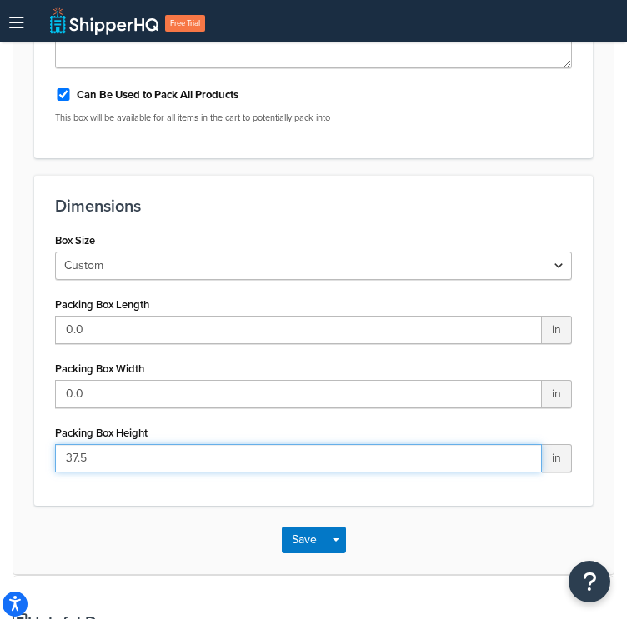
type input "37.5"
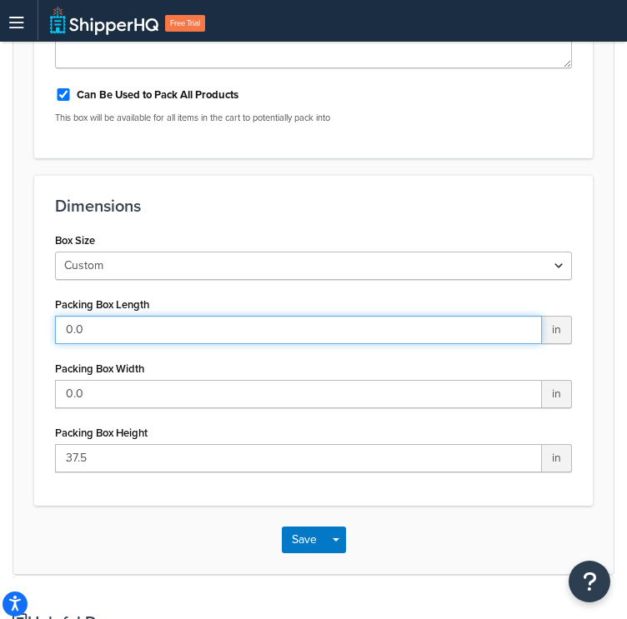
drag, startPoint x: 127, startPoint y: 328, endPoint x: 145, endPoint y: 293, distance: 38.8
click at [0, 277] on html "Press Alt+1 for screen-reader mode, Alt+0 to cancel Accessibility Screen-Reader…" at bounding box center [313, 272] width 627 height 1378
paste input "19.3"
type input "19.3"
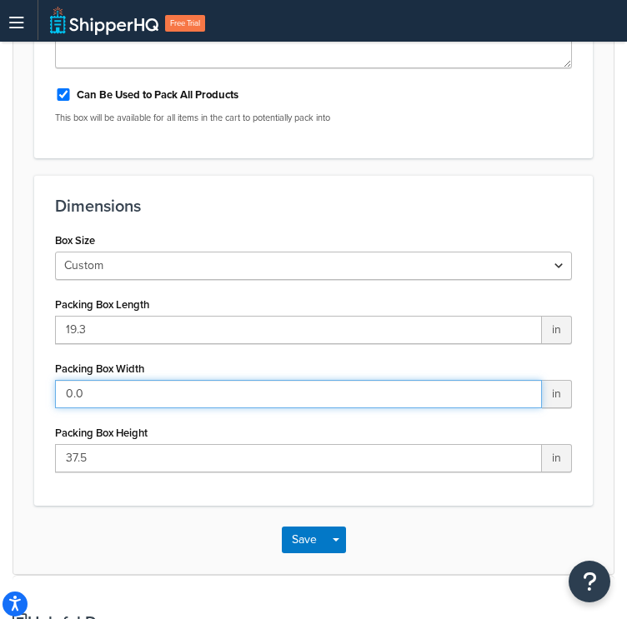
drag, startPoint x: 122, startPoint y: 400, endPoint x: -1, endPoint y: 357, distance: 129.9
click at [0, 357] on html "Press Alt+1 for screen-reader mode, Alt+0 to cancel Accessibility Screen-Reader…" at bounding box center [313, 272] width 627 height 1378
paste input "18.6"
type input "18.6"
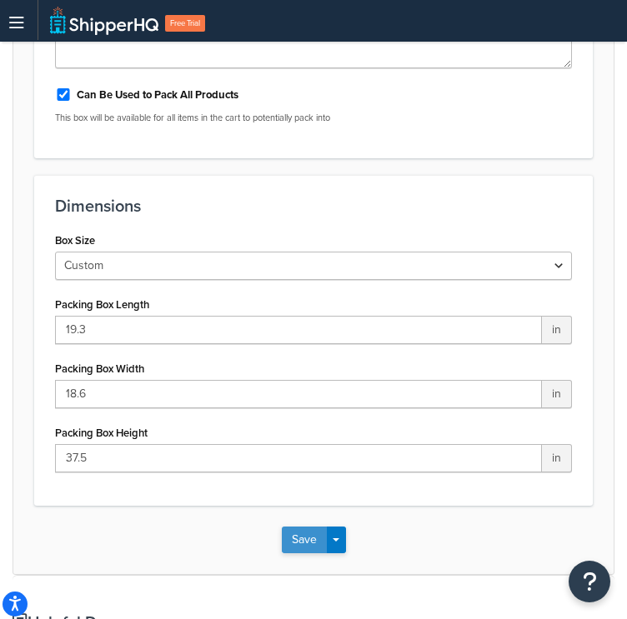
click at [298, 540] on button "Save" at bounding box center [304, 540] width 45 height 27
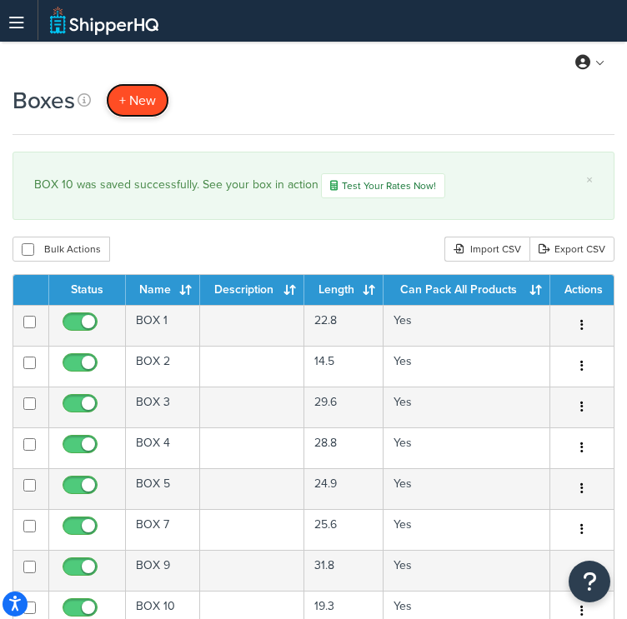
click at [131, 98] on span "+ New" at bounding box center [137, 100] width 37 height 19
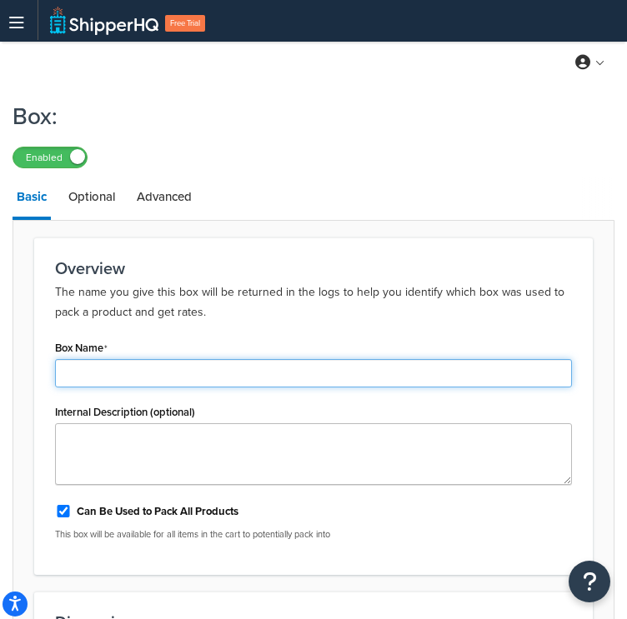
click at [147, 365] on input "Box Name" at bounding box center [313, 373] width 517 height 28
paste input "BOX 11"
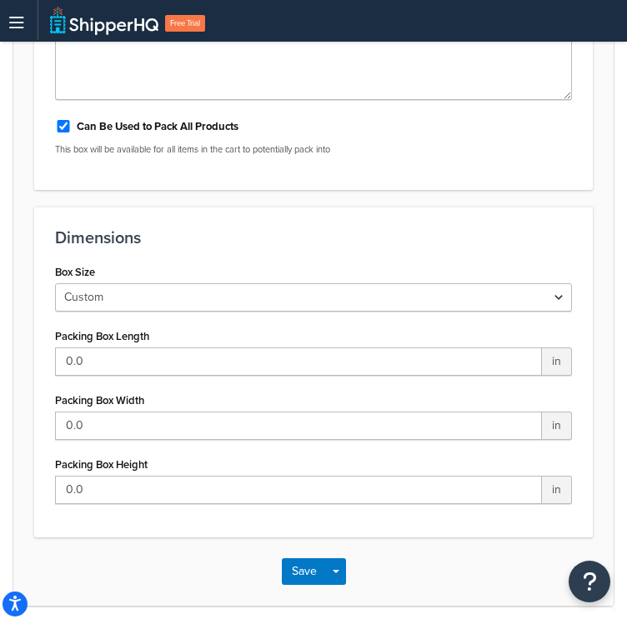
scroll to position [500, 0]
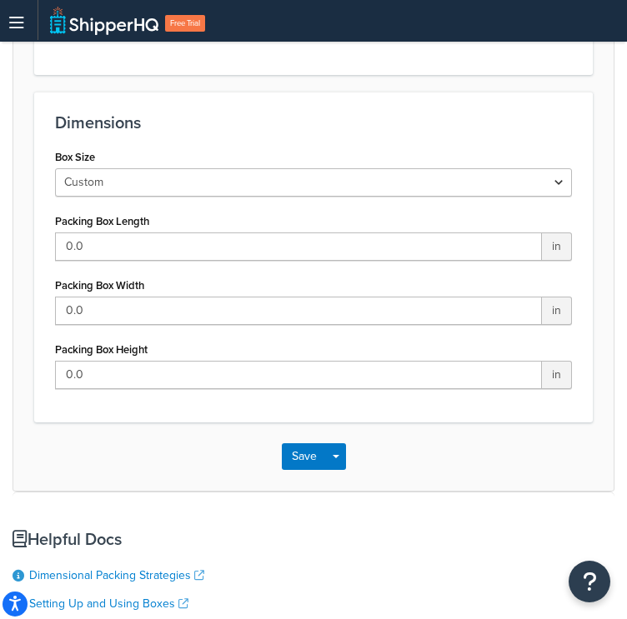
type input "BOX 11"
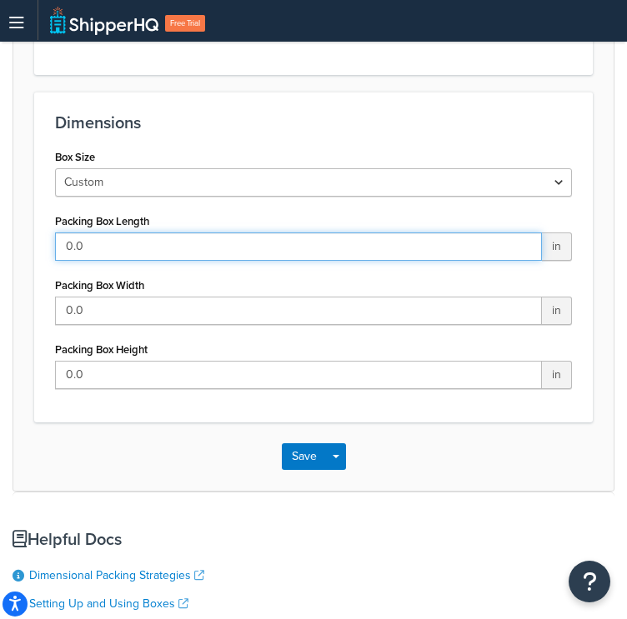
drag, startPoint x: 44, startPoint y: 216, endPoint x: -1, endPoint y: 192, distance: 51.1
click at [0, 192] on html "Press Alt+1 for screen-reader mode, Alt+0 to cancel Accessibility Screen-Reader…" at bounding box center [313, 189] width 627 height 1378
paste input "32.5"
type input "32.5"
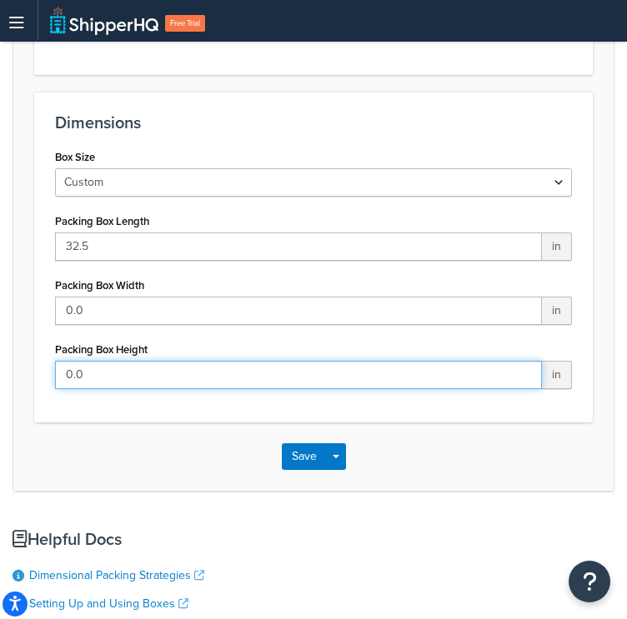
drag, startPoint x: -1, startPoint y: 313, endPoint x: 0, endPoint y: 303, distance: 10.0
click at [0, 308] on html "Press Alt+1 for screen-reader mode, Alt+0 to cancel Accessibility Screen-Reader…" at bounding box center [313, 189] width 627 height 1378
paste input "33.9"
type input "33.9"
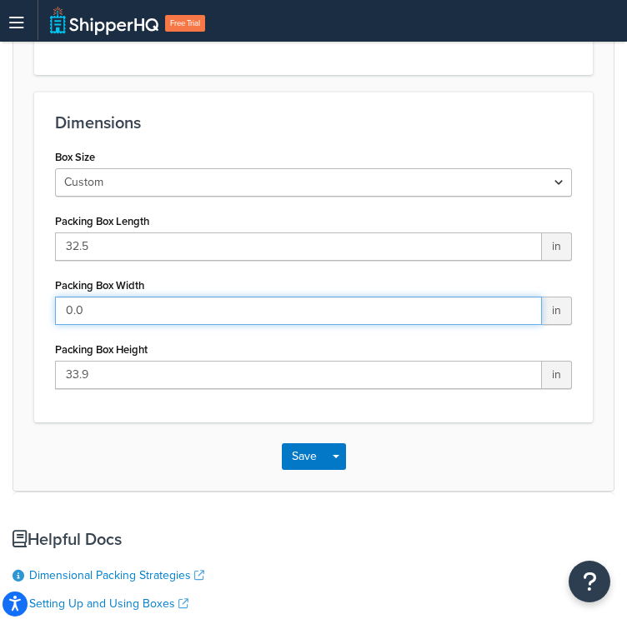
drag, startPoint x: 129, startPoint y: 307, endPoint x: 43, endPoint y: 253, distance: 102.2
click at [0, 226] on div "Box: Enabled Basic Optional Advanced Overview The name you give this box will b…" at bounding box center [313, 214] width 627 height 1245
paste input "21.7"
type input "21.7"
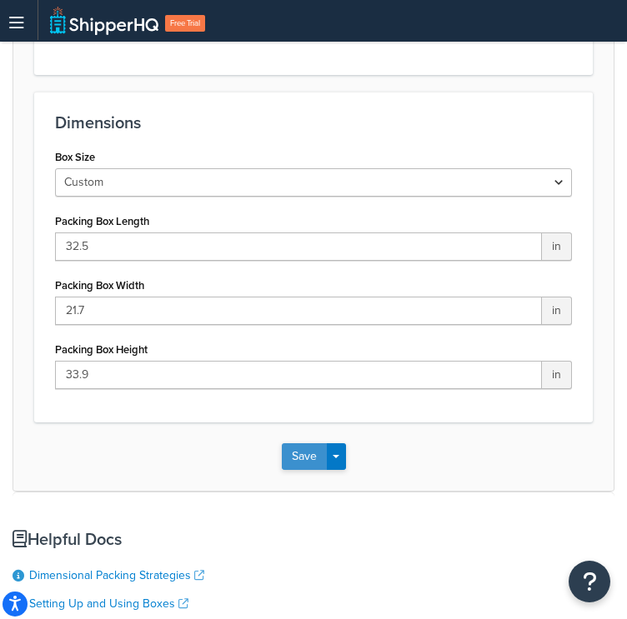
click at [306, 455] on button "Save" at bounding box center [304, 456] width 45 height 27
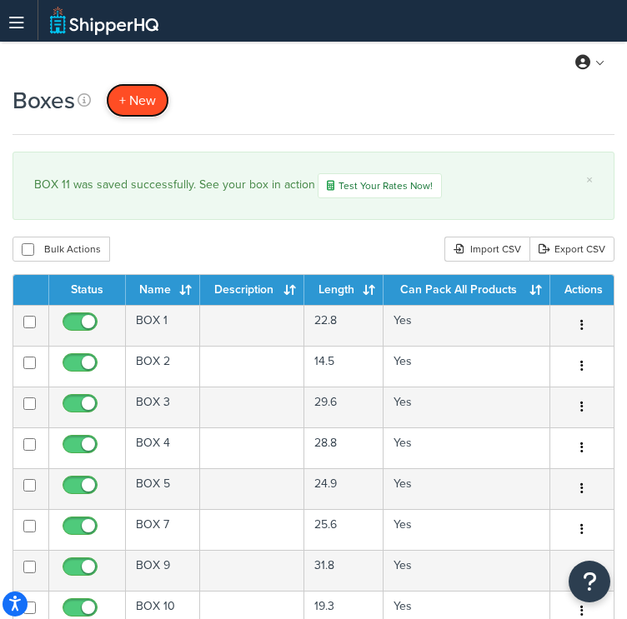
click at [139, 104] on span "+ New" at bounding box center [137, 100] width 37 height 19
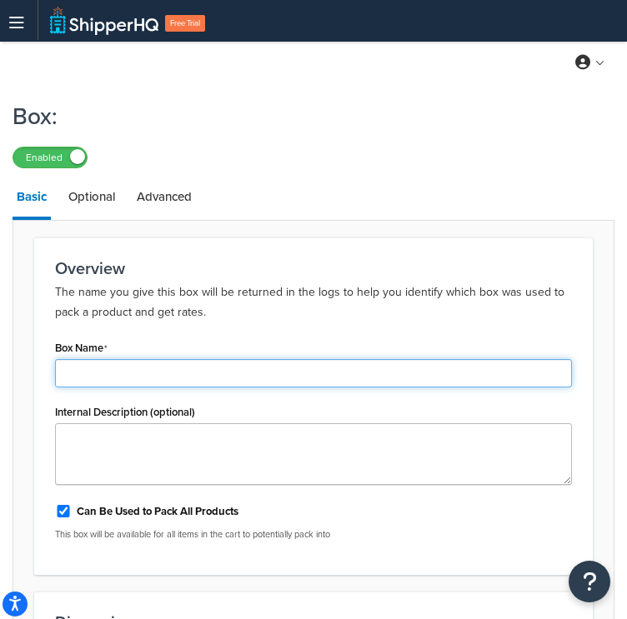
click at [114, 370] on input "Box Name" at bounding box center [313, 373] width 517 height 28
paste input "BOX 12"
type input "BOX 12"
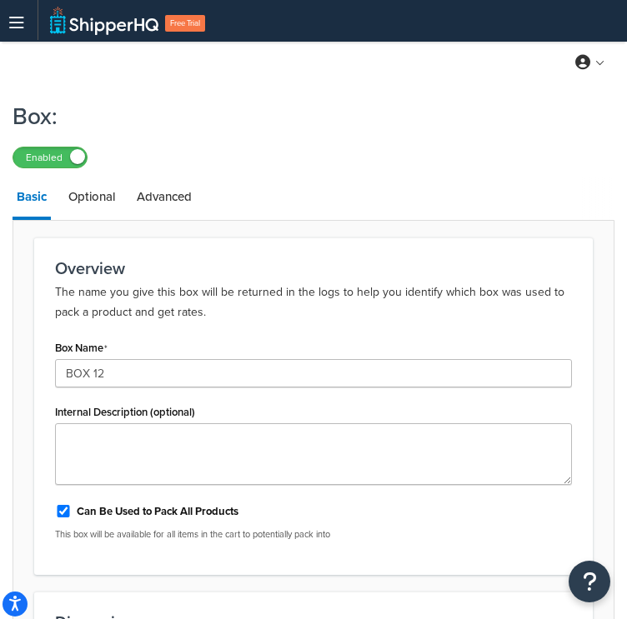
scroll to position [333, 0]
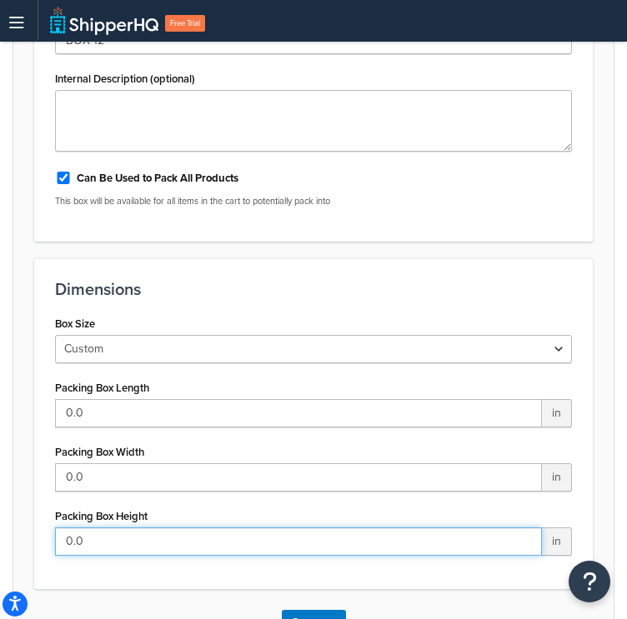
drag, startPoint x: 119, startPoint y: 545, endPoint x: -1, endPoint y: 486, distance: 133.8
click at [0, 486] on html "Press Alt+1 for screen-reader mode, Alt+0 to cancel Accessibility Screen-Reader…" at bounding box center [313, 356] width 627 height 1378
paste input "39.6"
type input "39.6"
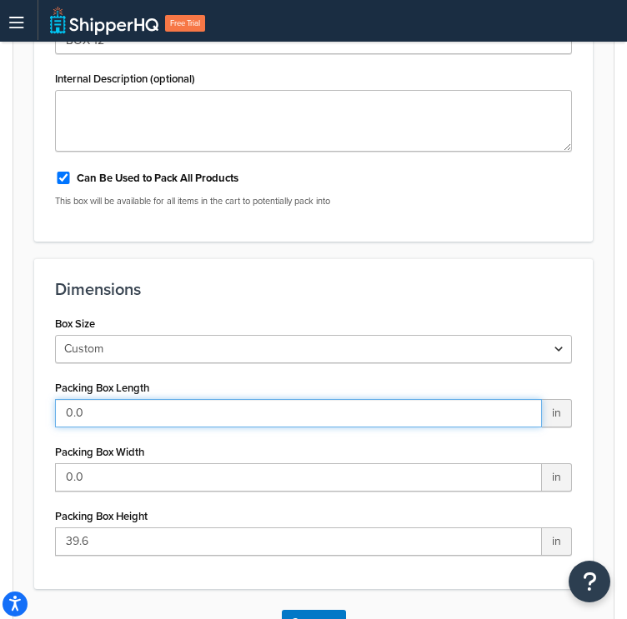
drag, startPoint x: 134, startPoint y: 401, endPoint x: -1, endPoint y: 346, distance: 145.8
click at [0, 346] on html "Press Alt+1 for screen-reader mode, Alt+0 to cancel Accessibility Screen-Reader…" at bounding box center [313, 356] width 627 height 1378
paste input "30.3"
type input "30.3"
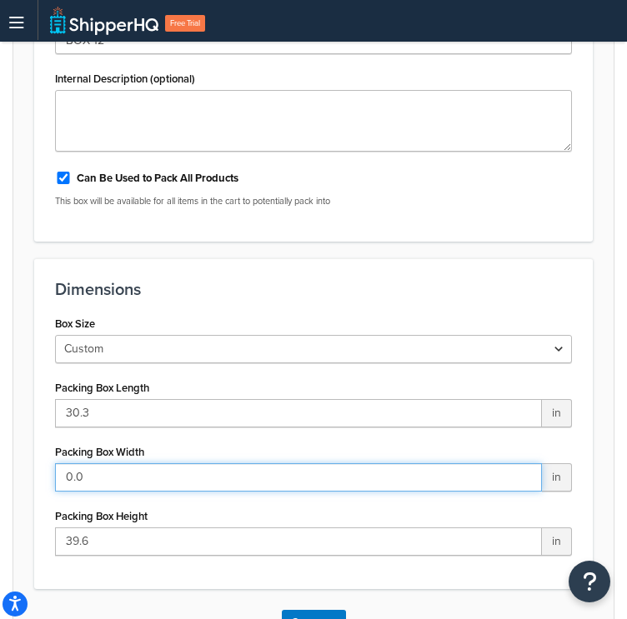
drag, startPoint x: 86, startPoint y: 469, endPoint x: -1, endPoint y: 423, distance: 98.0
click at [0, 423] on html "Press Alt+1 for screen-reader mode, Alt+0 to cancel Accessibility Screen-Reader…" at bounding box center [313, 356] width 627 height 1378
paste input "23.9"
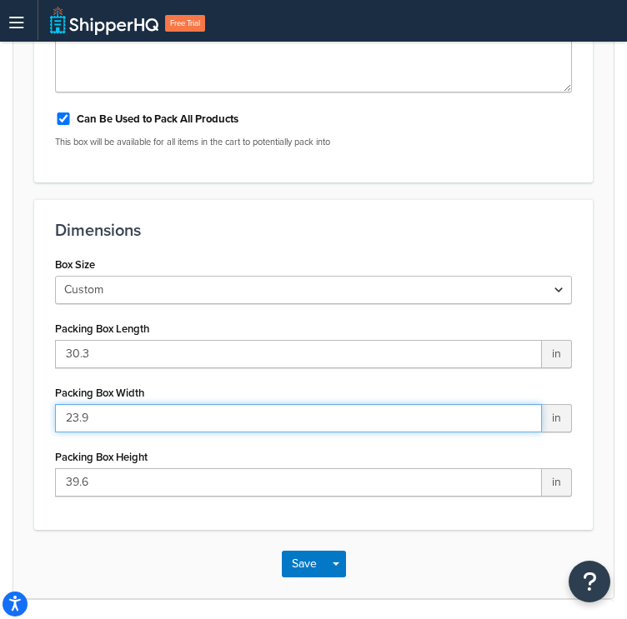
scroll to position [500, 0]
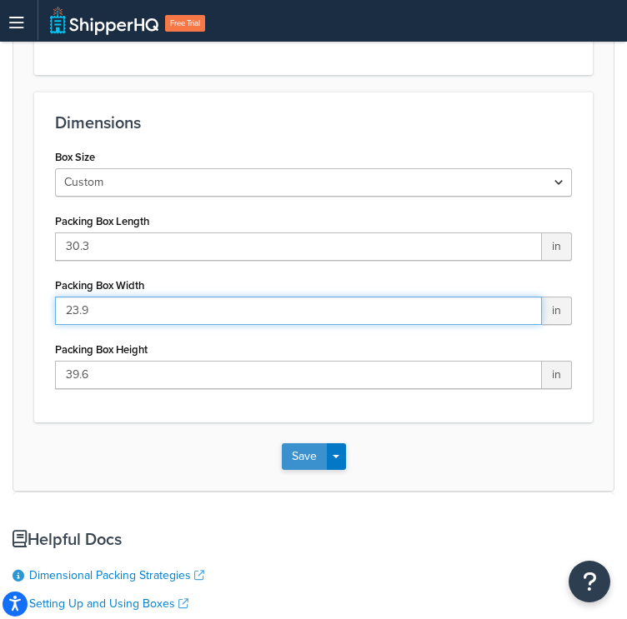
type input "23.9"
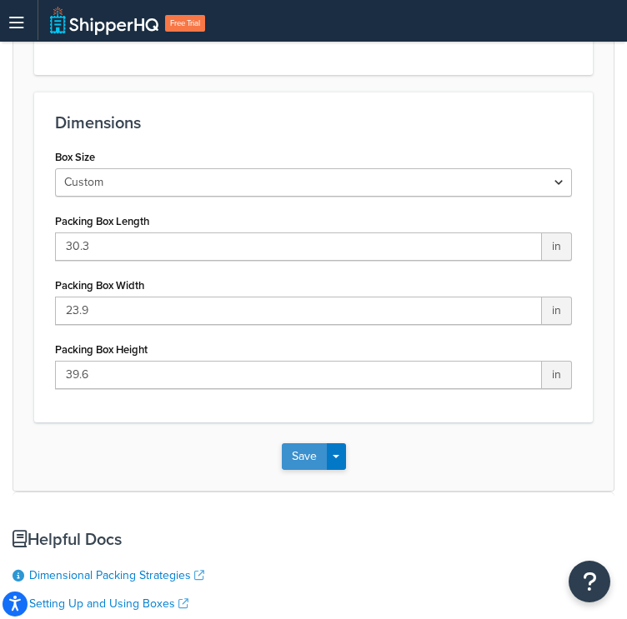
click at [289, 453] on button "Save" at bounding box center [304, 456] width 45 height 27
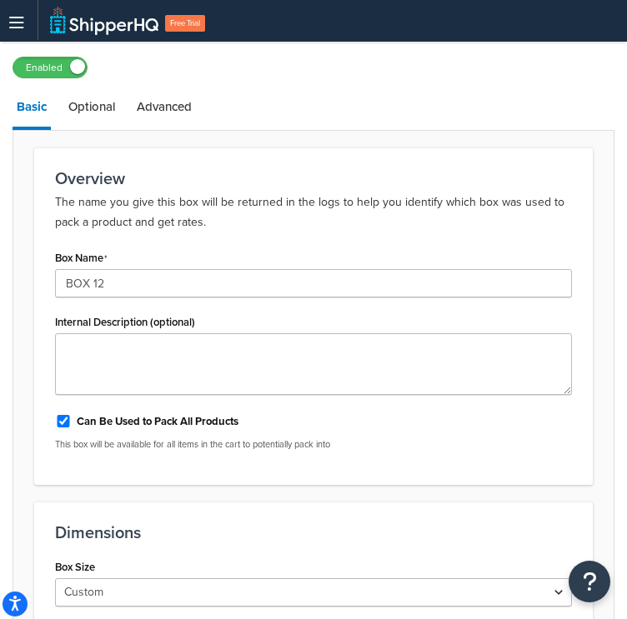
scroll to position [240, 0]
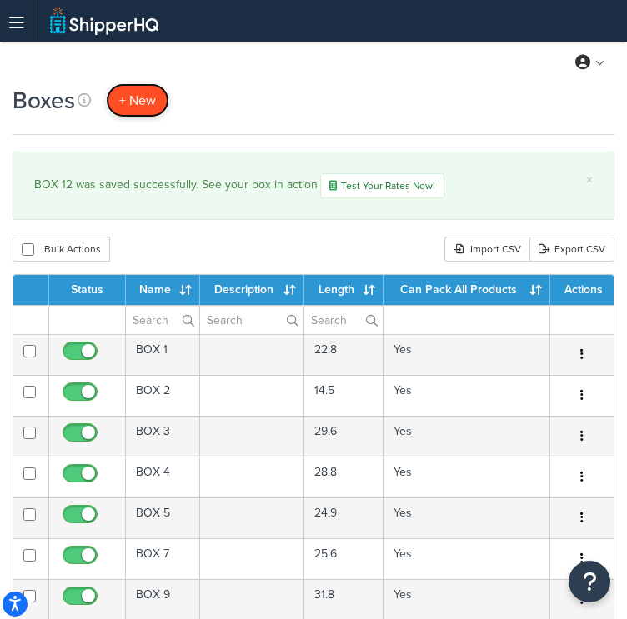
click at [138, 92] on span "+ New" at bounding box center [137, 100] width 37 height 19
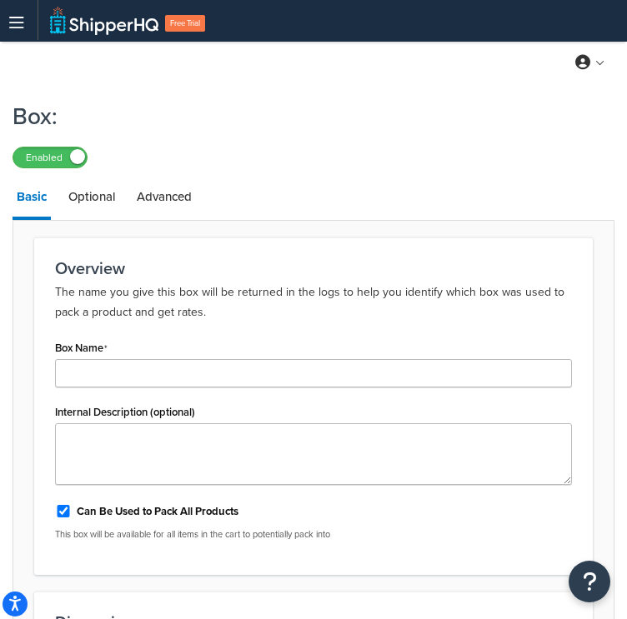
click at [92, 357] on div "Box Name" at bounding box center [313, 362] width 517 height 52
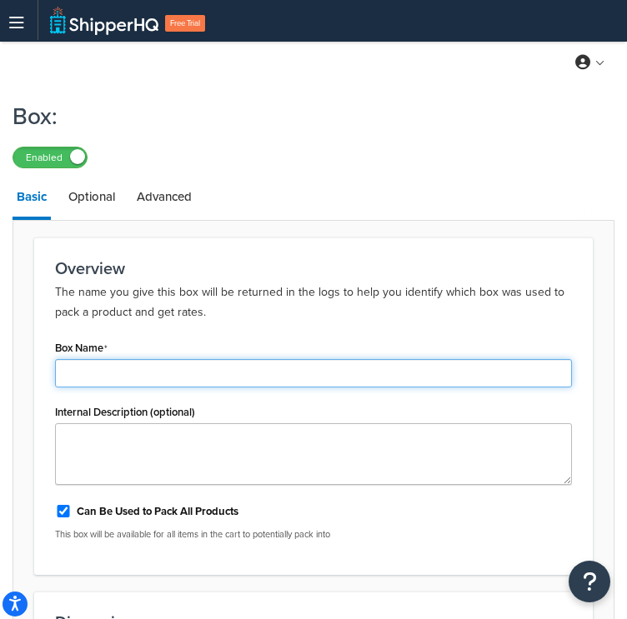
click at [92, 373] on input "Box Name" at bounding box center [313, 373] width 517 height 28
paste input "BOX 13"
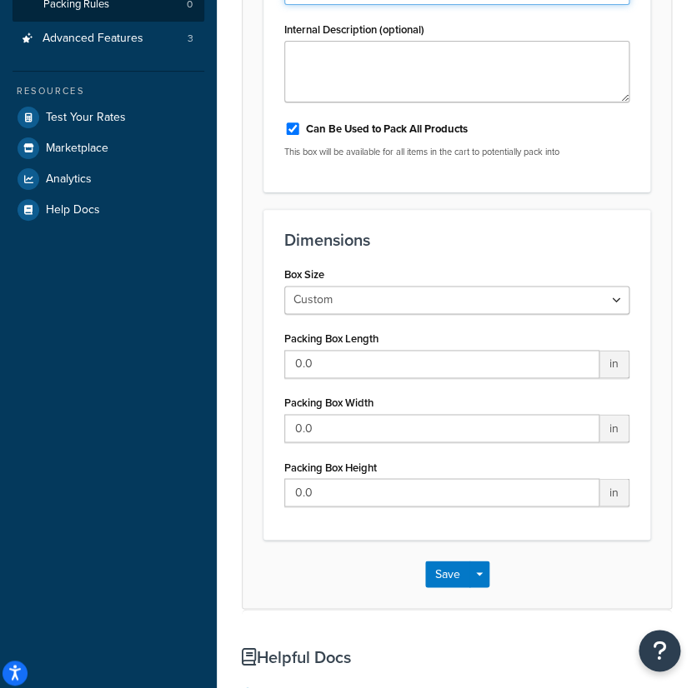
scroll to position [370, 0]
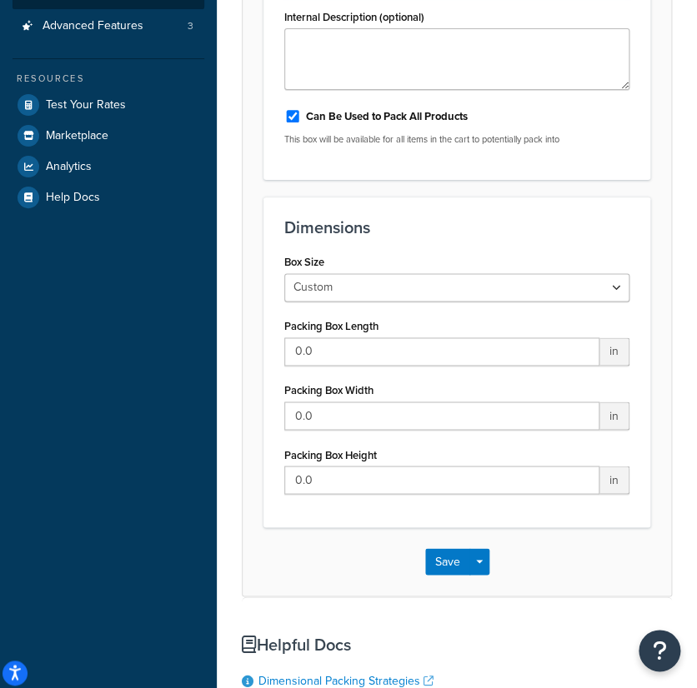
type input "BOX 13"
drag, startPoint x: 288, startPoint y: 465, endPoint x: 13, endPoint y: 362, distance: 294.6
click at [13, 362] on div "Dashboard Basic Setup Websites 1 Origins 2 Manage Shipping Carriers Carriers Al…" at bounding box center [348, 315] width 697 height 1370
paste input "30.5"
type input "30.5"
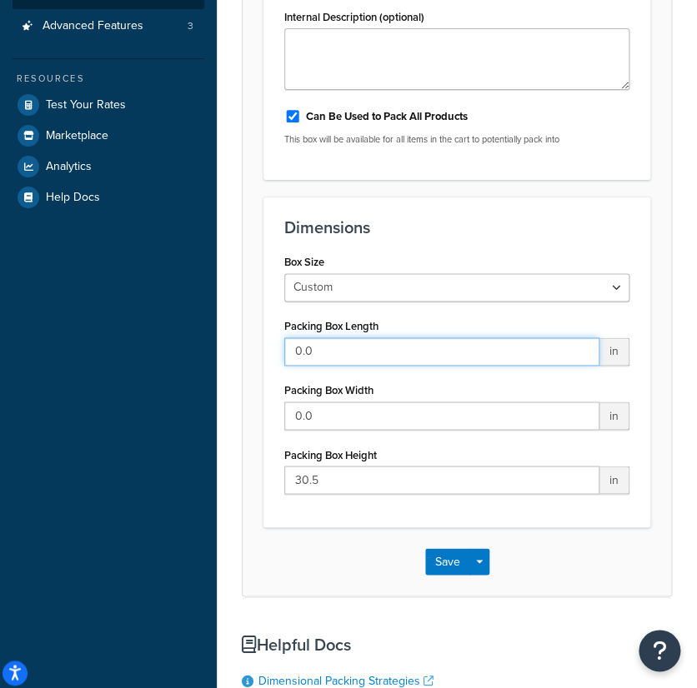
drag, startPoint x: 358, startPoint y: 343, endPoint x: 33, endPoint y: 298, distance: 327.2
click at [33, 298] on div "Dashboard Basic Setup Websites 1 Origins 2 Manage Shipping Carriers Carriers Al…" at bounding box center [348, 315] width 697 height 1370
paste input "28.6"
type input "28.6"
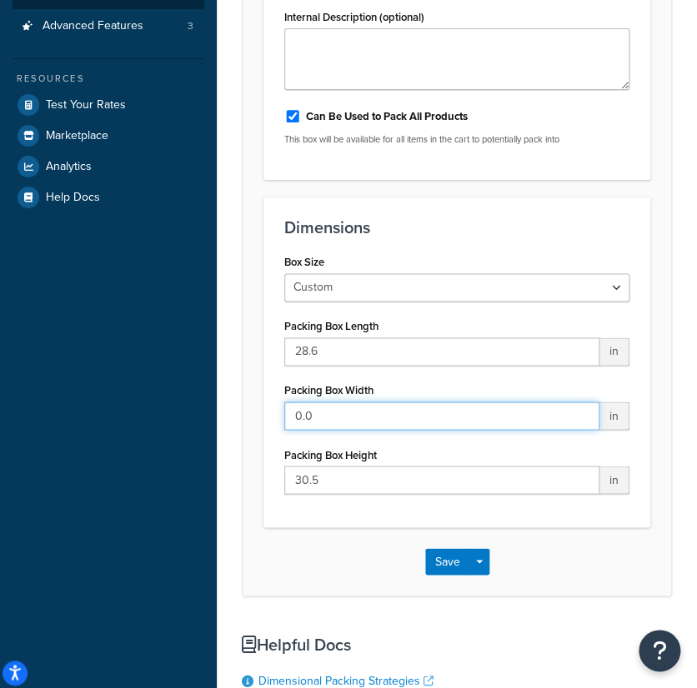
drag, startPoint x: 348, startPoint y: 423, endPoint x: 127, endPoint y: 398, distance: 223.1
click at [127, 398] on div "Dashboard Basic Setup Websites 1 Origins 2 Manage Shipping Carriers Carriers Al…" at bounding box center [348, 315] width 697 height 1370
paste input "17.5"
type input "17.5"
click at [452, 563] on button "Save" at bounding box center [447, 561] width 45 height 27
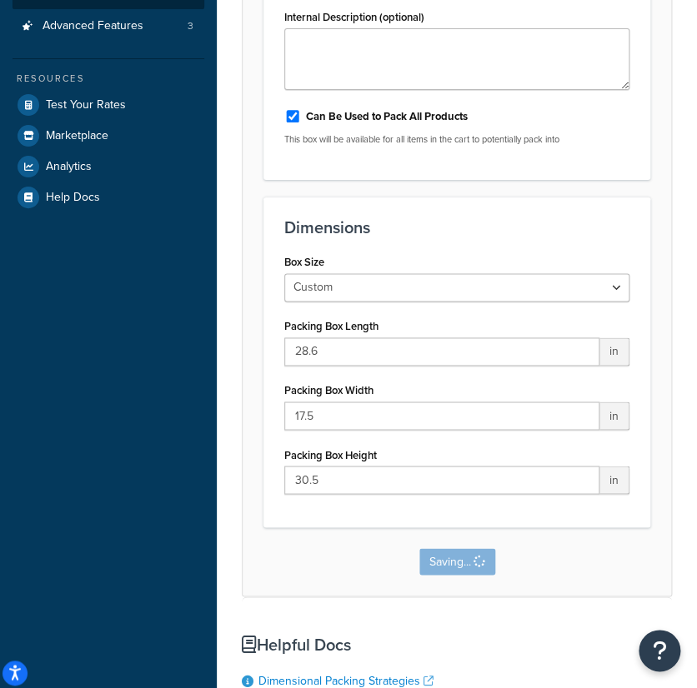
scroll to position [0, 0]
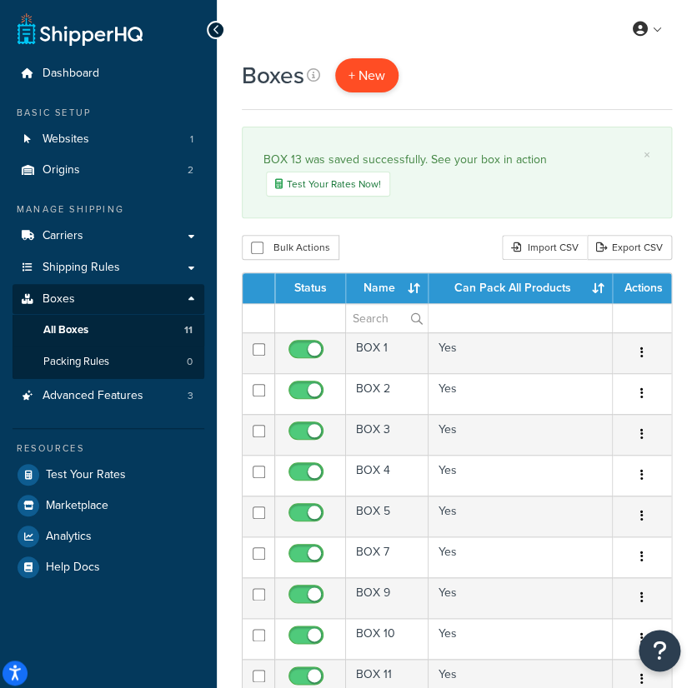
click at [366, 92] on div "Boxes + New" at bounding box center [457, 84] width 430 height 52
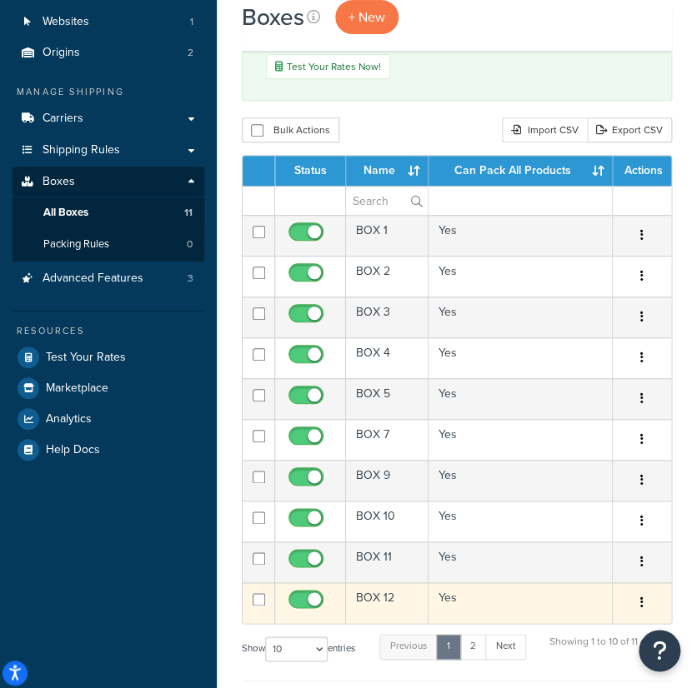
scroll to position [370, 0]
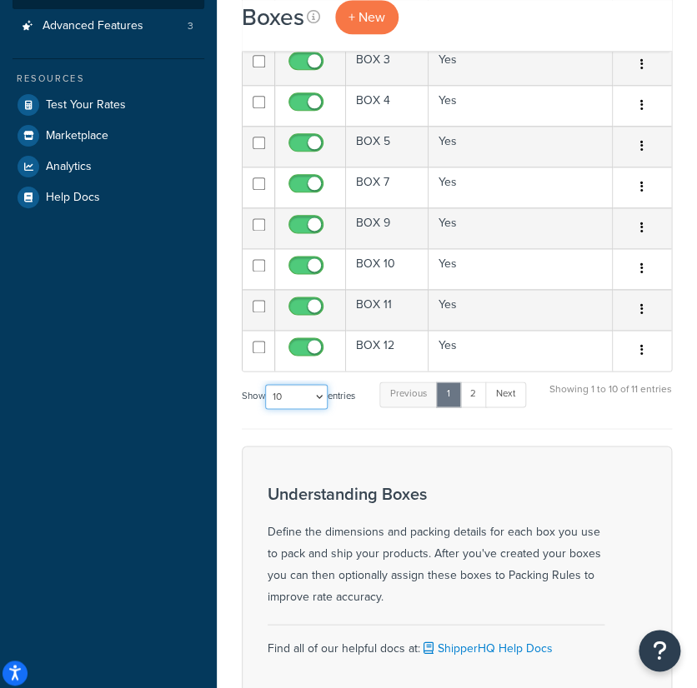
click at [288, 389] on select "10 15 25 50 100 1000" at bounding box center [296, 396] width 63 height 25
select select "50"
click at [267, 384] on select "10 15 25 50 100 1000" at bounding box center [296, 396] width 63 height 25
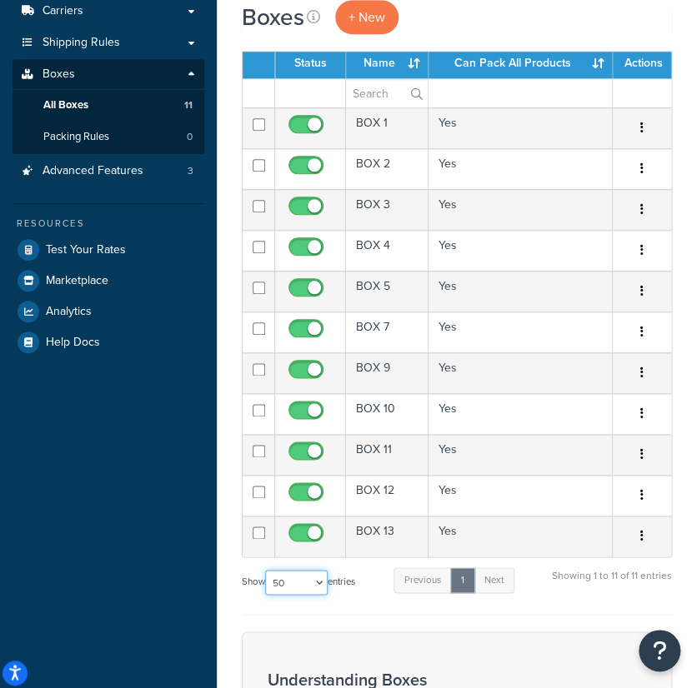
scroll to position [0, 0]
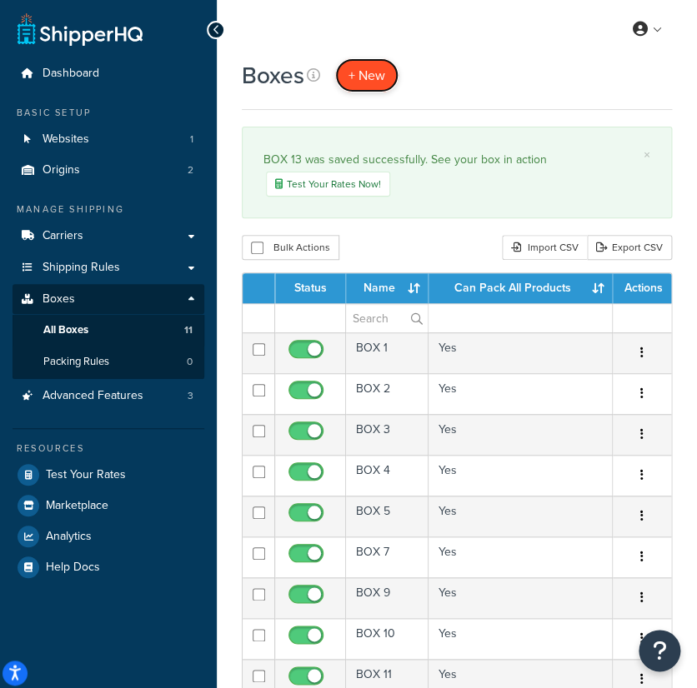
click at [356, 71] on span "+ New" at bounding box center [366, 75] width 37 height 19
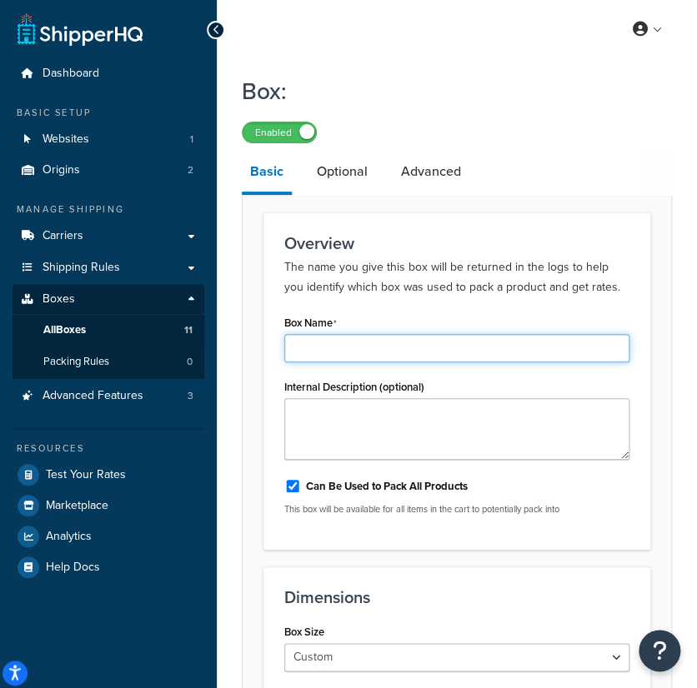
click at [368, 339] on input "Box Name" at bounding box center [456, 348] width 345 height 28
paste input "BOX 16"
type input "BOX 16"
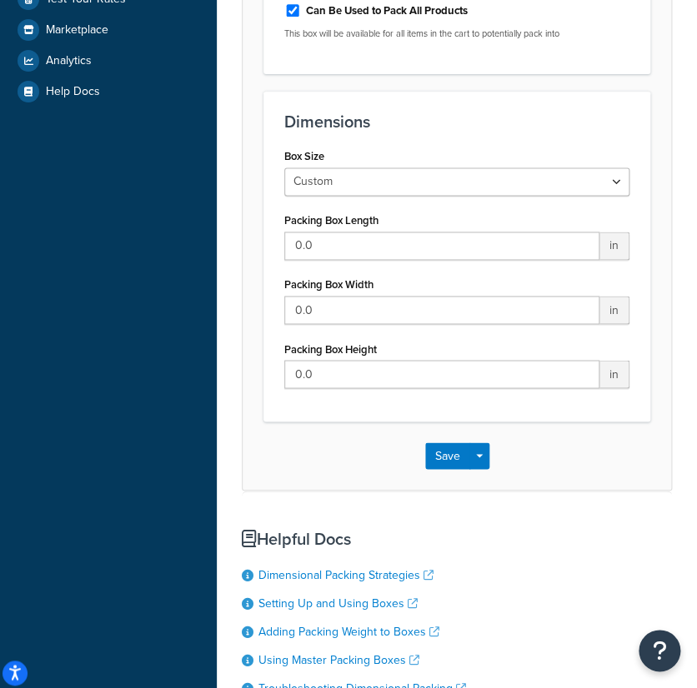
scroll to position [463, 0]
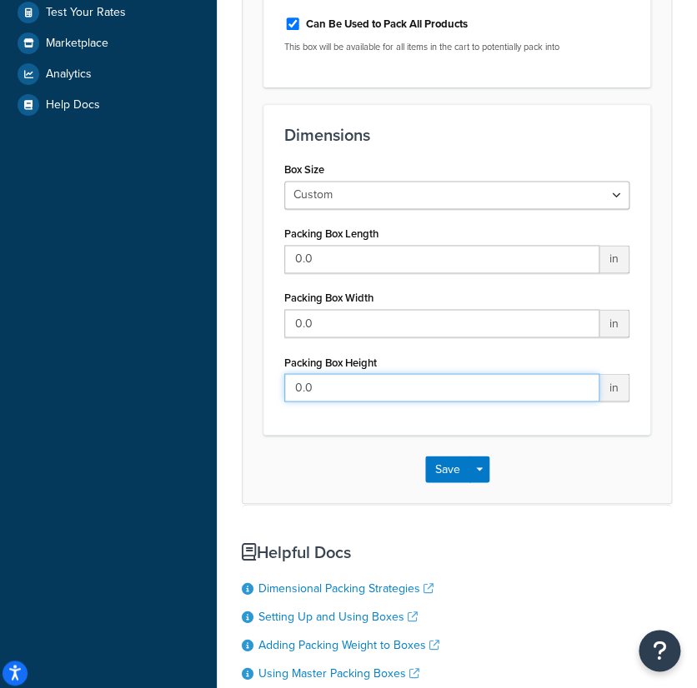
drag, startPoint x: 347, startPoint y: 388, endPoint x: 195, endPoint y: 353, distance: 155.9
click at [196, 353] on div "Dashboard Basic Setup Websites 1 Origins 2 Manage Shipping Carriers Carriers Al…" at bounding box center [348, 222] width 697 height 1370
paste input "32.5"
type input "32.5"
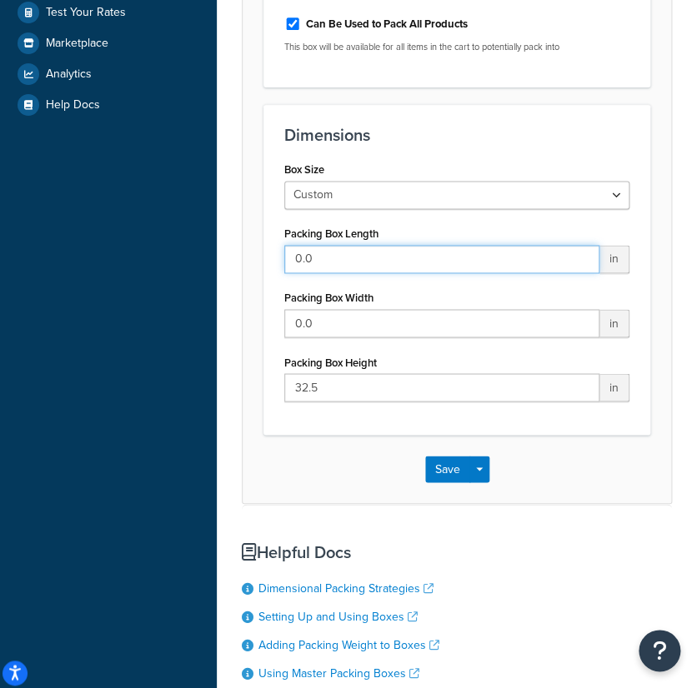
drag, startPoint x: 341, startPoint y: 255, endPoint x: 28, endPoint y: 232, distance: 313.4
click at [28, 232] on div "Dashboard Basic Setup Websites 1 Origins 2 Manage Shipping Carriers Carriers Al…" at bounding box center [348, 222] width 697 height 1370
paste input "21.4"
type input "21.4"
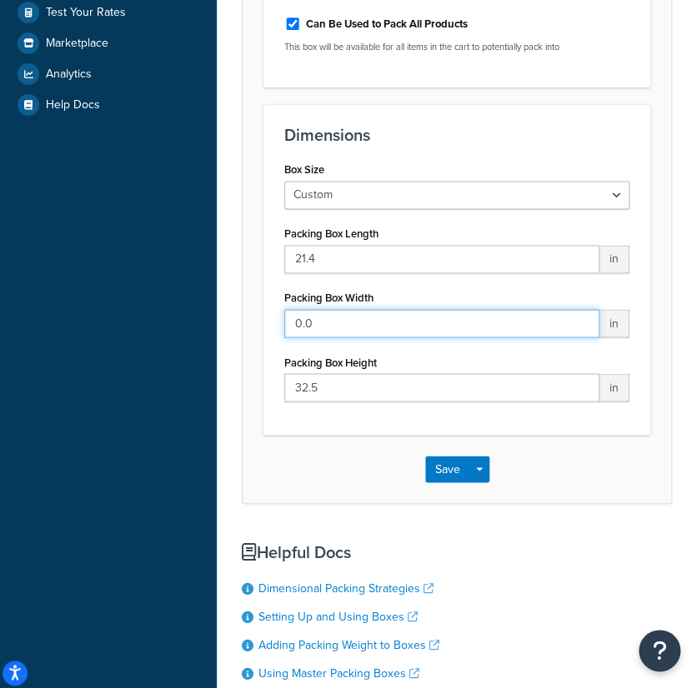
drag, startPoint x: 348, startPoint y: 331, endPoint x: 96, endPoint y: 308, distance: 252.8
click at [0, 264] on html "Accessibility Screen-Reader Guide, Feedback, and Issue Reporting | New window S…" at bounding box center [348, 222] width 697 height 1370
paste input "19.8"
type input "19.8"
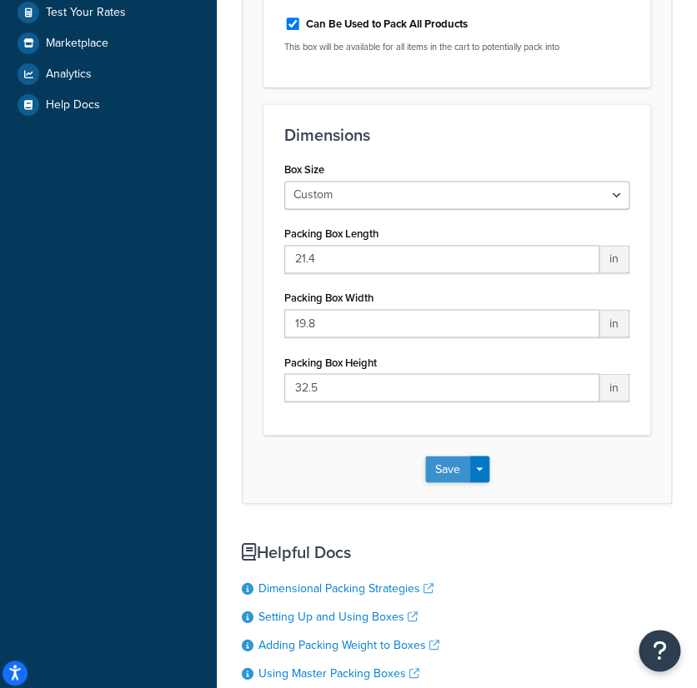
click at [444, 468] on button "Save" at bounding box center [447, 469] width 45 height 27
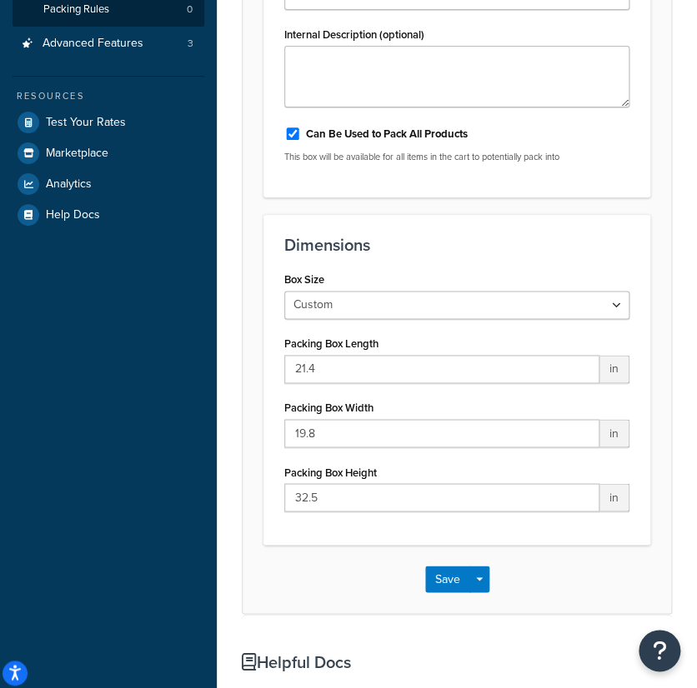
scroll to position [370, 0]
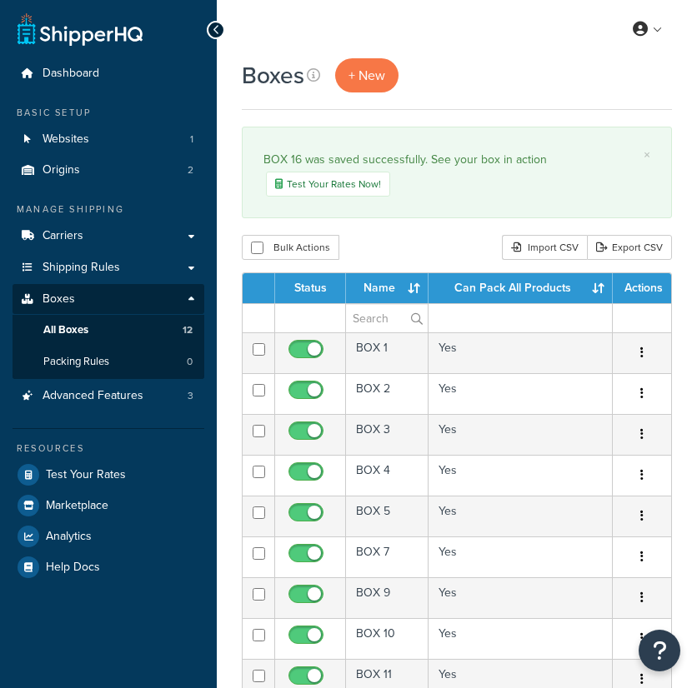
select select "50"
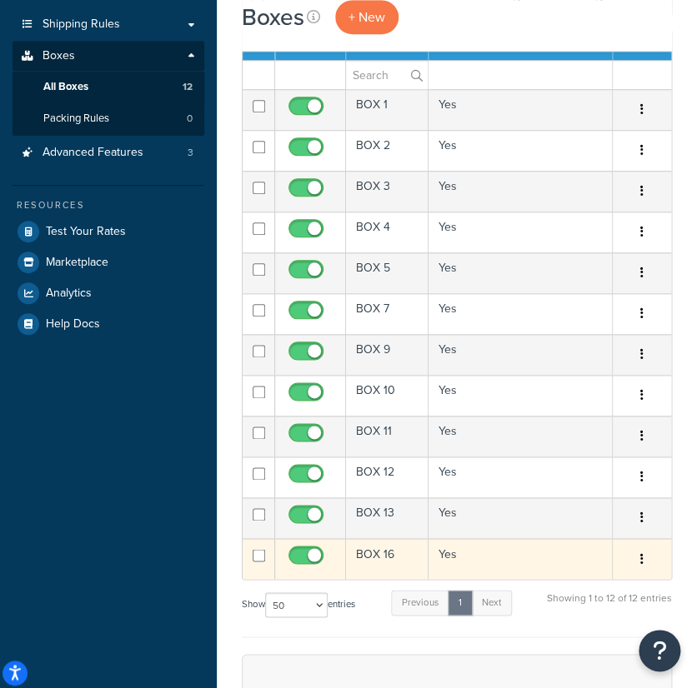
scroll to position [370, 0]
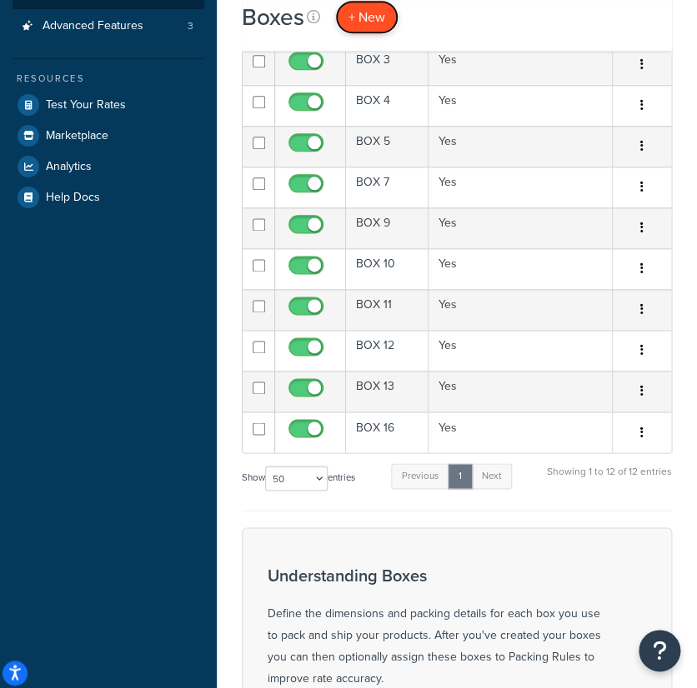
click at [366, 18] on span "+ New" at bounding box center [366, 17] width 37 height 19
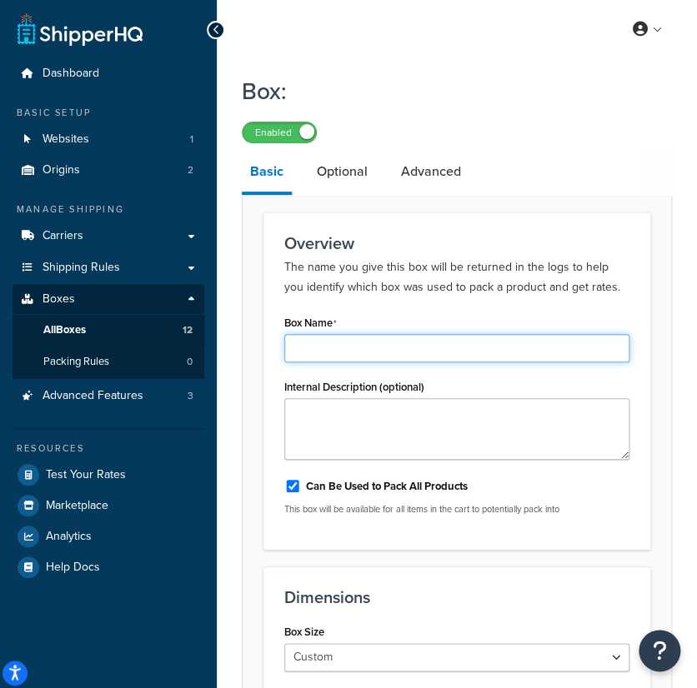
click at [355, 338] on input "Box Name" at bounding box center [456, 348] width 345 height 28
paste input "BOX 17"
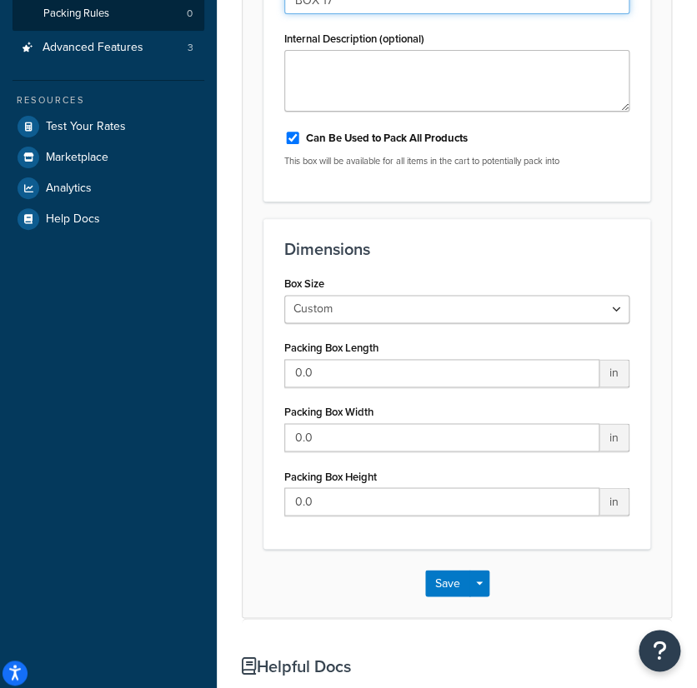
scroll to position [370, 0]
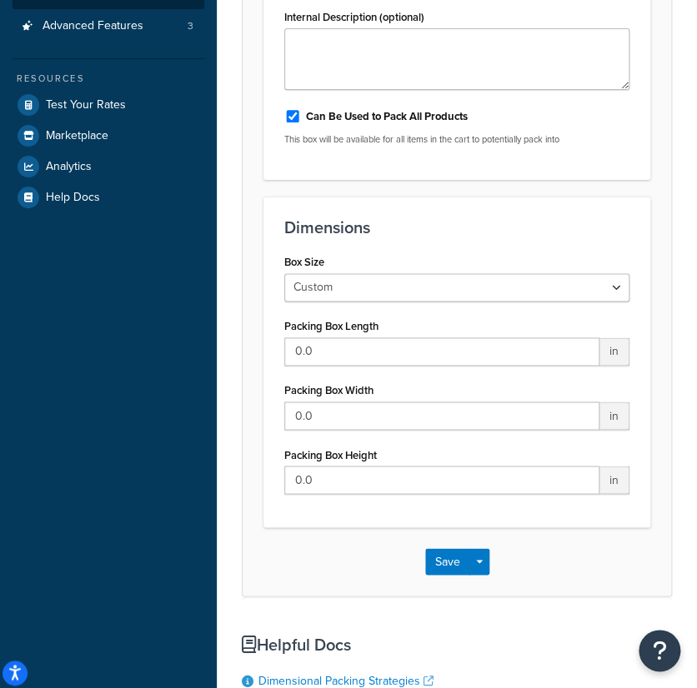
type input "BOX 17"
drag, startPoint x: 373, startPoint y: 483, endPoint x: 58, endPoint y: 435, distance: 319.4
click at [58, 435] on div "Dashboard Basic Setup Websites 1 Origins 2 Manage Shipping Carriers Carriers Al…" at bounding box center [348, 315] width 697 height 1370
paste input "32.5"
type input "32.5"
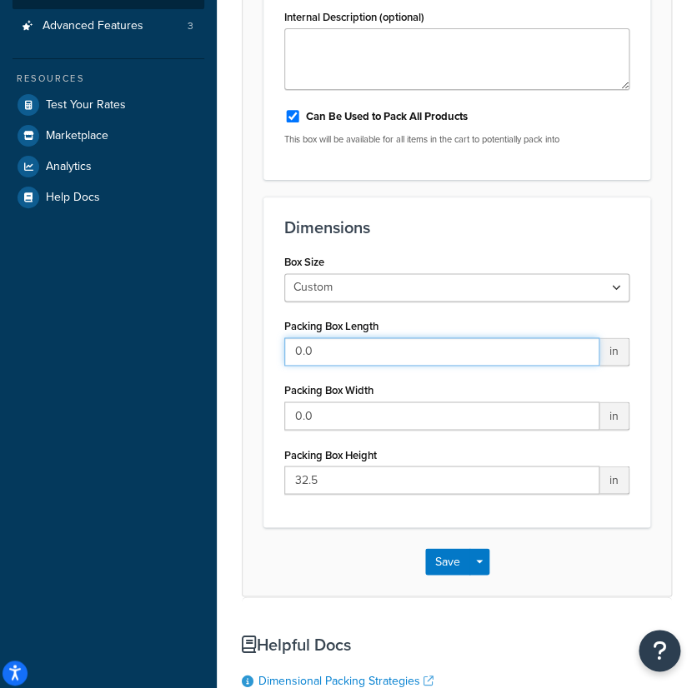
drag, startPoint x: 353, startPoint y: 355, endPoint x: 180, endPoint y: 343, distance: 173.7
click at [54, 323] on div "Dashboard Basic Setup Websites 1 Origins 2 Manage Shipping Carriers Carriers Al…" at bounding box center [348, 315] width 697 height 1370
paste input "21.4"
type input "21.4"
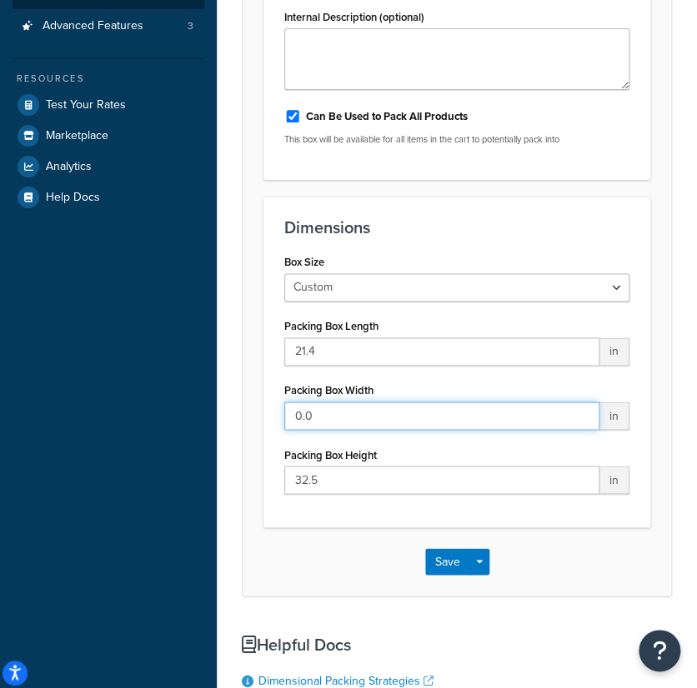
drag, startPoint x: 342, startPoint y: 414, endPoint x: 85, endPoint y: 388, distance: 258.0
click at [34, 372] on div "Dashboard Basic Setup Websites 1 Origins 2 Manage Shipping Carriers Carriers Al…" at bounding box center [348, 315] width 697 height 1370
paste input "19.8"
type input "19.8"
click at [447, 560] on button "Save" at bounding box center [447, 561] width 45 height 27
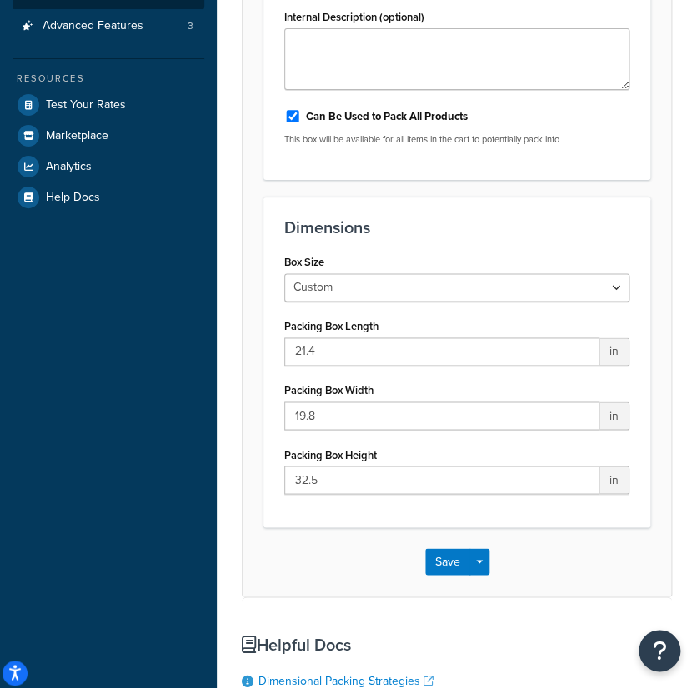
scroll to position [0, 0]
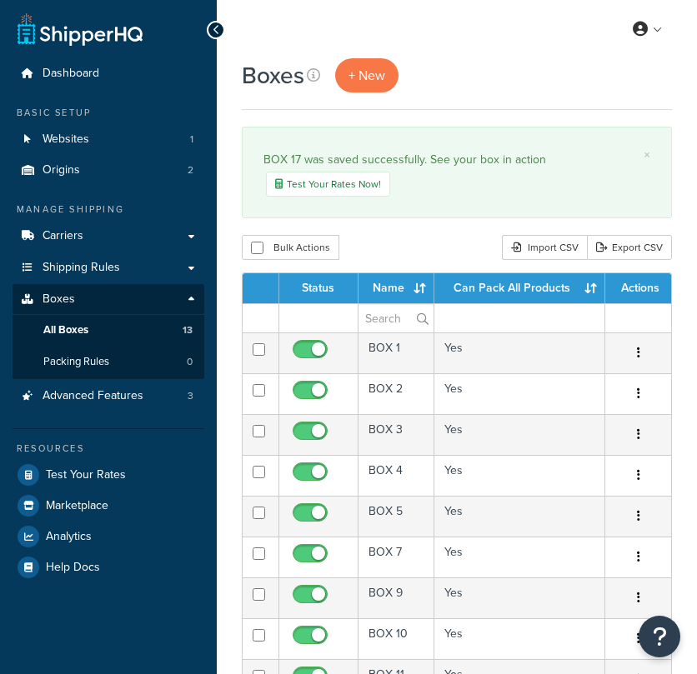
select select "50"
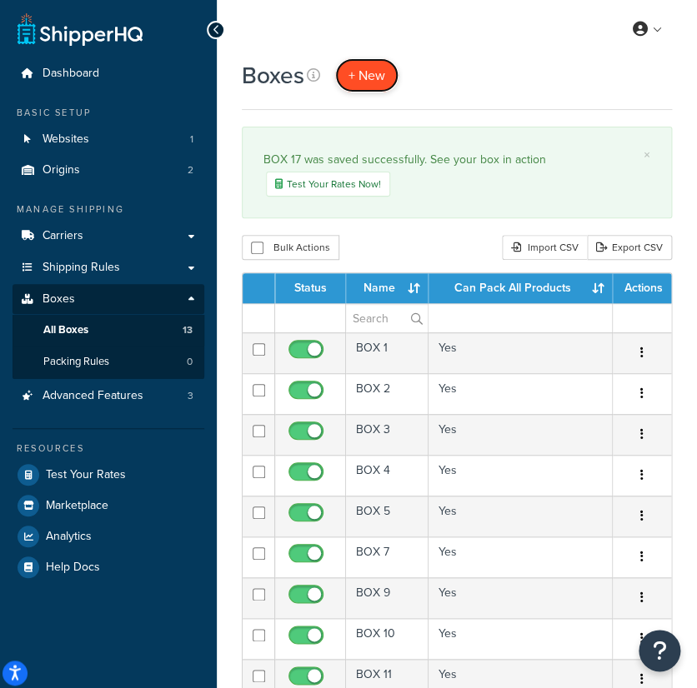
click at [367, 83] on span "+ New" at bounding box center [366, 75] width 37 height 19
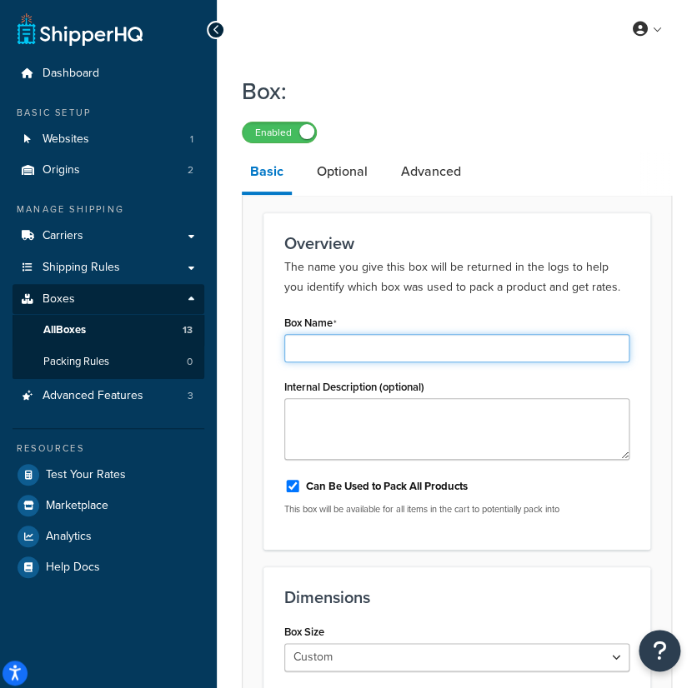
click at [353, 343] on input "Box Name" at bounding box center [456, 348] width 345 height 28
paste input "BOX 17"
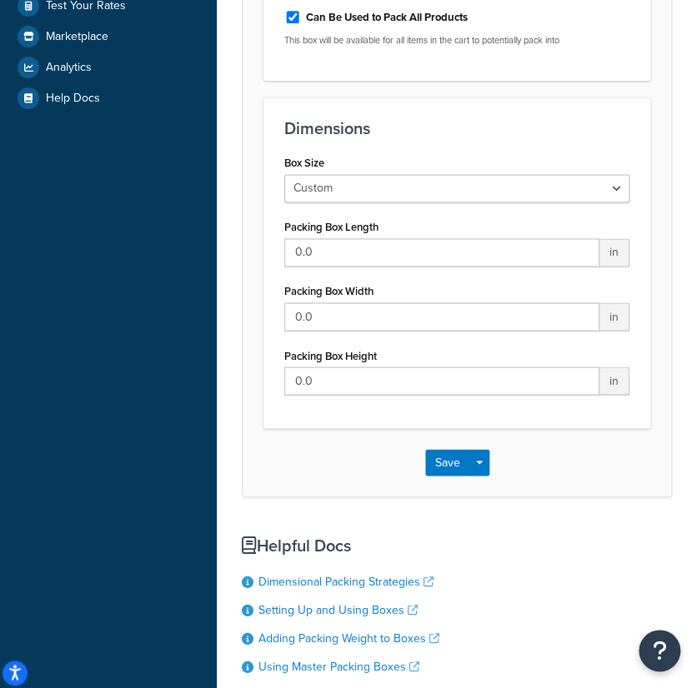
scroll to position [555, 0]
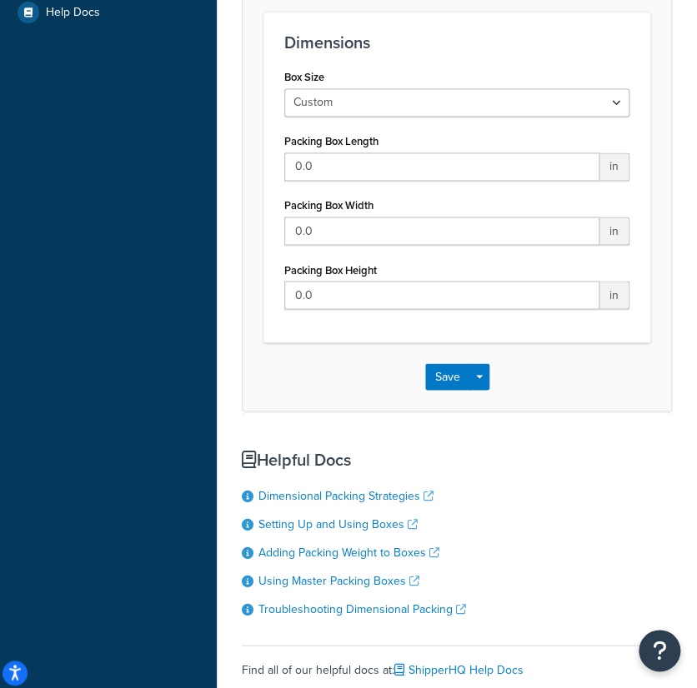
type input "BOX 17"
drag, startPoint x: 215, startPoint y: 273, endPoint x: 198, endPoint y: 260, distance: 21.5
click at [192, 268] on div "Dashboard Basic Setup Websites 1 Origins 2 Manage Shipping Carriers Carriers Al…" at bounding box center [348, 130] width 697 height 1370
paste input "37.8"
type input "37.8"
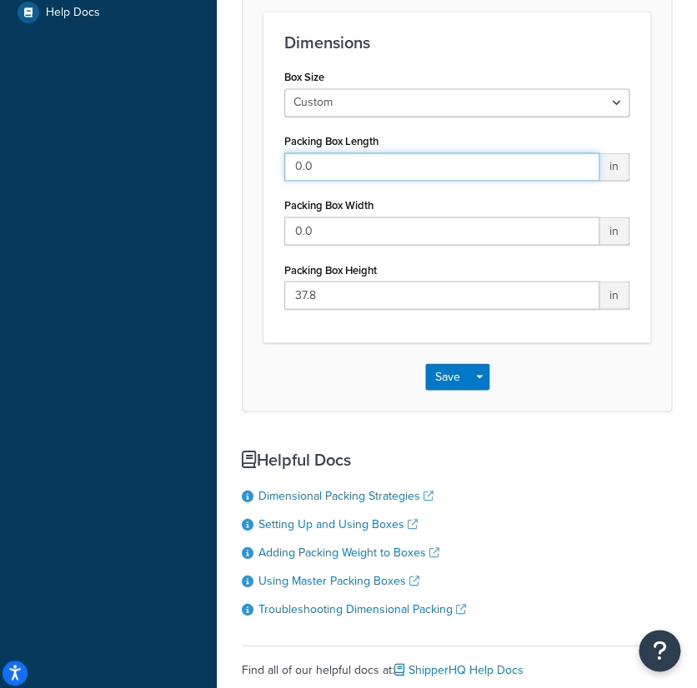
drag, startPoint x: 352, startPoint y: 165, endPoint x: 70, endPoint y: 153, distance: 281.9
click at [70, 153] on div "Dashboard Basic Setup Websites 1 Origins 2 Manage Shipping Carriers Carriers Al…" at bounding box center [348, 130] width 697 height 1370
paste input "37.5"
type input "37.5"
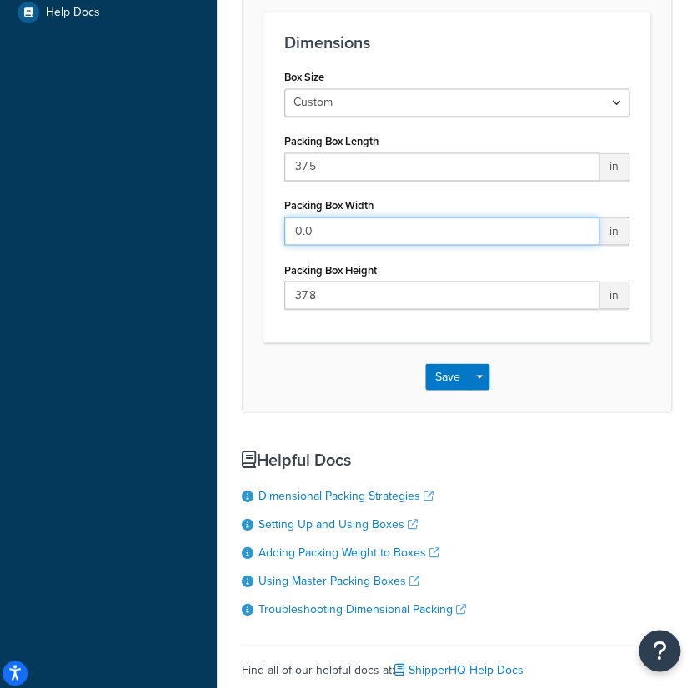
drag, startPoint x: 153, startPoint y: 182, endPoint x: -1, endPoint y: 134, distance: 161.3
click at [0, 134] on html "Accessibility Screen-Reader Guide, Feedback, and Issue Reporting | New window S…" at bounding box center [348, 130] width 697 height 1370
paste input "26.4"
type input "26.4"
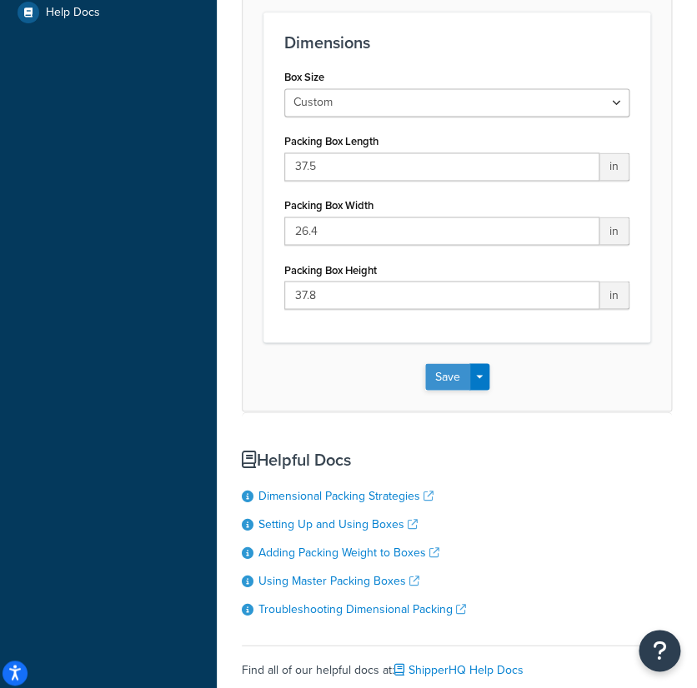
click at [435, 372] on button "Save" at bounding box center [447, 376] width 45 height 27
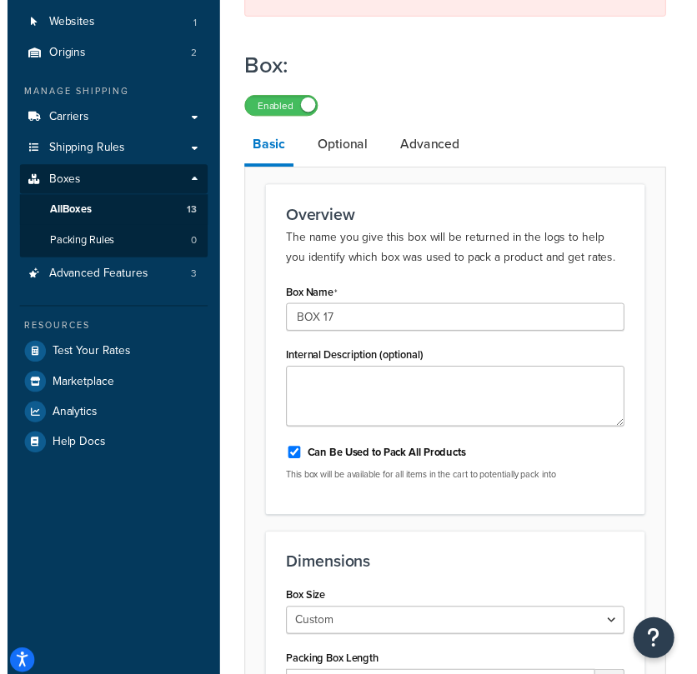
scroll to position [0, 0]
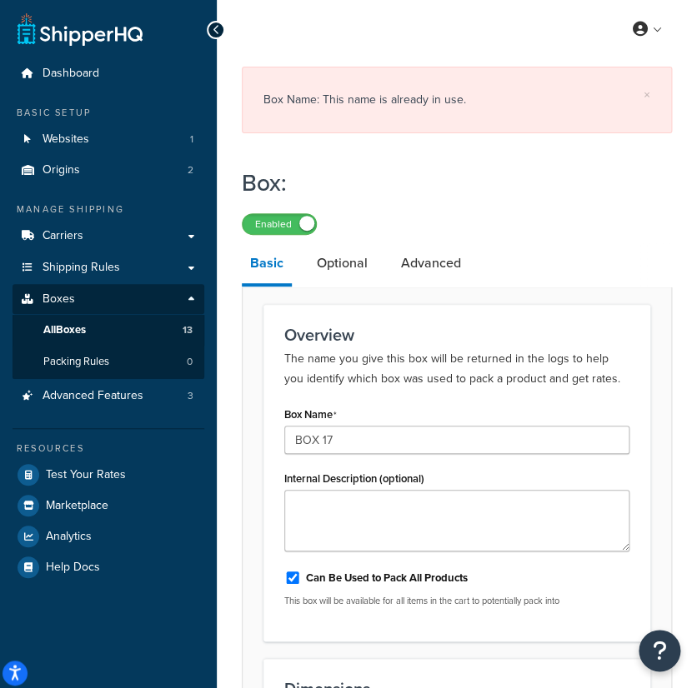
click at [213, 28] on icon at bounding box center [217, 30] width 8 height 12
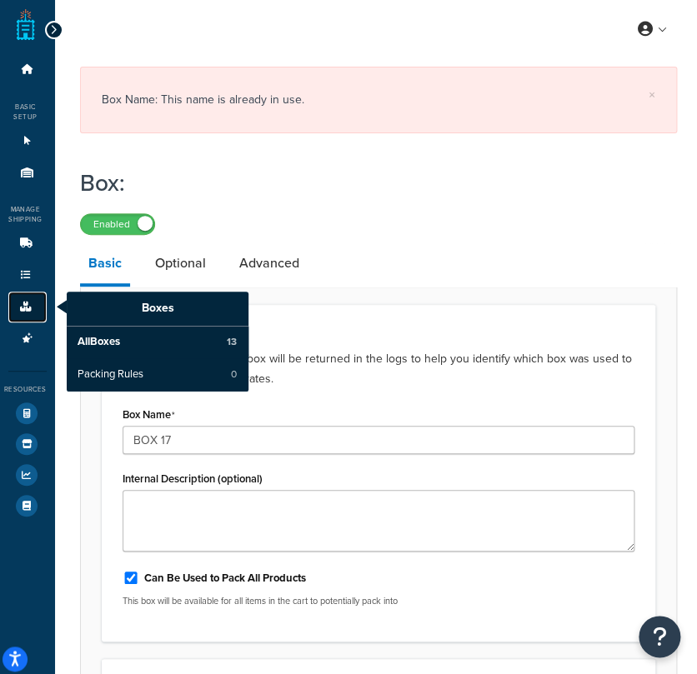
click at [29, 308] on icon at bounding box center [26, 307] width 17 height 10
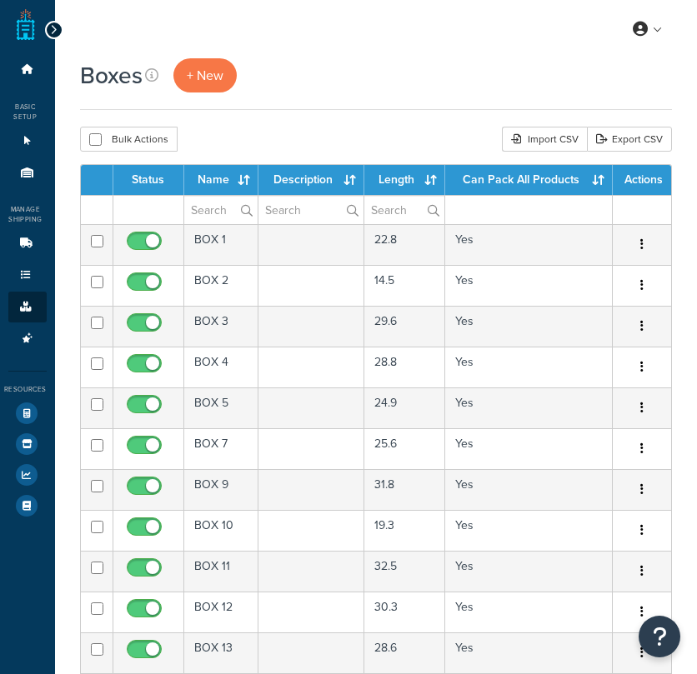
select select "50"
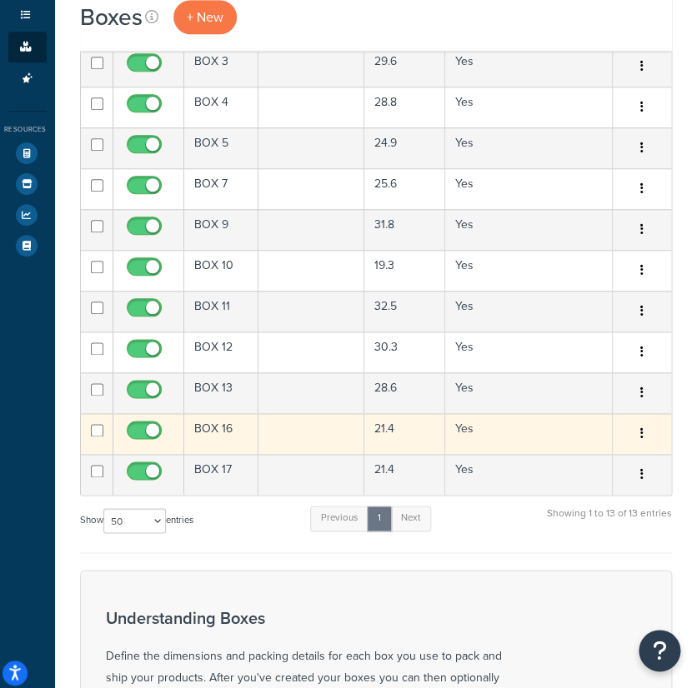
scroll to position [370, 0]
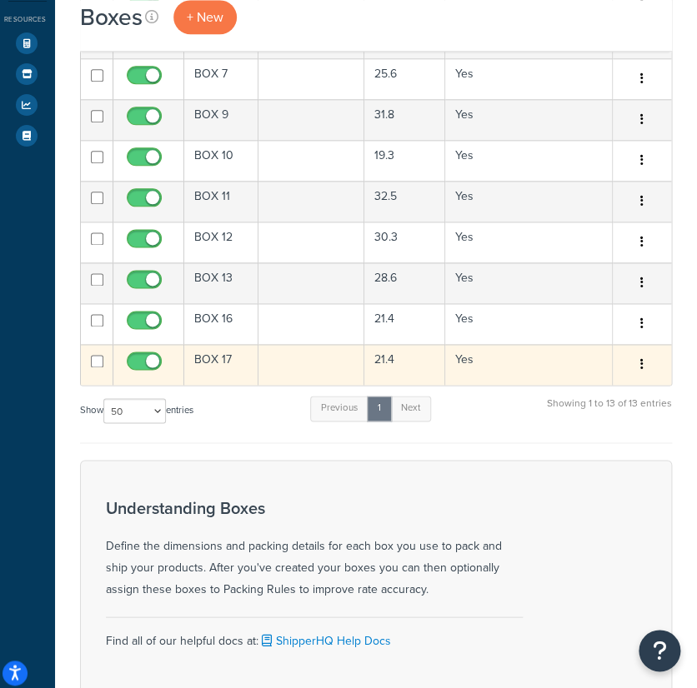
click at [283, 369] on td at bounding box center [311, 364] width 107 height 41
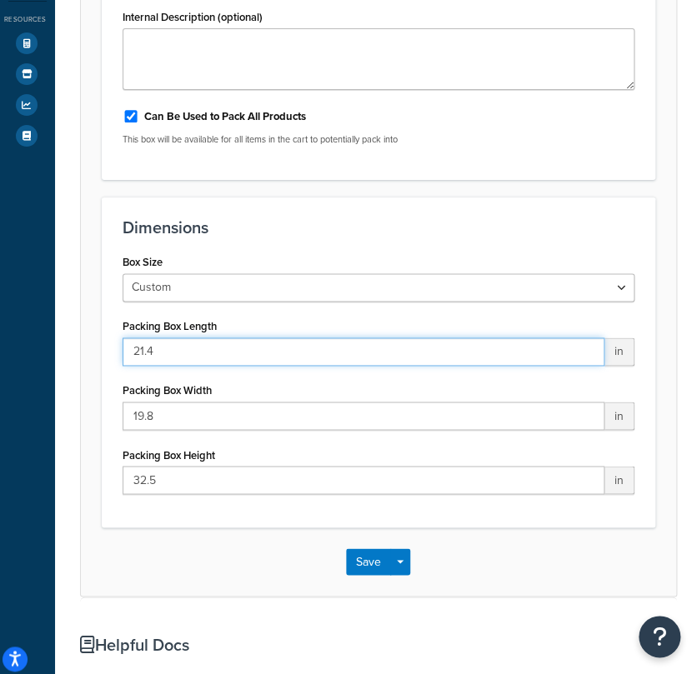
drag, startPoint x: 188, startPoint y: 353, endPoint x: -1, endPoint y: 325, distance: 190.5
click at [0, 325] on html "Press Alt+1 for screen-reader mode, Alt+0 to cancel Accessibility Screen-Reader…" at bounding box center [348, 315] width 697 height 1370
paste input "37.5"
type input "37.5"
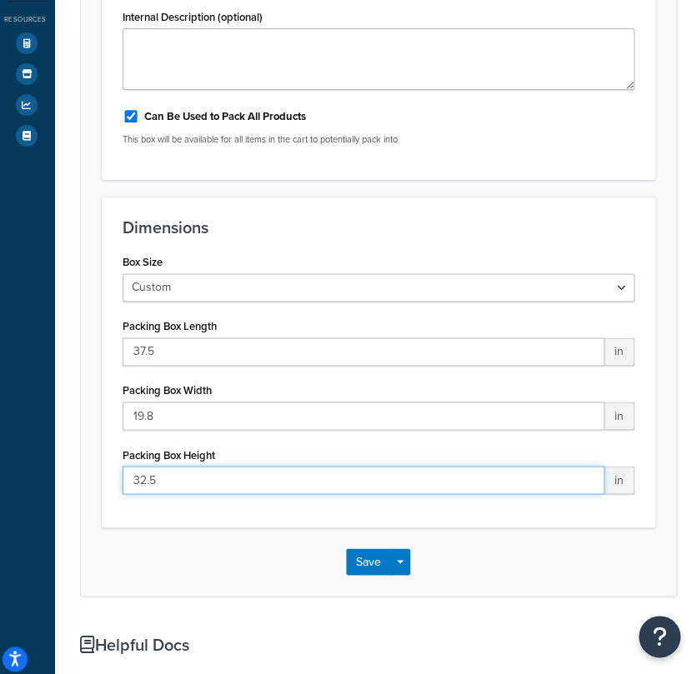
drag, startPoint x: 178, startPoint y: 473, endPoint x: 20, endPoint y: 349, distance: 200.6
click at [4, 349] on div "Dashboard Basic Setup Websites 1 Origins 2 Manage Shipping Carriers Carriers Al…" at bounding box center [348, 315] width 697 height 1370
paste input "7.8"
type input "37.8"
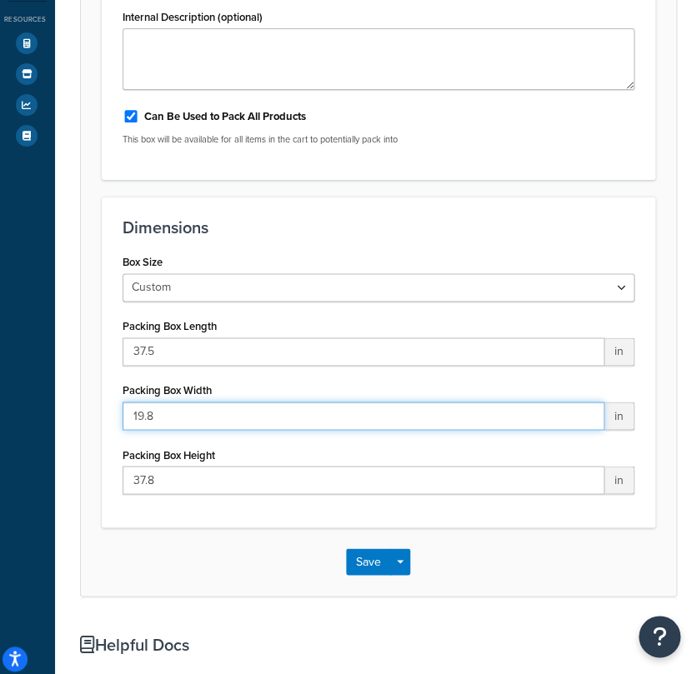
drag, startPoint x: 174, startPoint y: 408, endPoint x: 61, endPoint y: 358, distance: 123.9
click at [0, 324] on html "Press Alt+1 for screen-reader mode, Alt+0 to cancel Accessibility Screen-Reader…" at bounding box center [348, 315] width 697 height 1370
paste input "26.4"
type input "26.4"
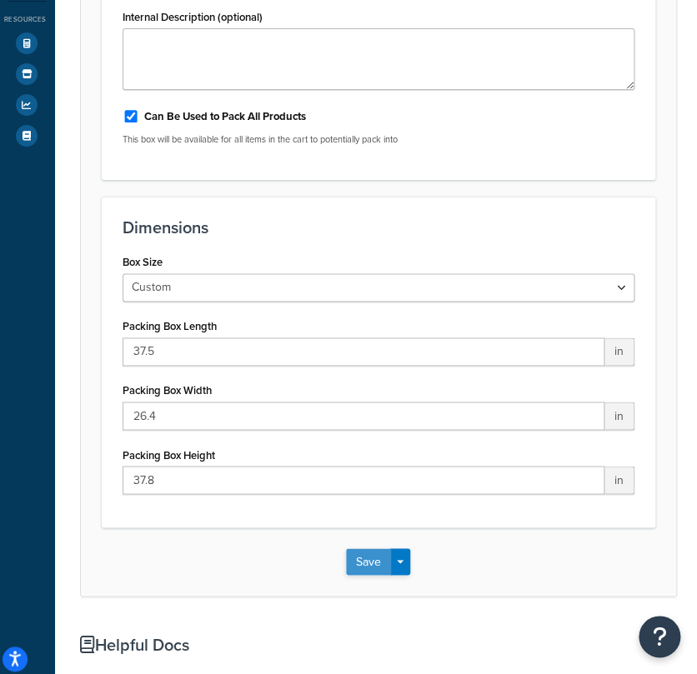
click at [366, 555] on button "Save" at bounding box center [368, 561] width 45 height 27
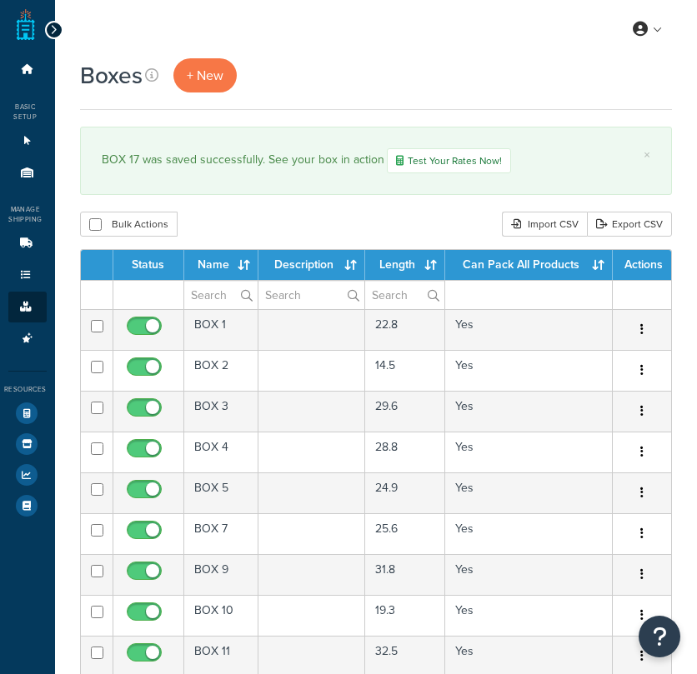
select select "50"
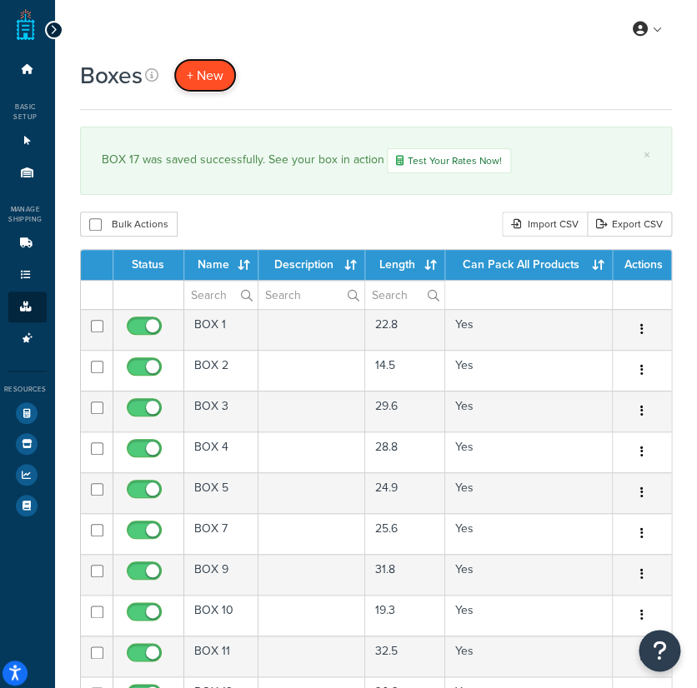
click at [205, 70] on span "+ New" at bounding box center [205, 75] width 37 height 19
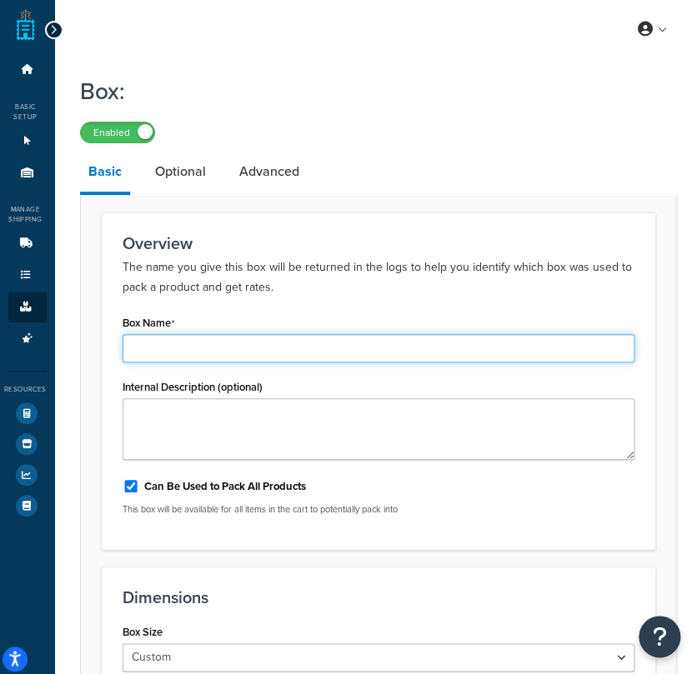
click at [359, 347] on input "Box Name" at bounding box center [379, 348] width 512 height 28
paste input "S3214"
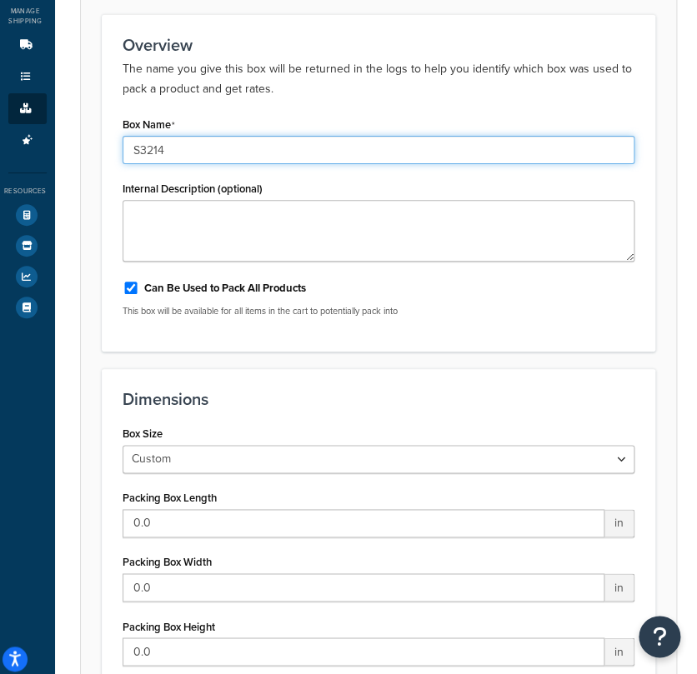
scroll to position [278, 0]
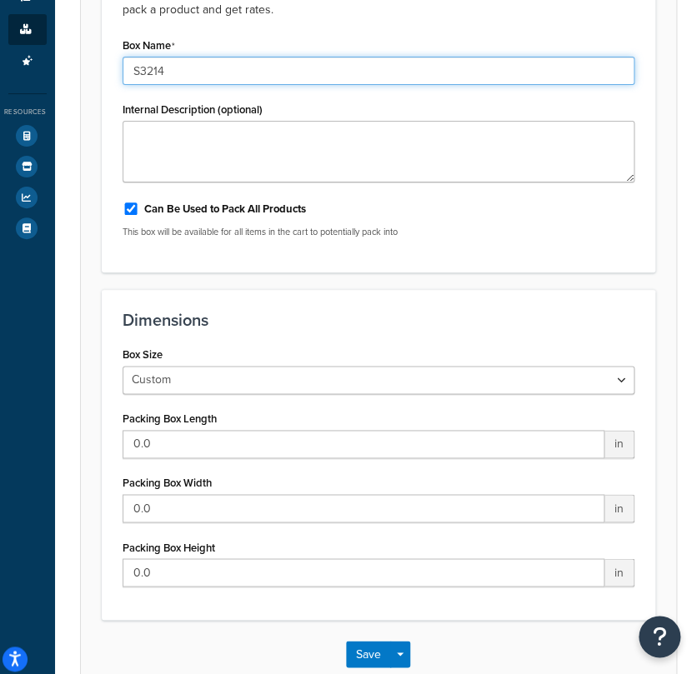
type input "S3214"
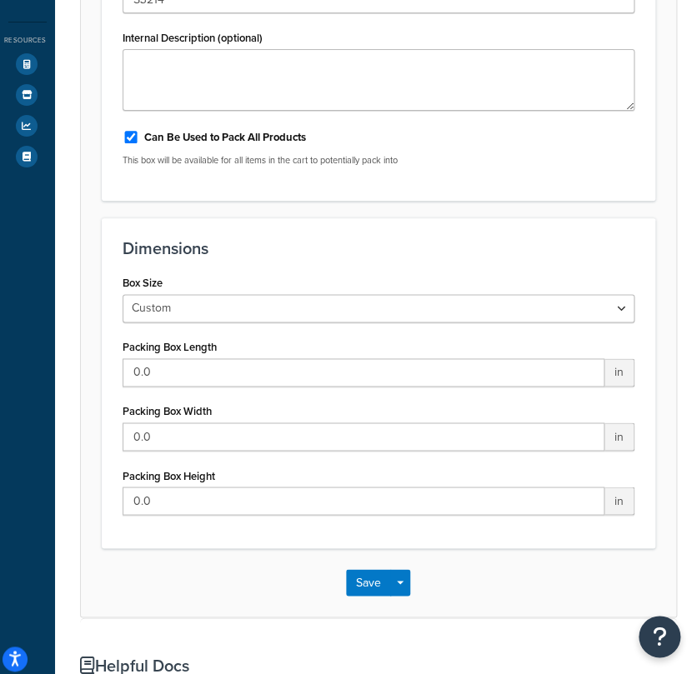
scroll to position [463, 0]
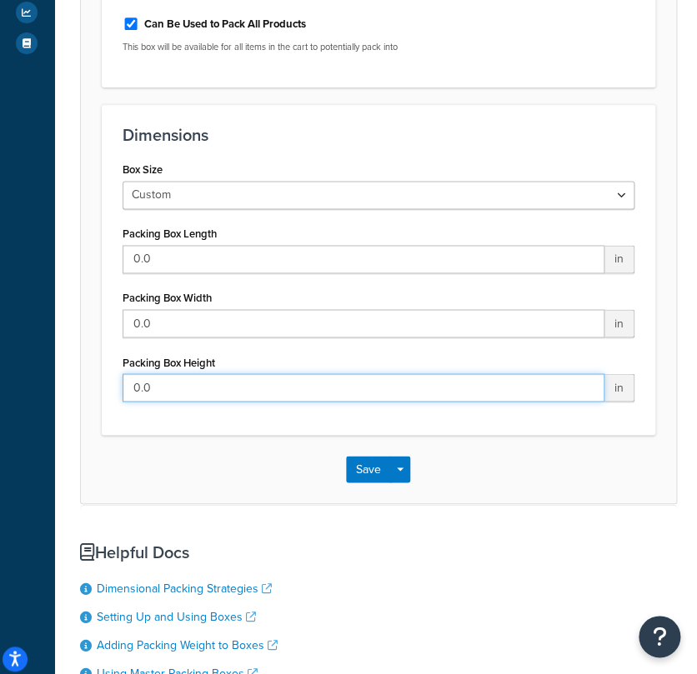
drag, startPoint x: 174, startPoint y: 385, endPoint x: -1, endPoint y: 317, distance: 187.9
click at [0, 317] on html "Press Alt+1 for screen-reader mode, Alt+0 to cancel Accessibility Screen-Reader…" at bounding box center [348, 222] width 697 height 1370
paste input "41"
type input "41"
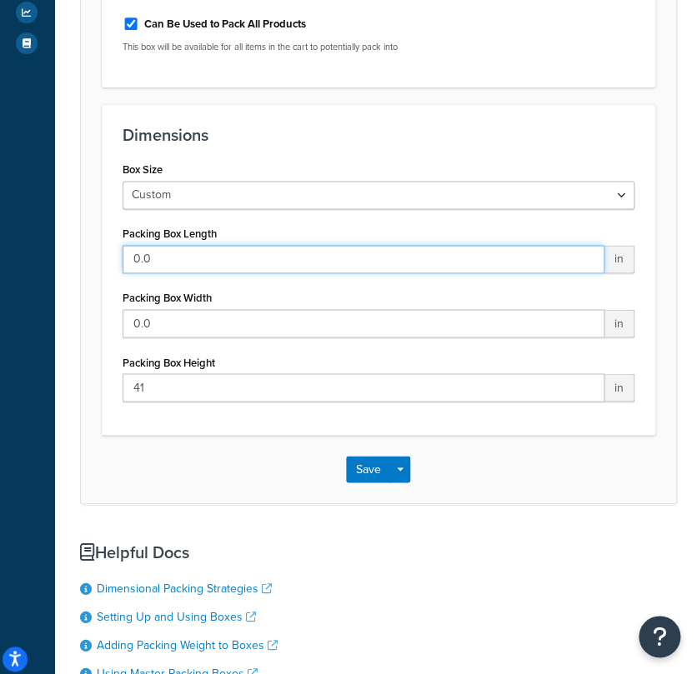
drag, startPoint x: 226, startPoint y: 258, endPoint x: 13, endPoint y: 203, distance: 220.3
click at [0, 204] on html "Accessibility Screen-Reader Guide, Feedback, and Issue Reporting | New window S…" at bounding box center [348, 222] width 697 height 1370
paste input "32"
type input "32"
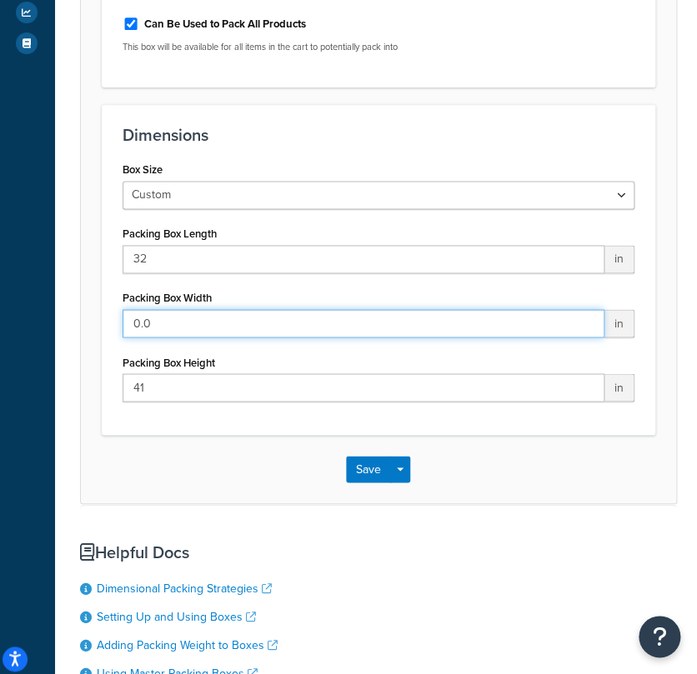
drag, startPoint x: 114, startPoint y: 307, endPoint x: -1, endPoint y: 283, distance: 117.4
click at [0, 283] on html "Accessibility Screen-Reader Guide, Feedback, and Issue Reporting | New window S…" at bounding box center [348, 222] width 697 height 1370
paste input "14"
type input "14"
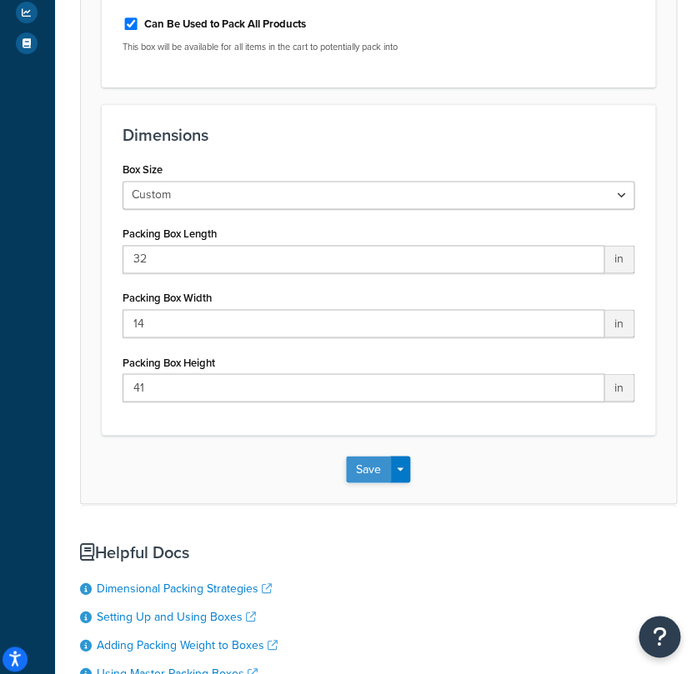
click at [367, 463] on button "Save" at bounding box center [368, 469] width 45 height 27
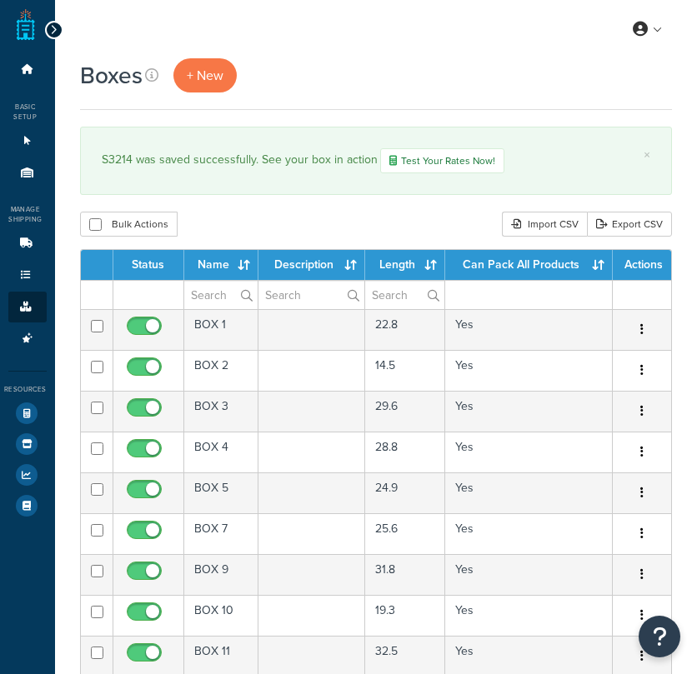
select select "50"
